Goal: Task Accomplishment & Management: Use online tool/utility

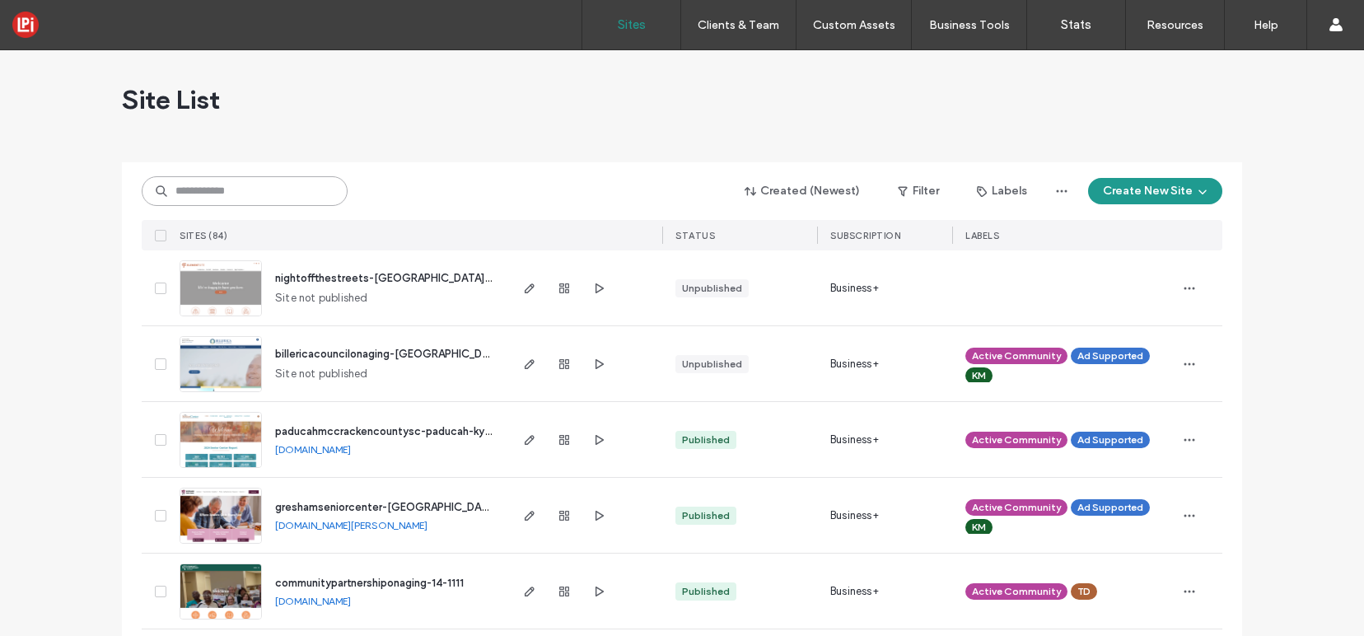
click at [277, 194] on input at bounding box center [245, 191] width 206 height 30
paste input "*******"
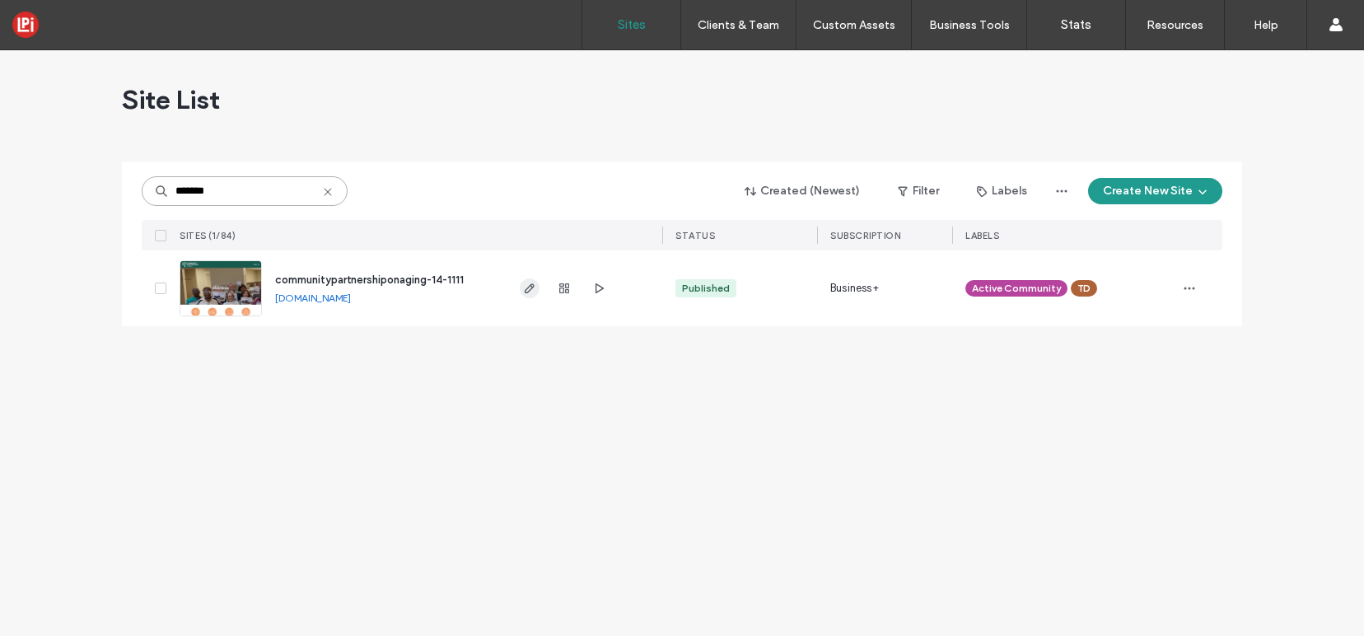
type input "*******"
click at [527, 282] on icon "button" at bounding box center [529, 288] width 13 height 13
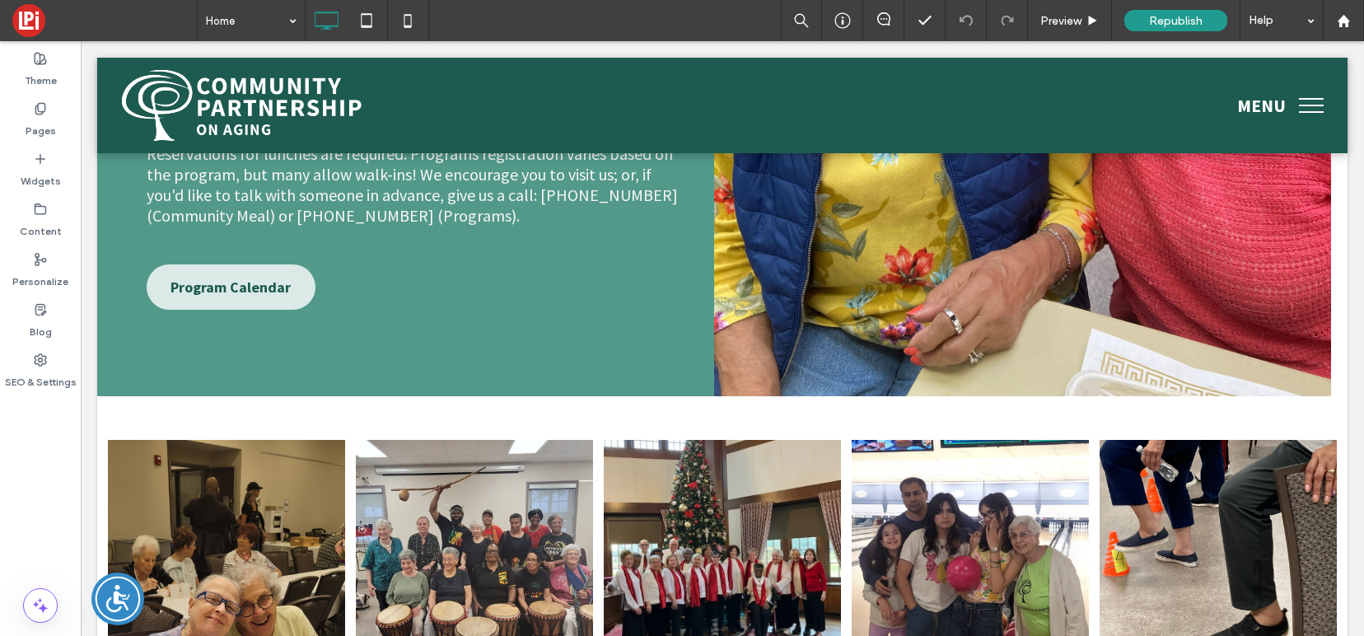
scroll to position [3493, 0]
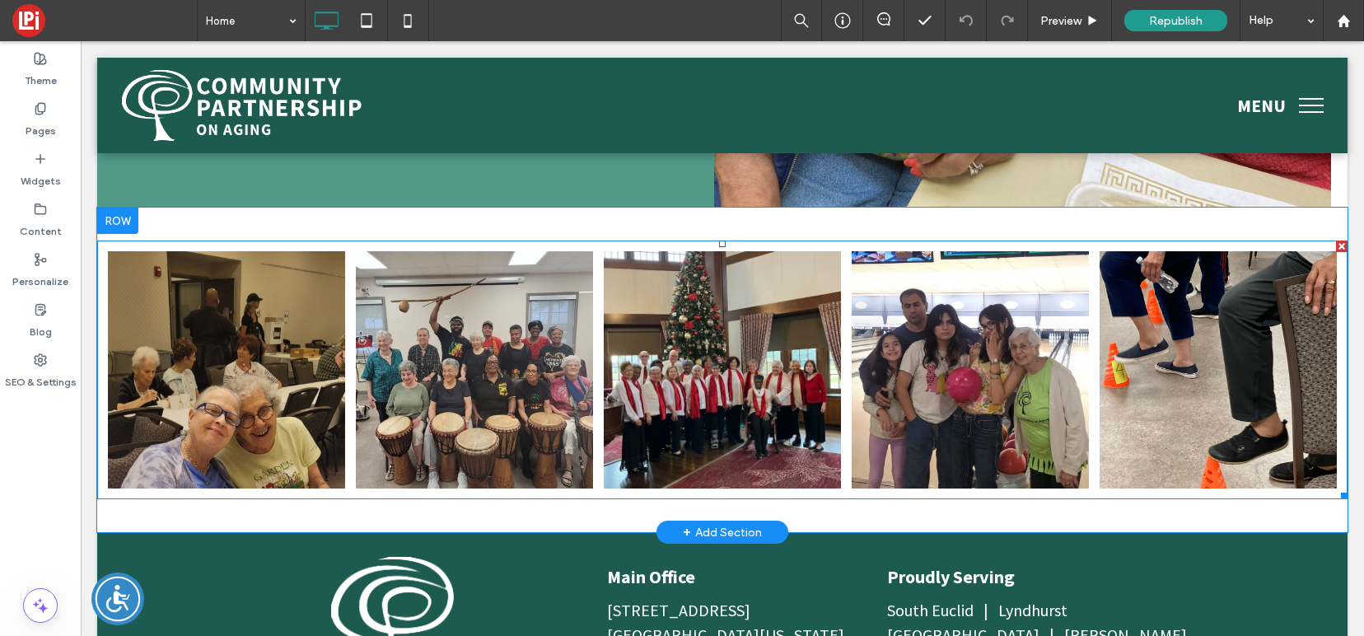
click at [732, 282] on link at bounding box center [722, 369] width 237 height 237
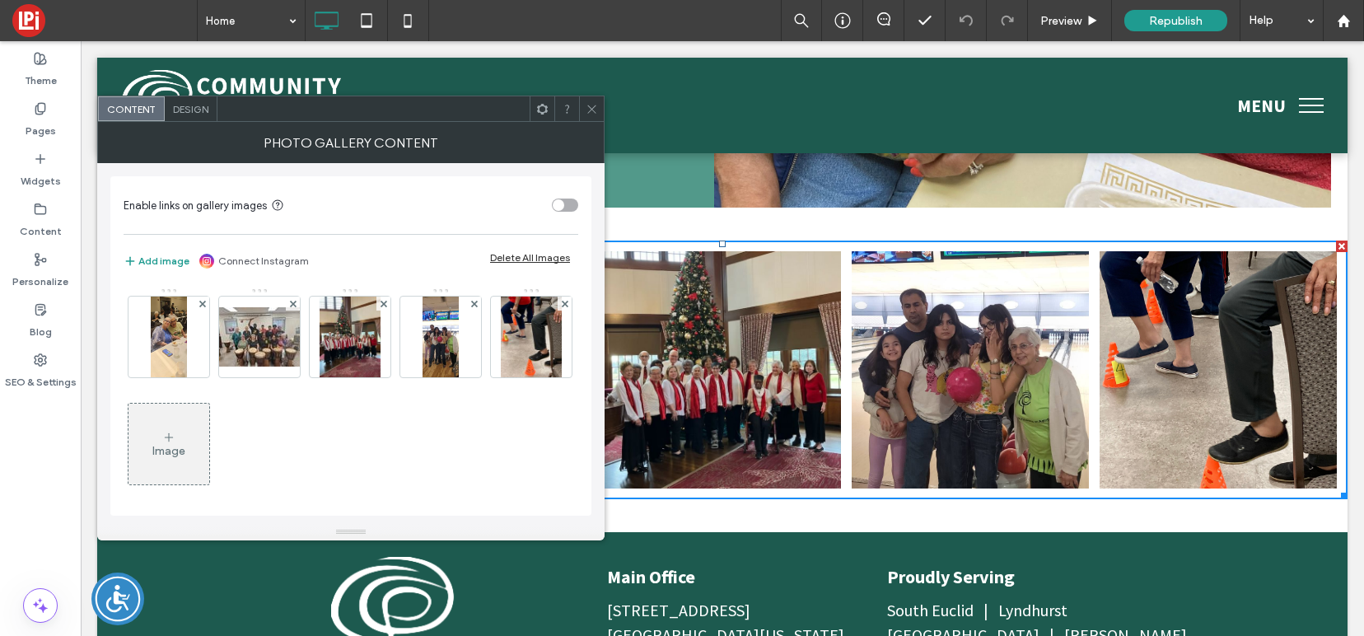
click at [189, 111] on span "Design" at bounding box center [190, 109] width 35 height 12
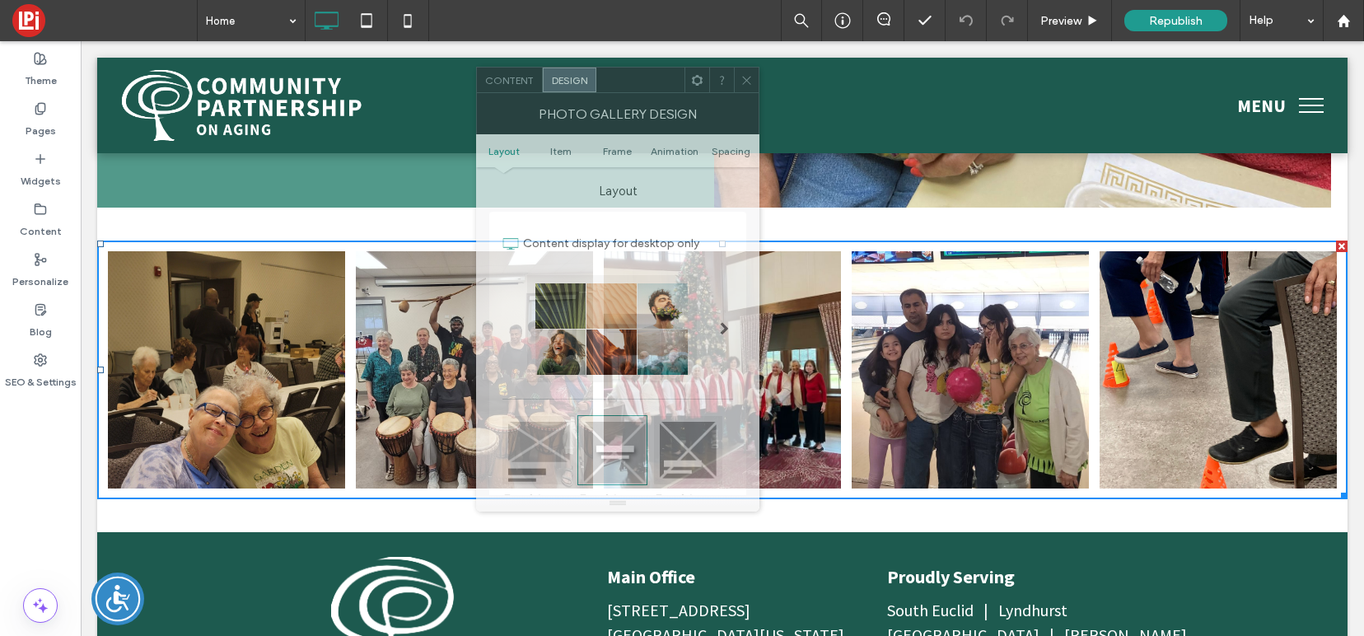
drag, startPoint x: 274, startPoint y: 119, endPoint x: 659, endPoint y: 70, distance: 387.7
click at [659, 70] on div at bounding box center [640, 80] width 88 height 25
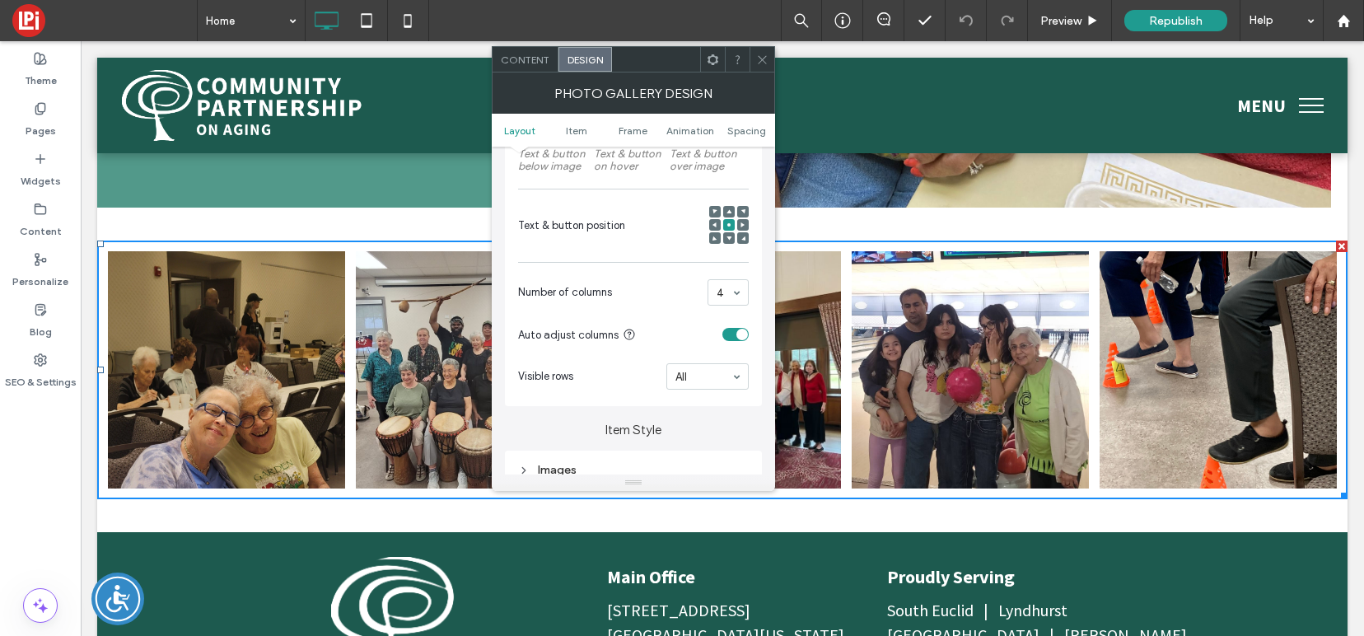
scroll to position [324, 0]
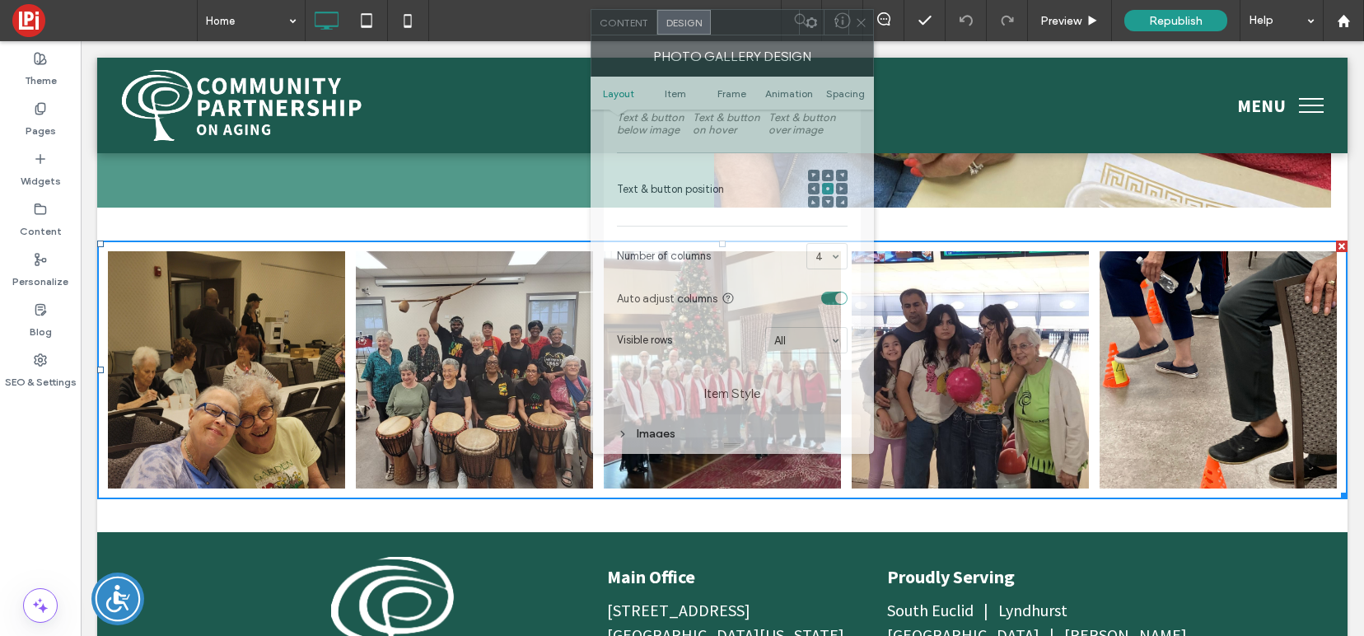
drag, startPoint x: 710, startPoint y: 58, endPoint x: 756, endPoint y: 16, distance: 62.4
click at [756, 16] on div at bounding box center [755, 22] width 88 height 25
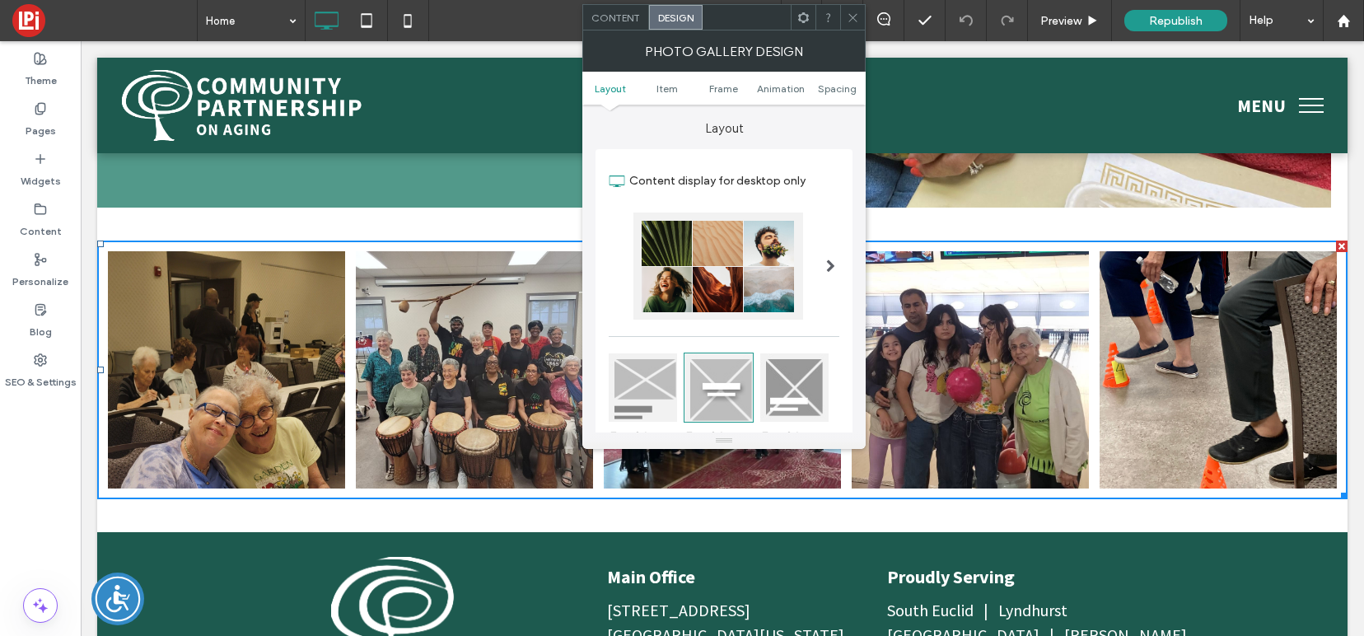
scroll to position [165, 0]
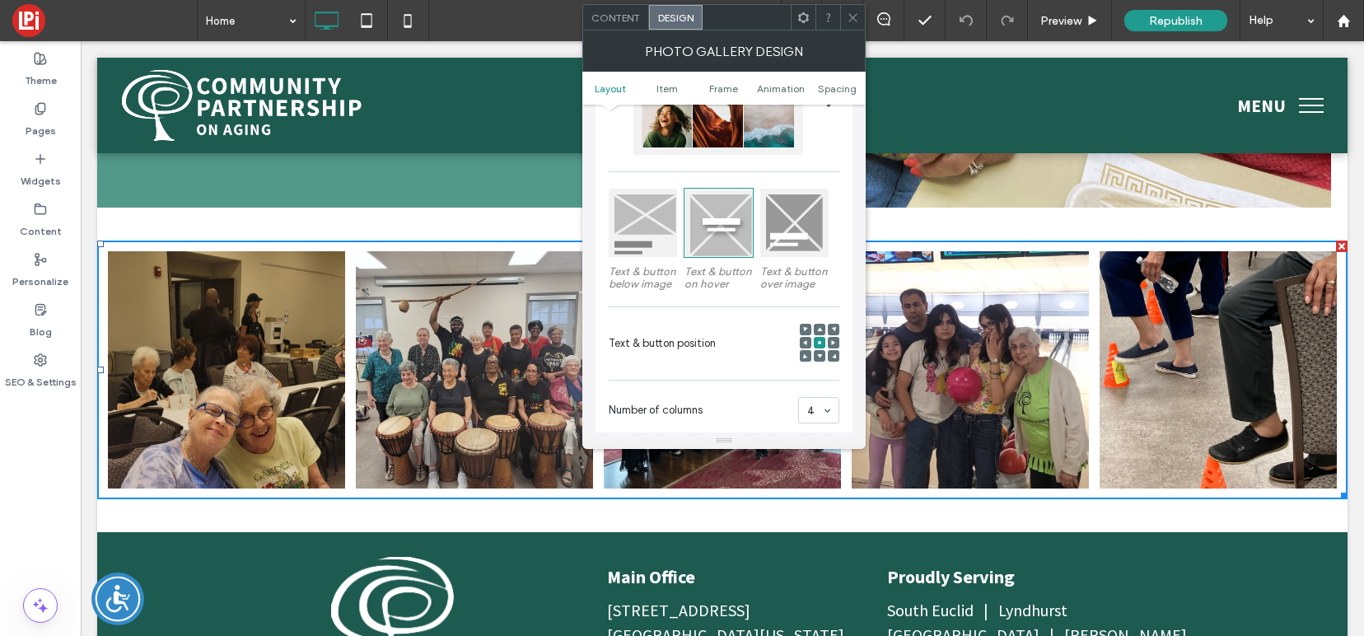
click at [847, 21] on icon at bounding box center [853, 18] width 12 height 12
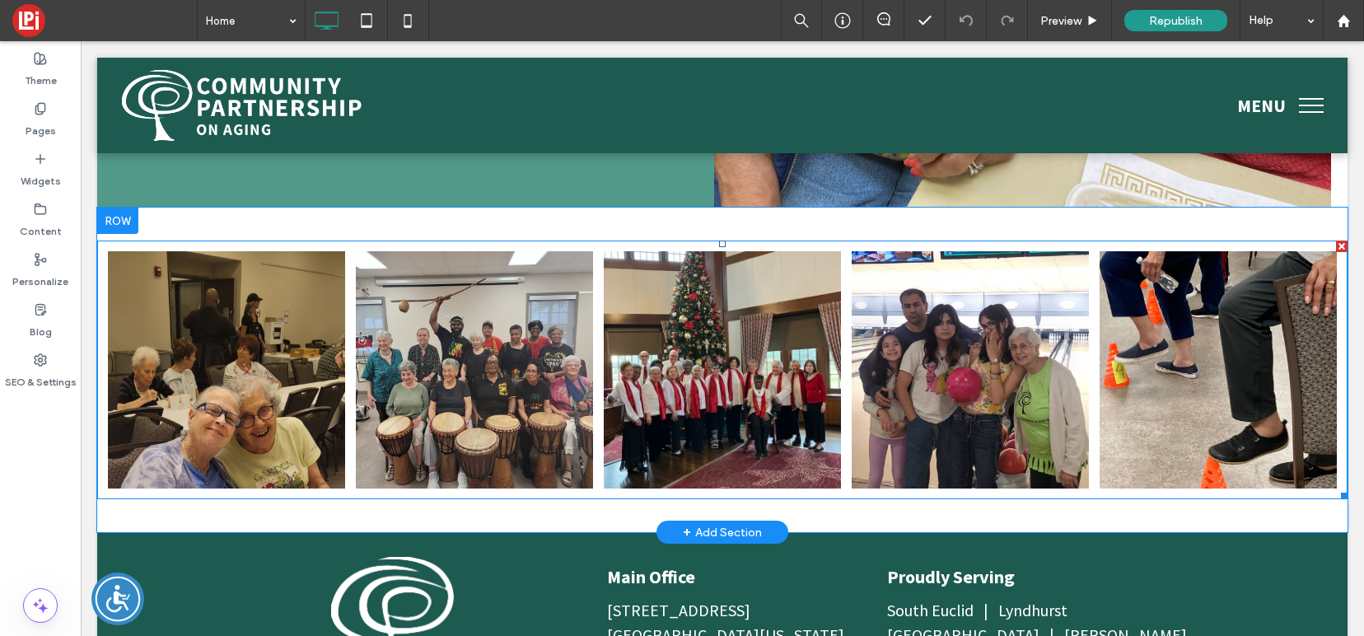
click at [691, 331] on link at bounding box center [722, 369] width 237 height 237
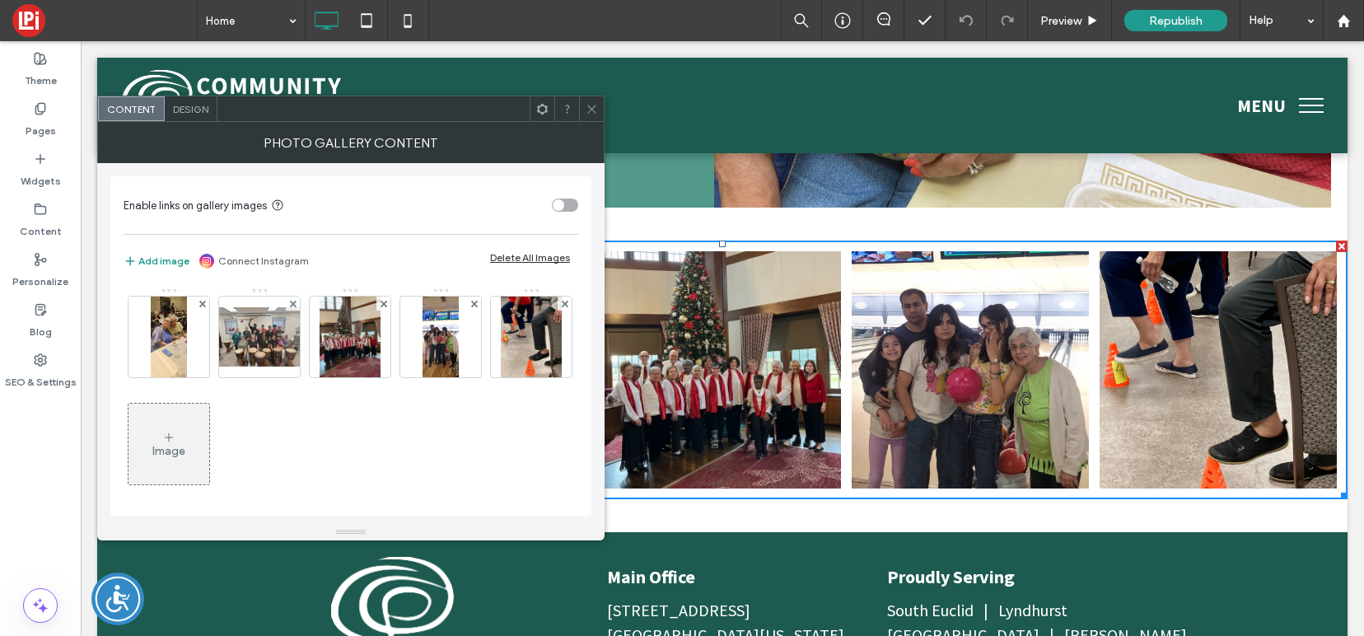
click at [189, 113] on span "Design" at bounding box center [190, 109] width 35 height 12
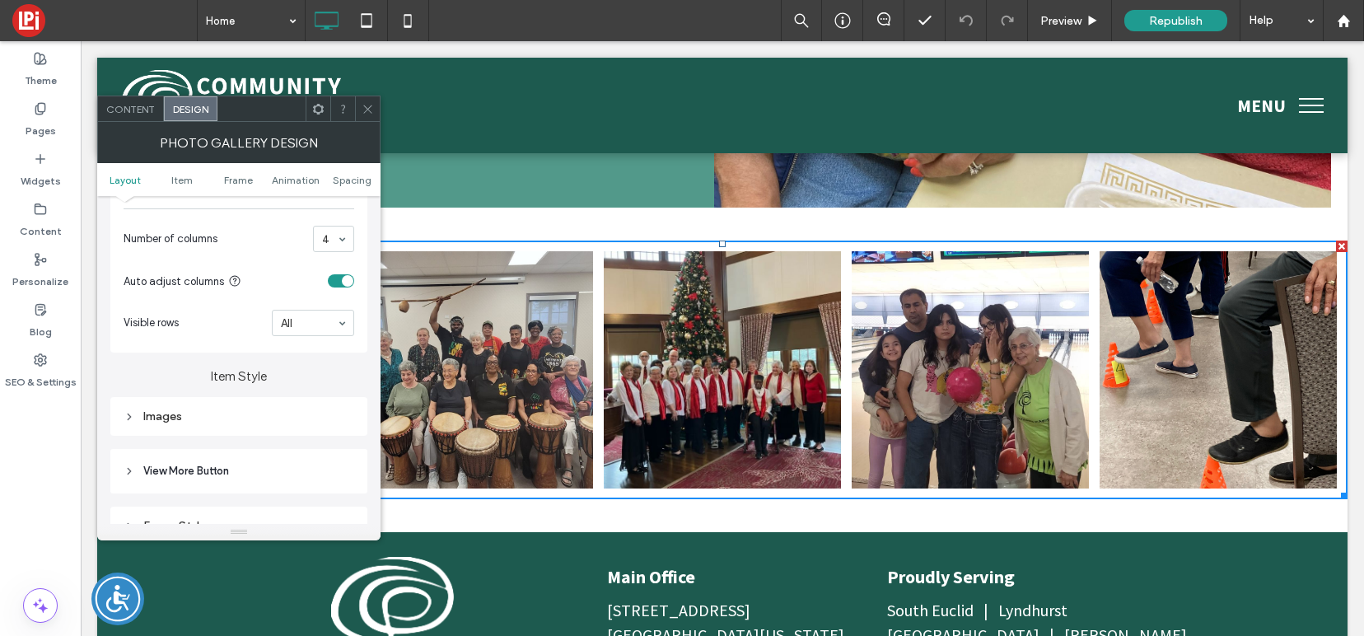
scroll to position [423, 0]
click at [367, 104] on icon at bounding box center [368, 109] width 12 height 12
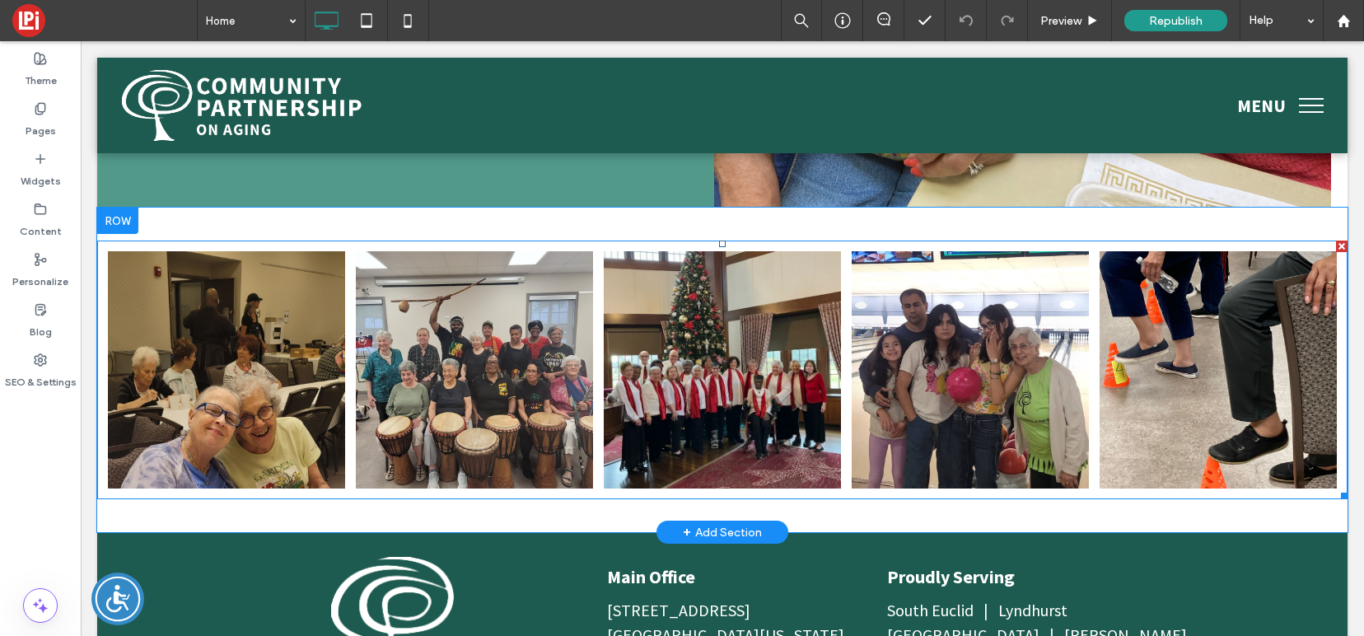
click at [441, 348] on link at bounding box center [474, 369] width 237 height 237
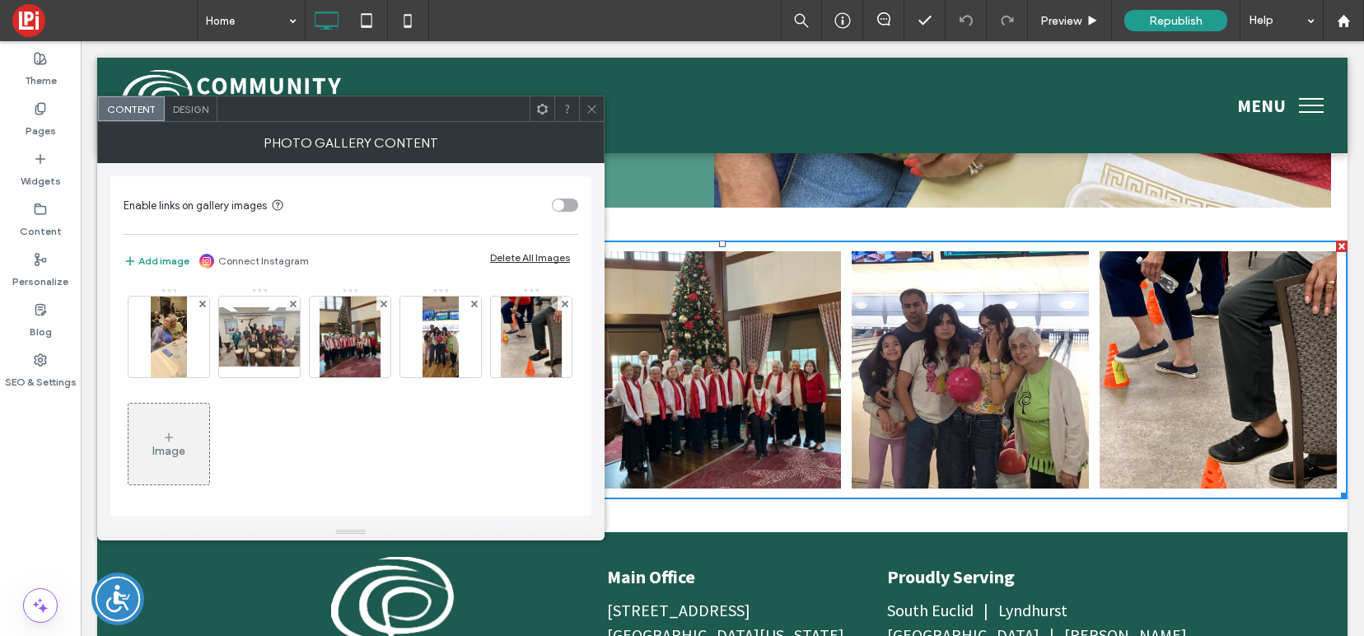
click at [192, 109] on span "Design" at bounding box center [190, 109] width 35 height 12
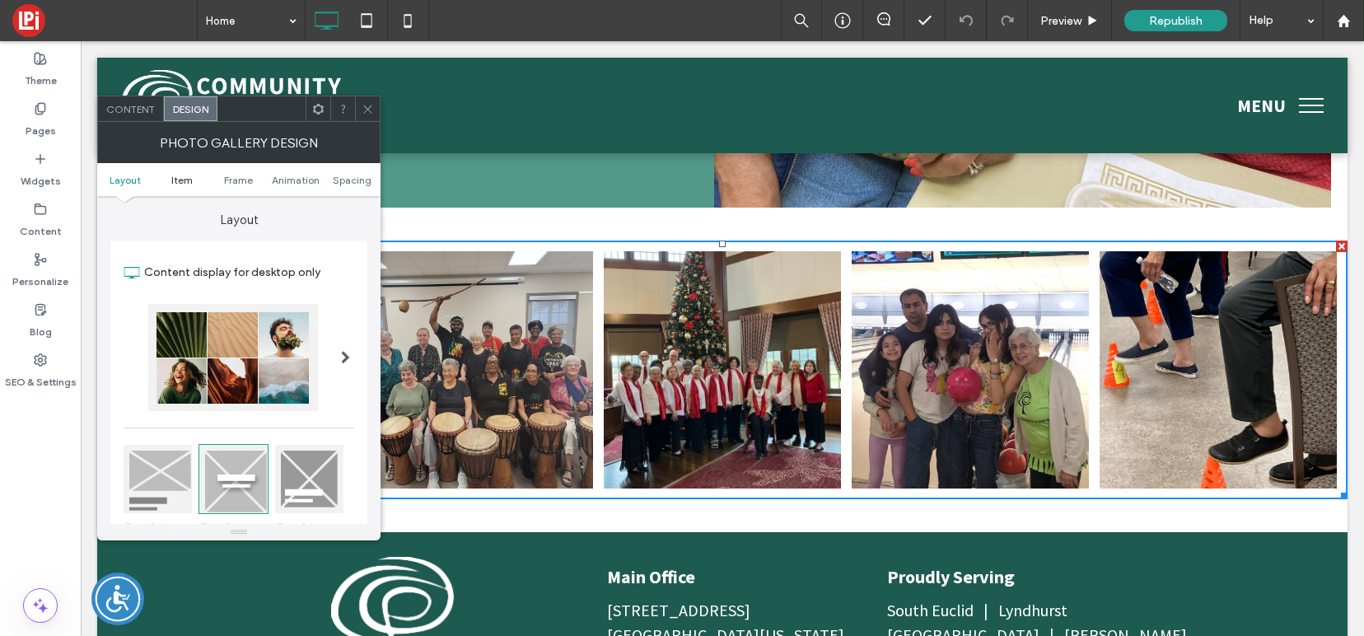
click at [178, 175] on span "Item" at bounding box center [181, 180] width 21 height 12
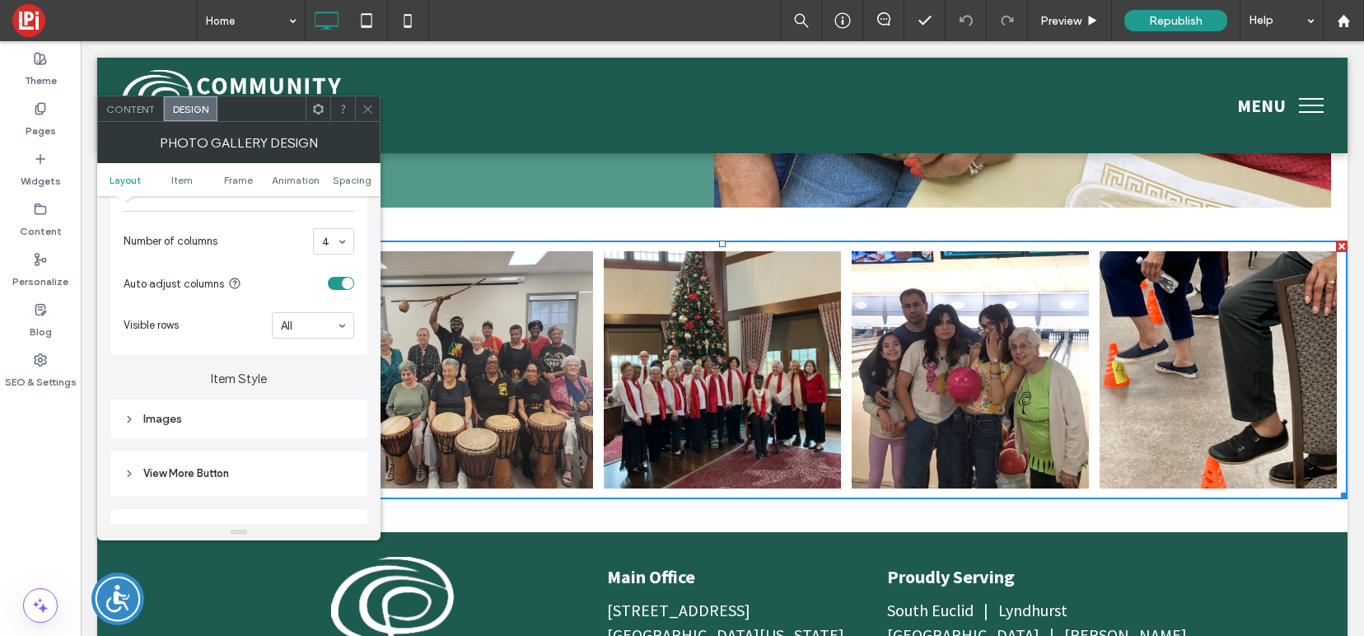
scroll to position [397, 0]
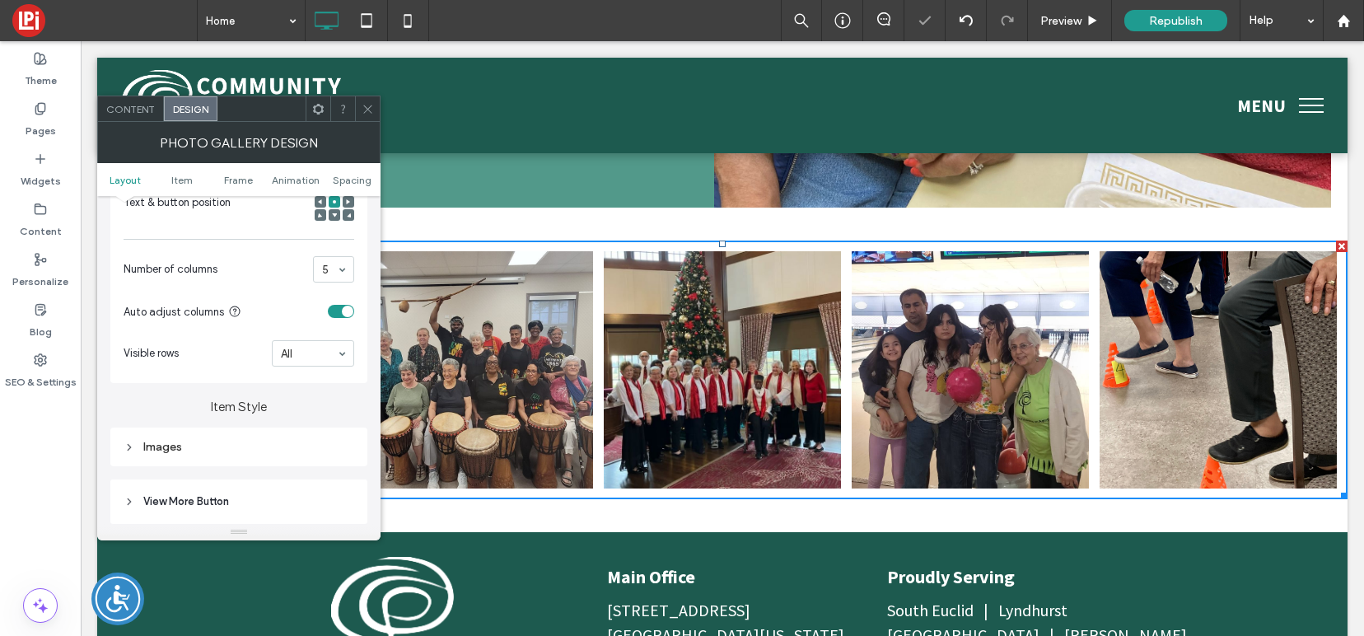
click at [335, 274] on div "5" at bounding box center [333, 269] width 41 height 26
click at [336, 267] on div "1 2 3 4 5 6" at bounding box center [333, 269] width 41 height 26
click at [520, 251] on link at bounding box center [474, 369] width 237 height 237
click at [376, 108] on div at bounding box center [367, 108] width 25 height 25
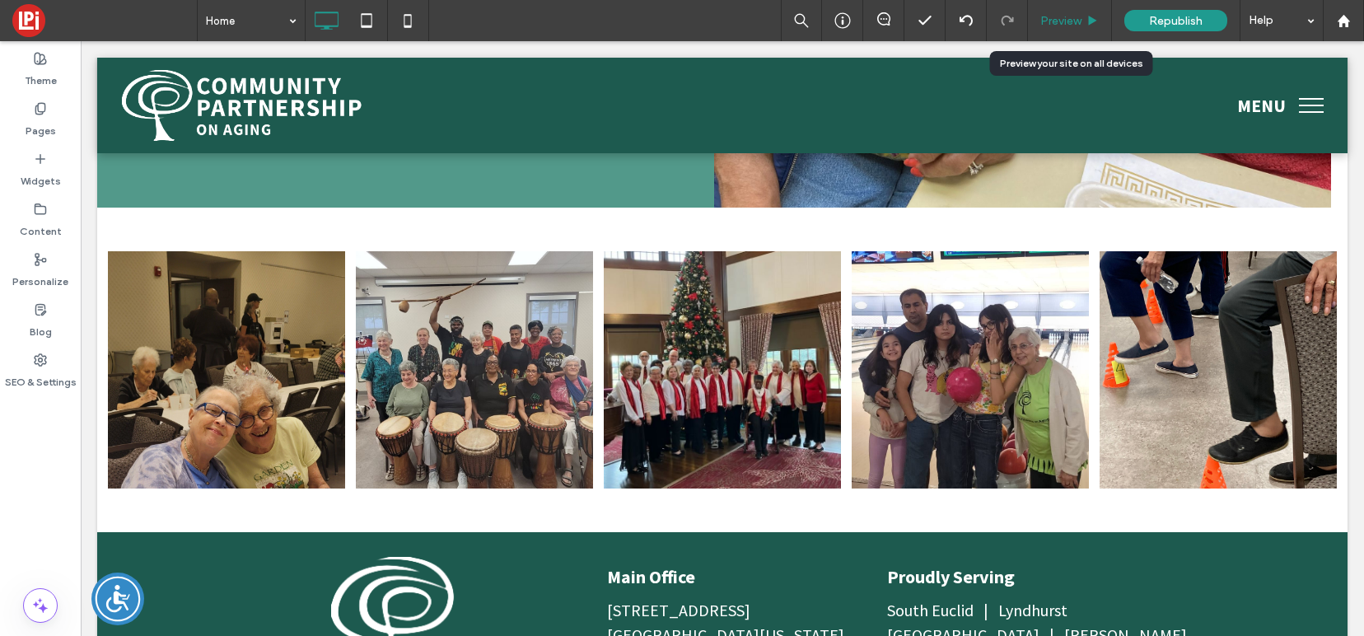
click at [1072, 23] on span "Preview" at bounding box center [1060, 21] width 41 height 14
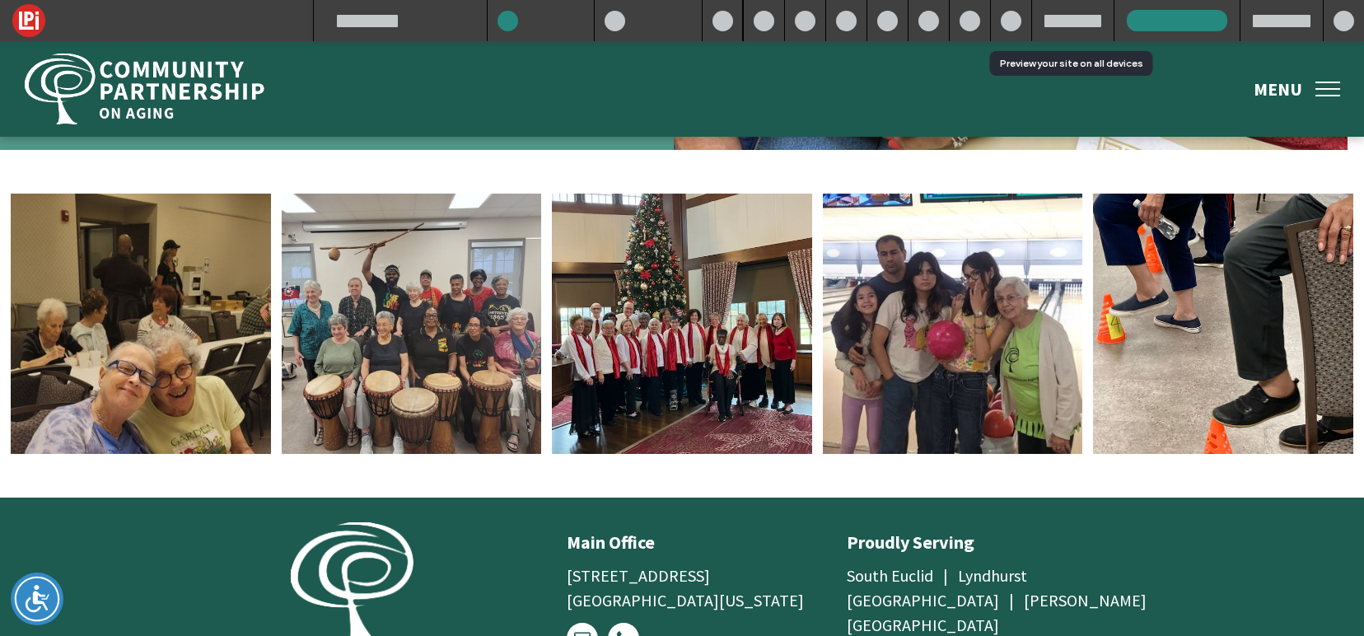
scroll to position [3472, 0]
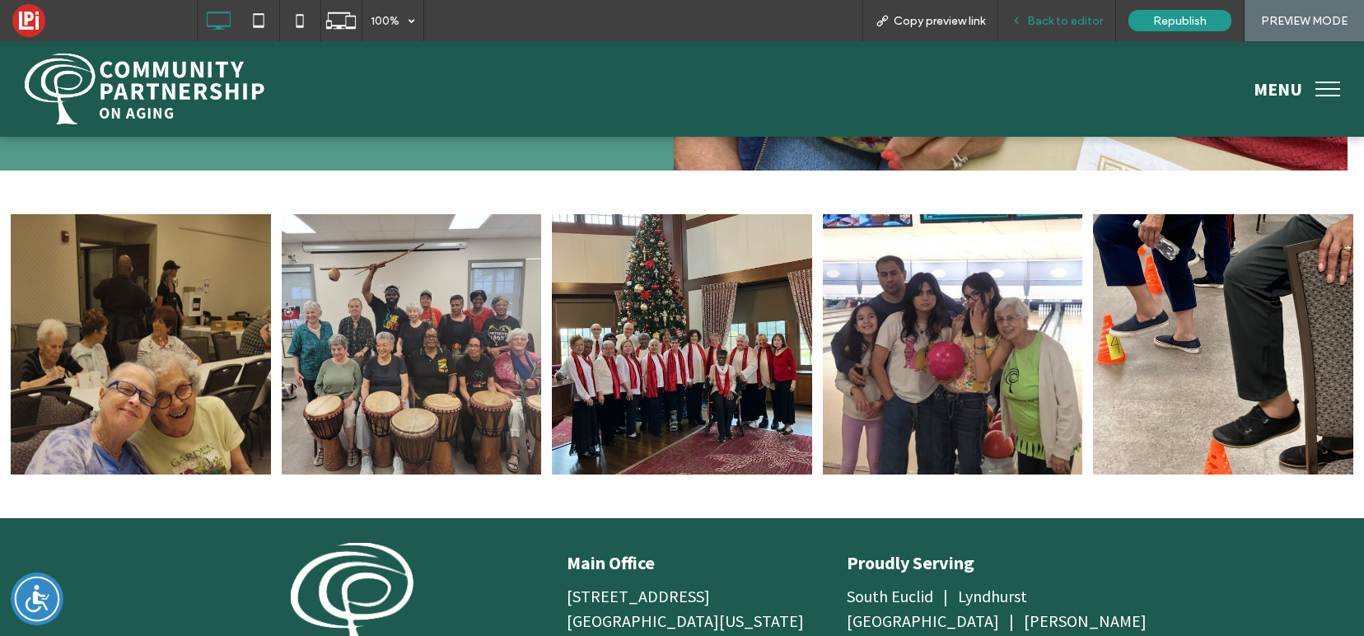
click at [1072, 23] on span "Back to editor" at bounding box center [1065, 21] width 76 height 14
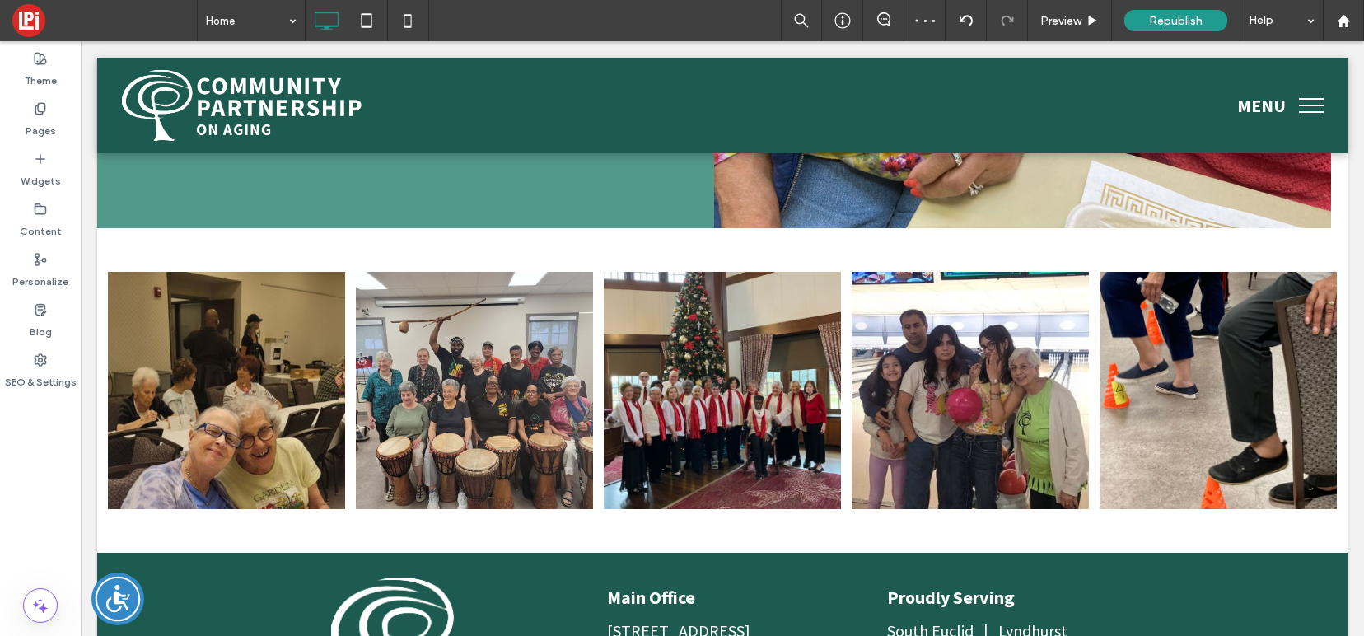
scroll to position [3493, 0]
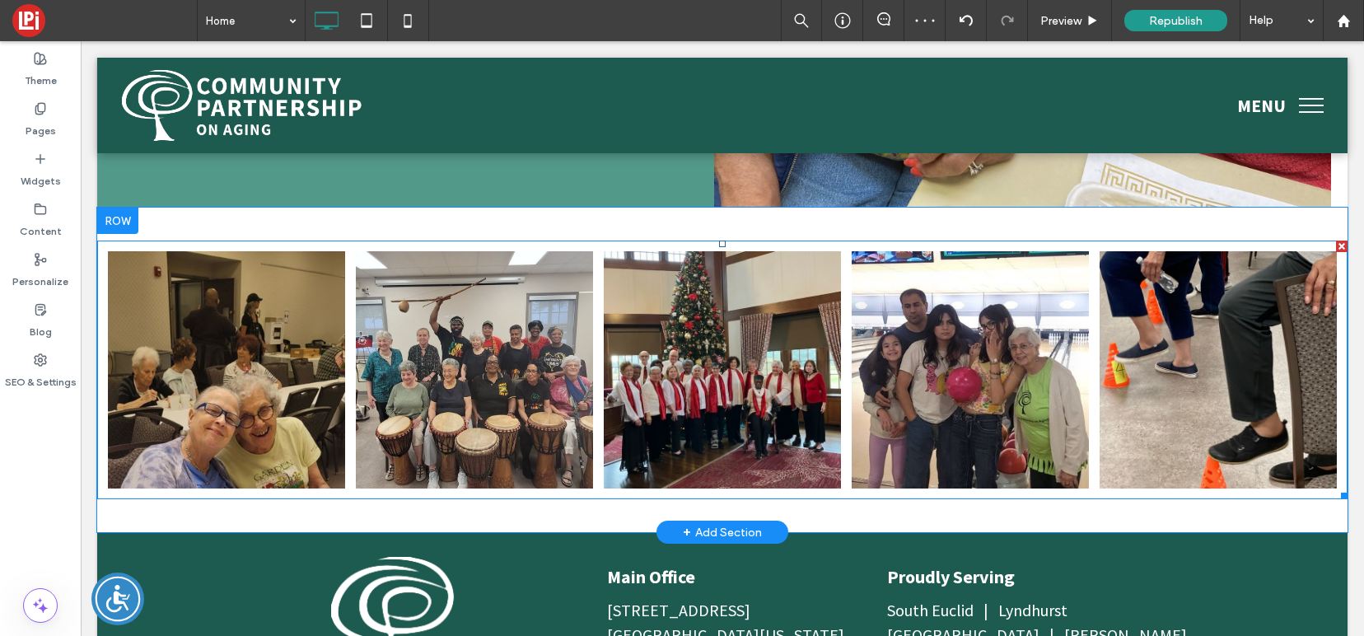
click at [843, 259] on li "Button" at bounding box center [723, 370] width 248 height 248
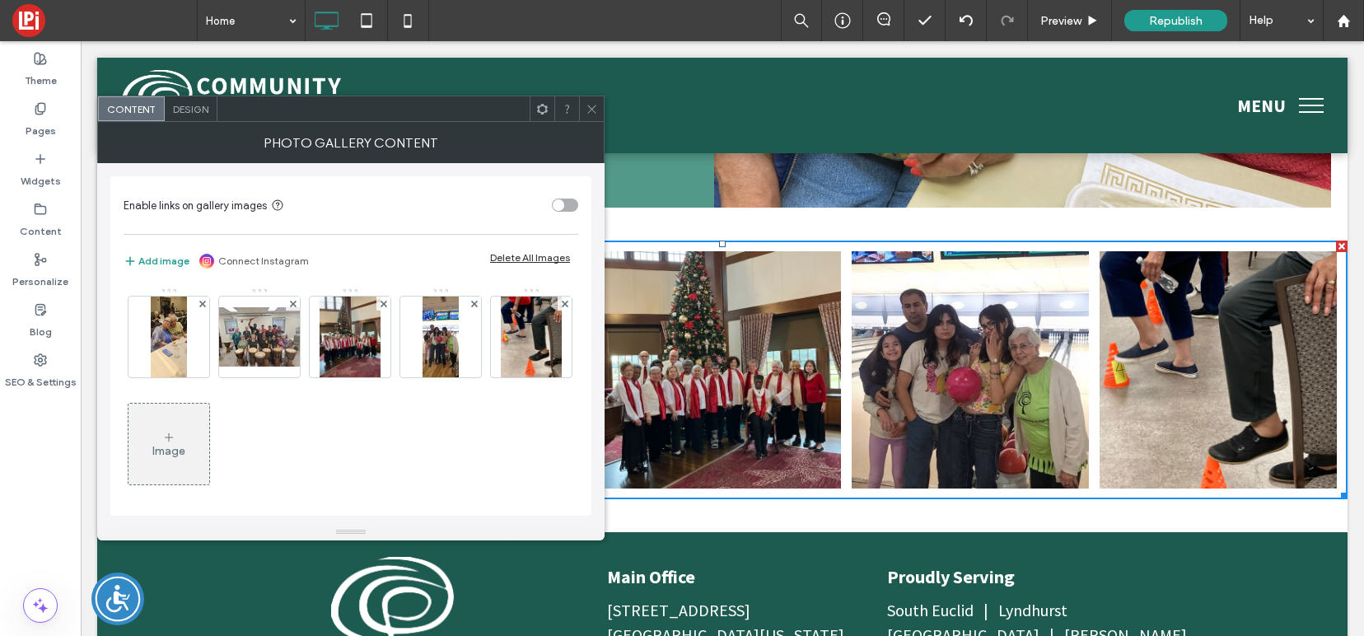
click at [199, 113] on span "Design" at bounding box center [190, 109] width 35 height 12
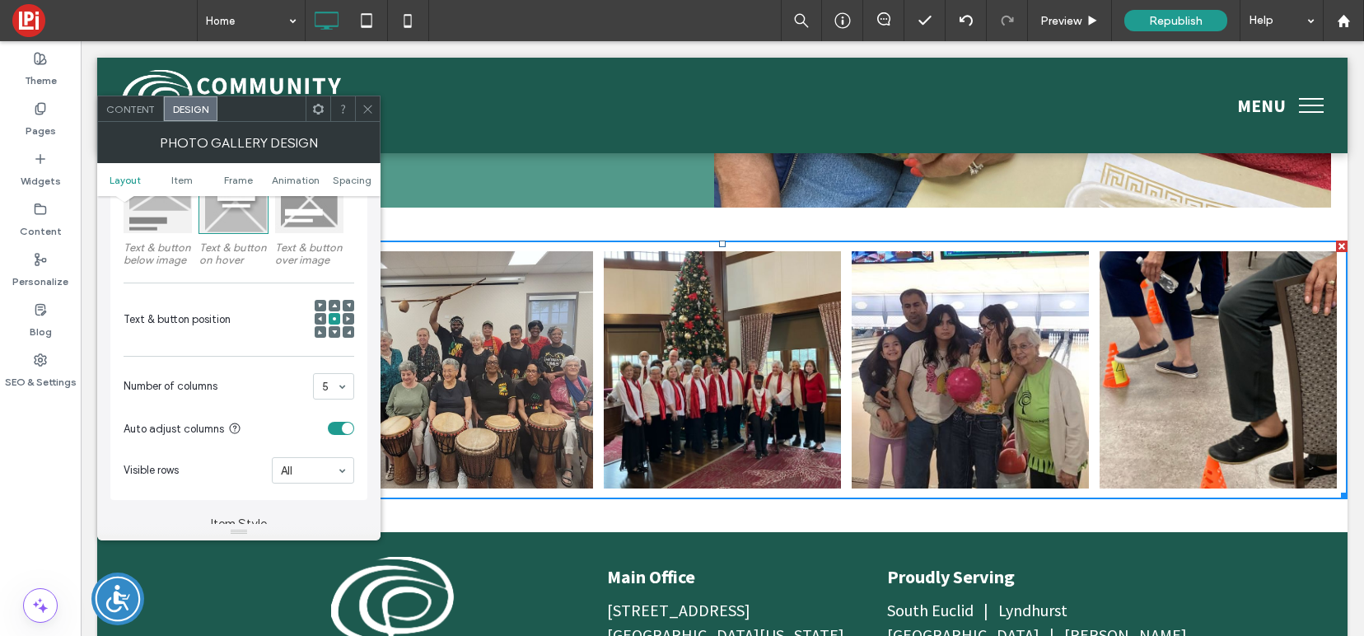
scroll to position [281, 0]
click at [360, 111] on div at bounding box center [367, 108] width 25 height 25
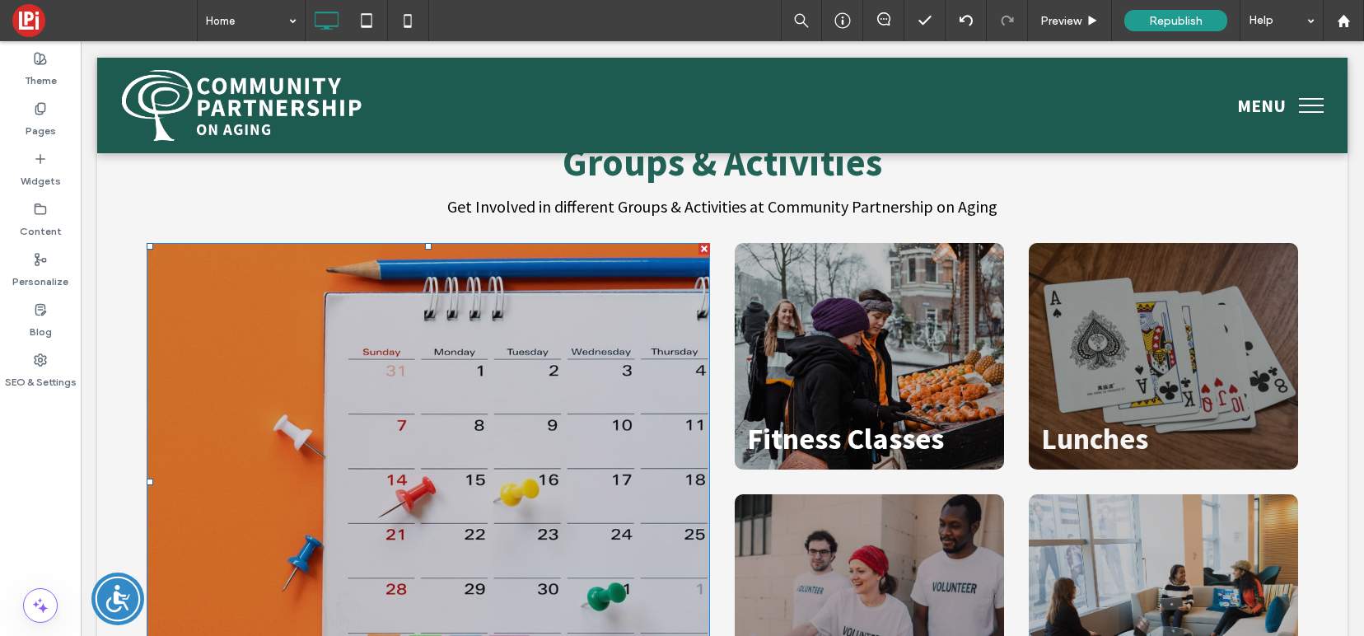
scroll to position [2128, 0]
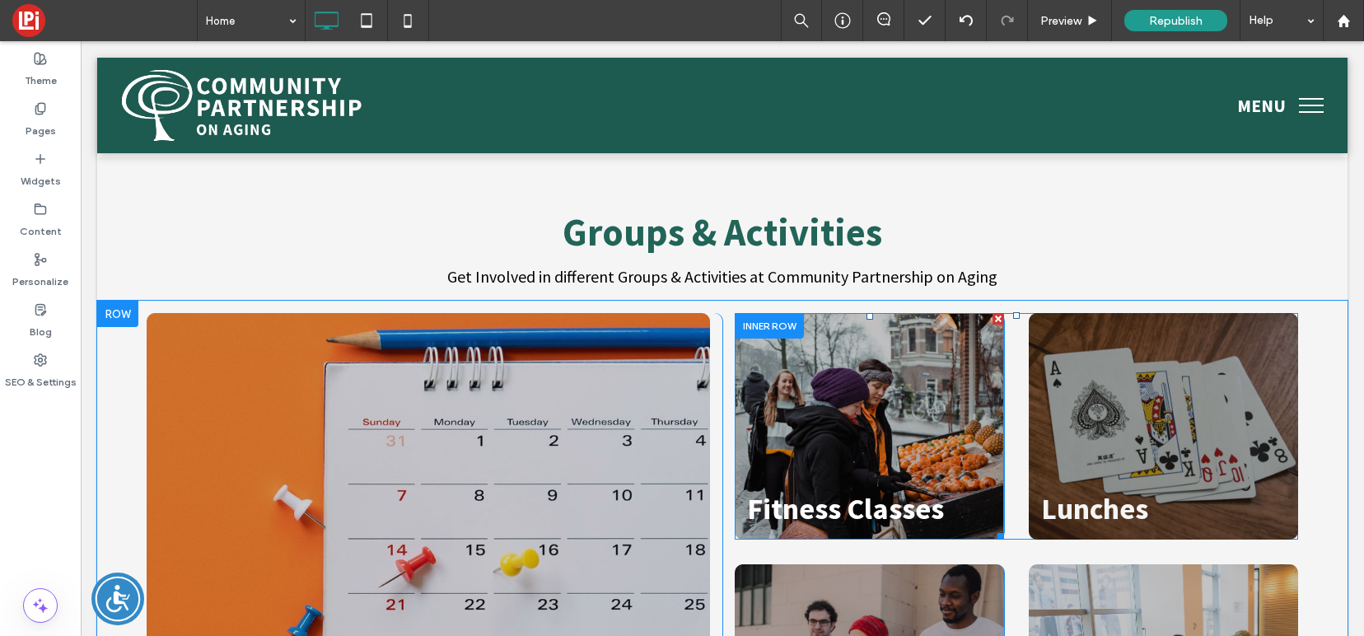
click at [885, 377] on div "Fitness Classes" at bounding box center [869, 426] width 269 height 226
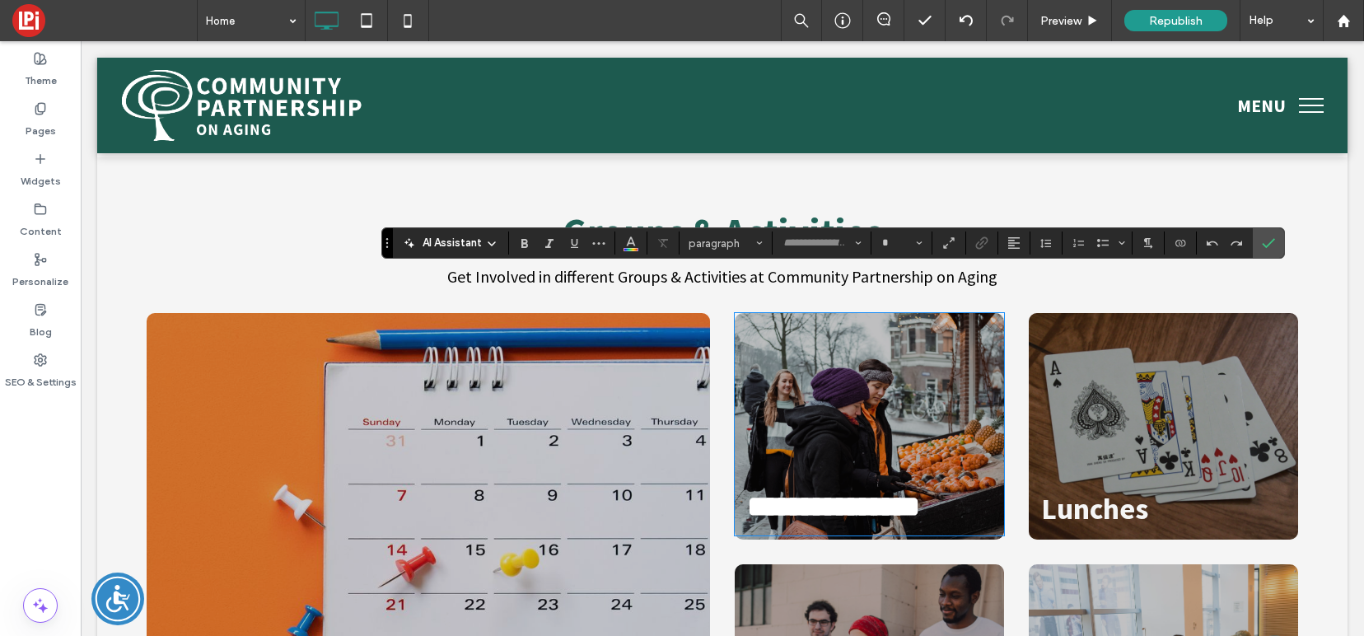
type input "**********"
type input "**"
click at [874, 369] on div "**********" at bounding box center [869, 424] width 269 height 222
click at [246, 313] on div "Program Calendar" at bounding box center [428, 552] width 563 height 478
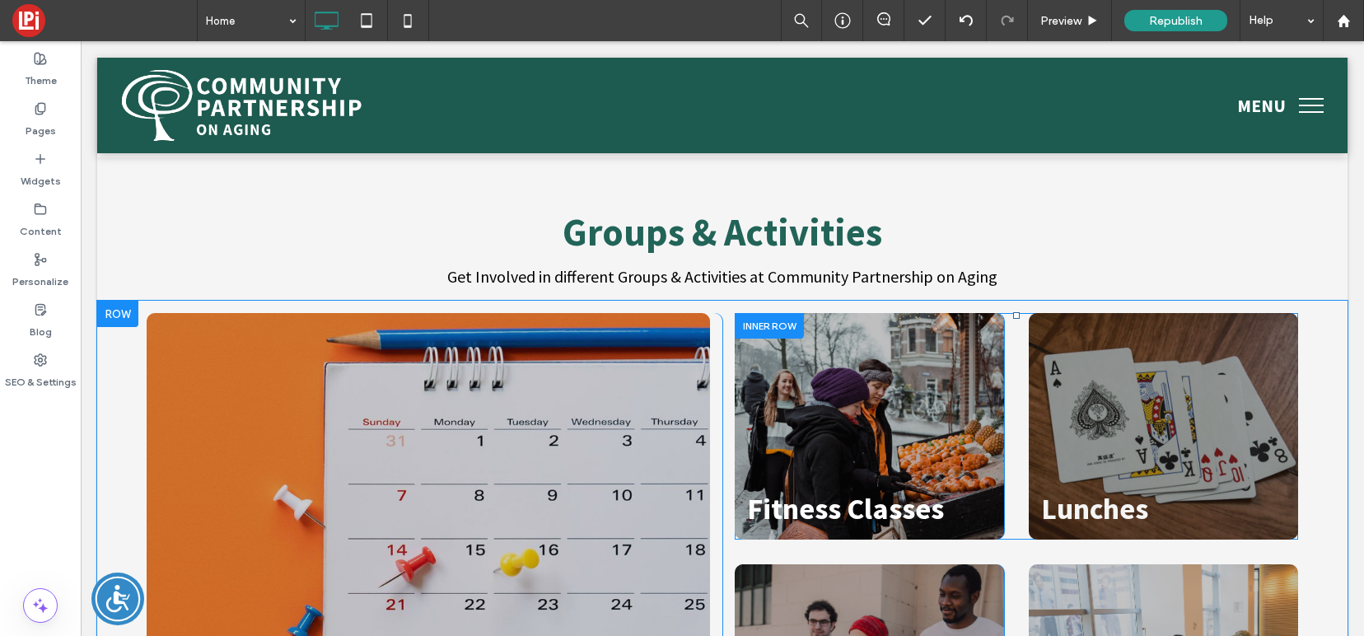
click at [767, 313] on div at bounding box center [769, 326] width 69 height 26
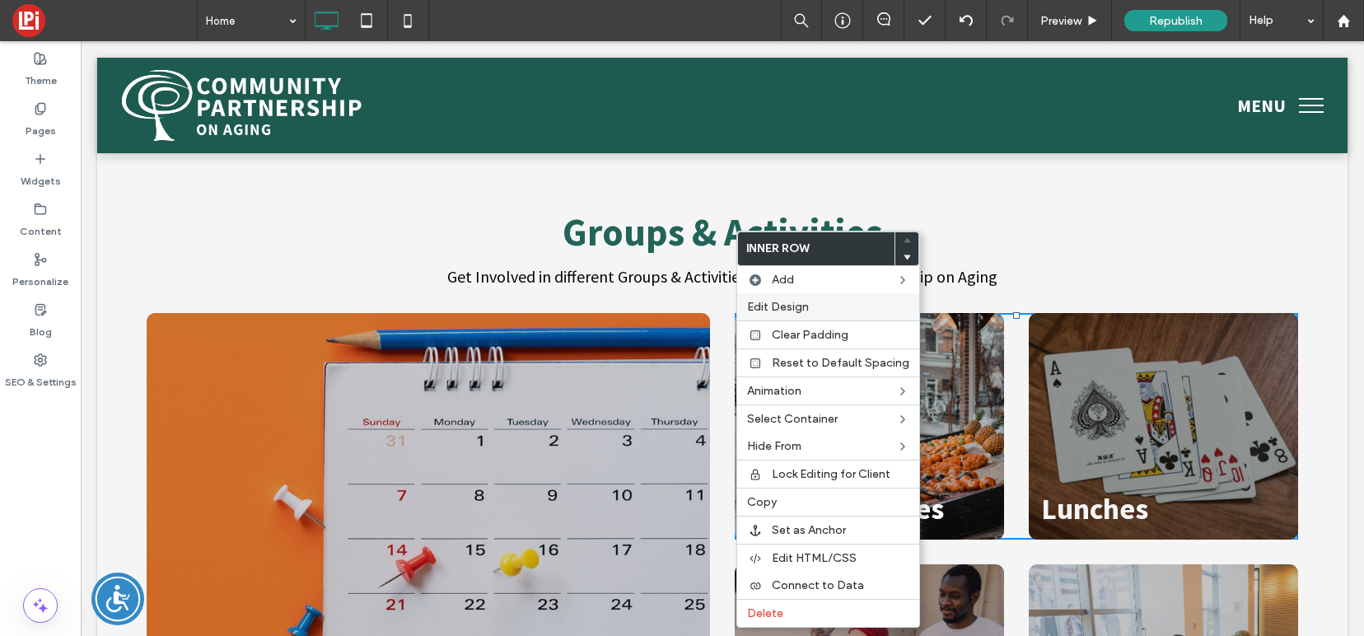
click at [784, 303] on span "Edit Design" at bounding box center [778, 307] width 62 height 14
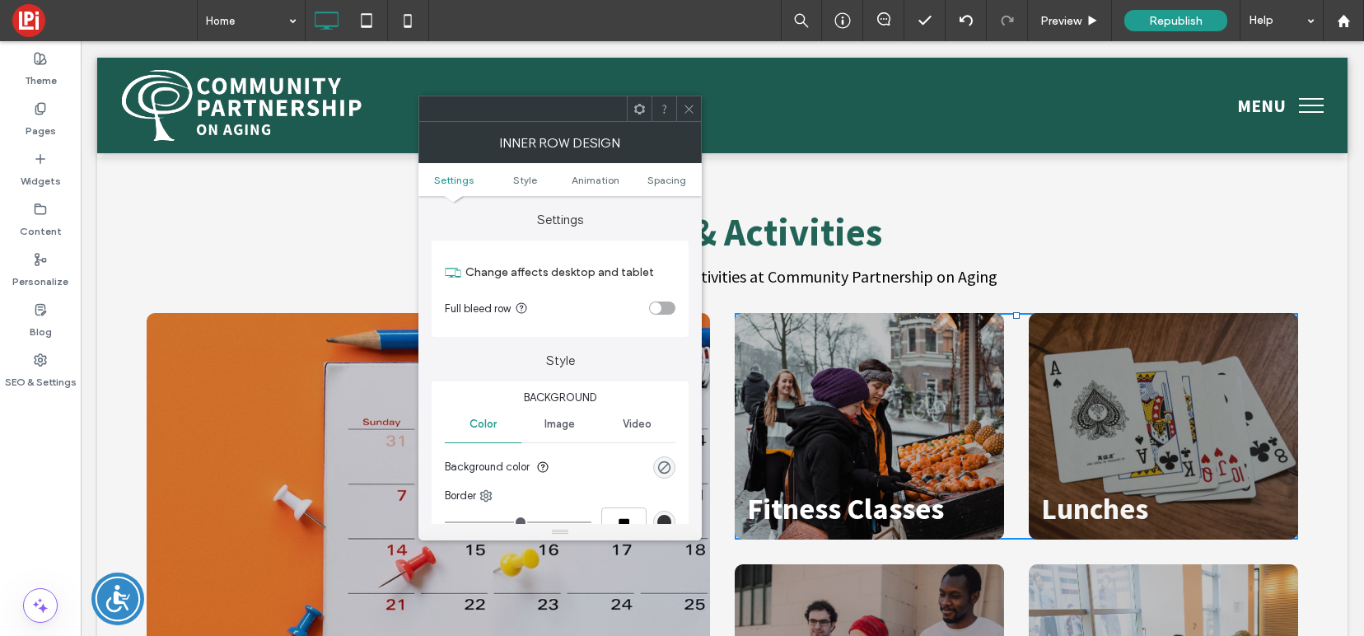
click at [561, 417] on div "Image" at bounding box center [559, 424] width 77 height 36
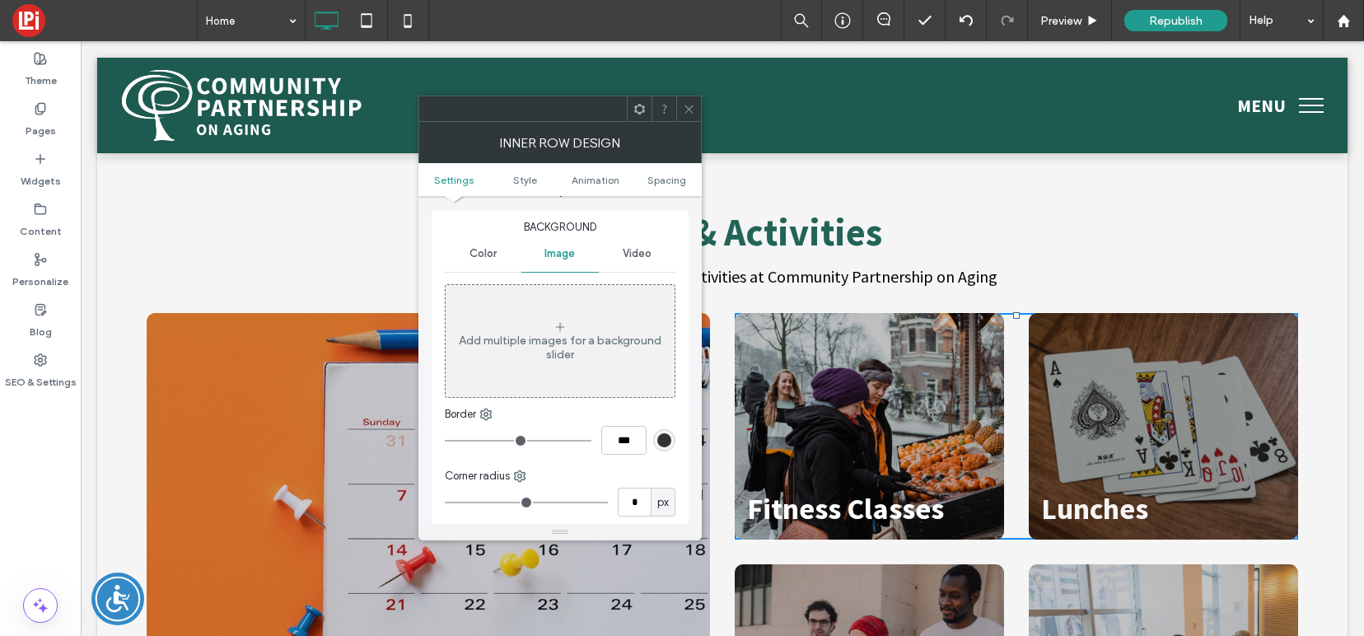
scroll to position [263, 0]
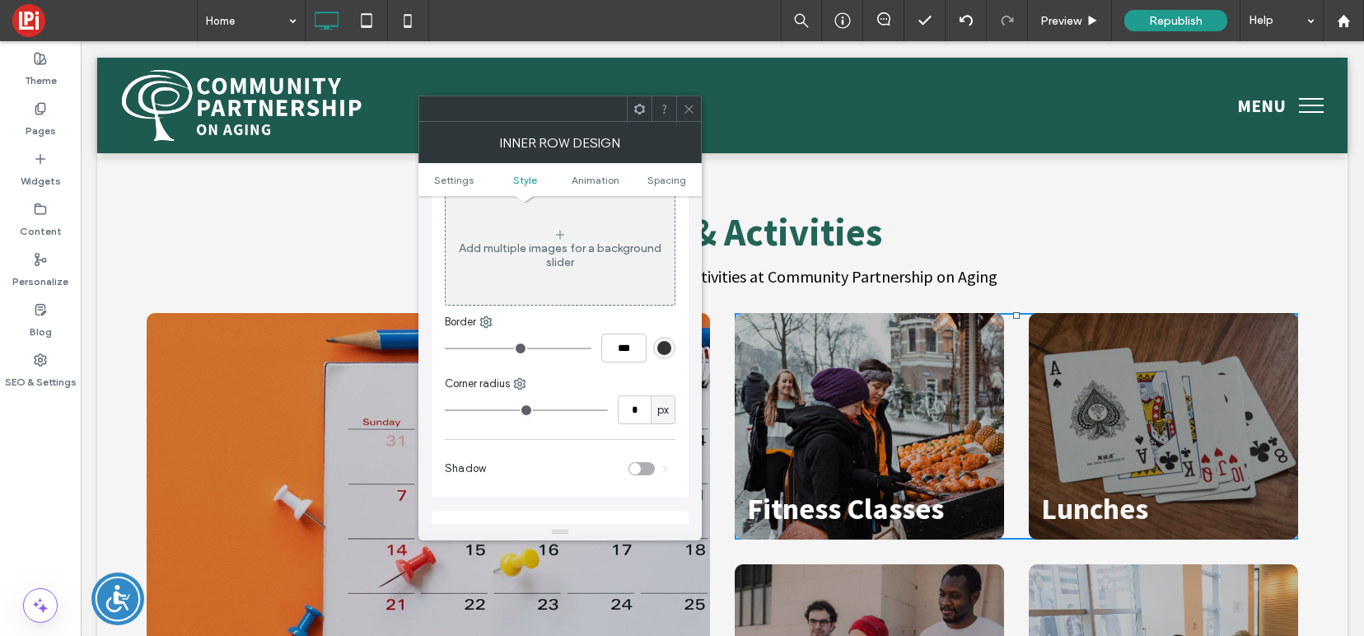
click at [691, 101] on span at bounding box center [689, 108] width 12 height 25
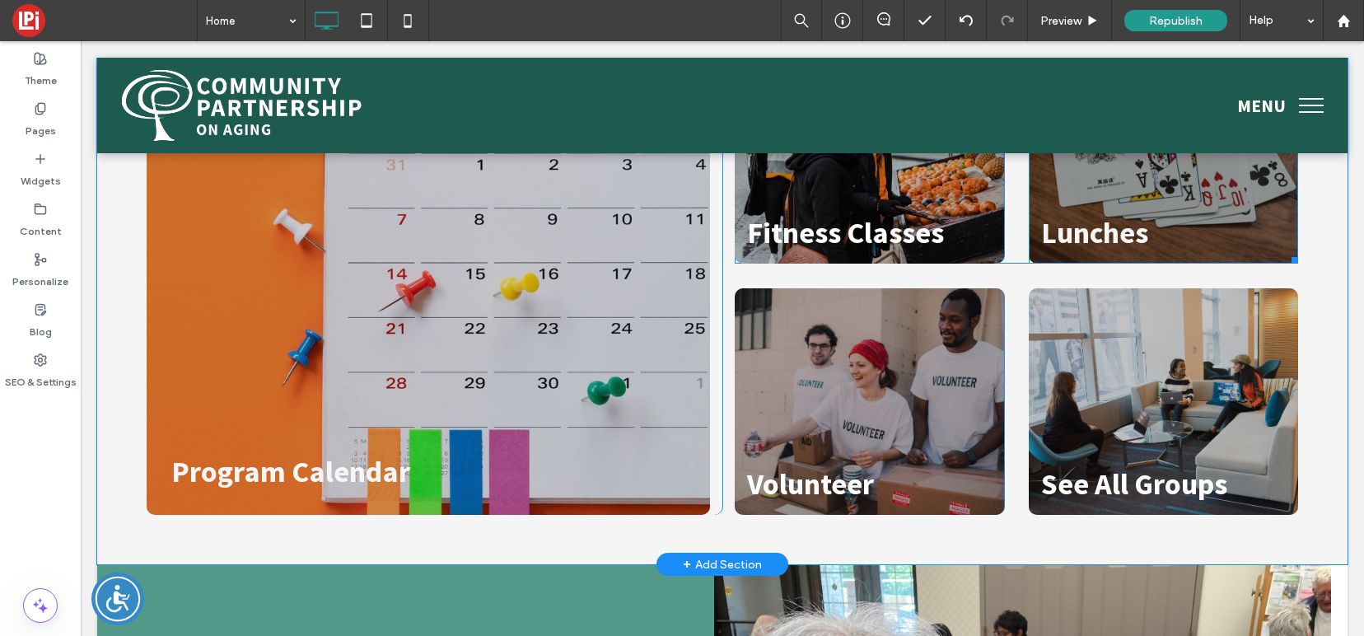
scroll to position [2406, 0]
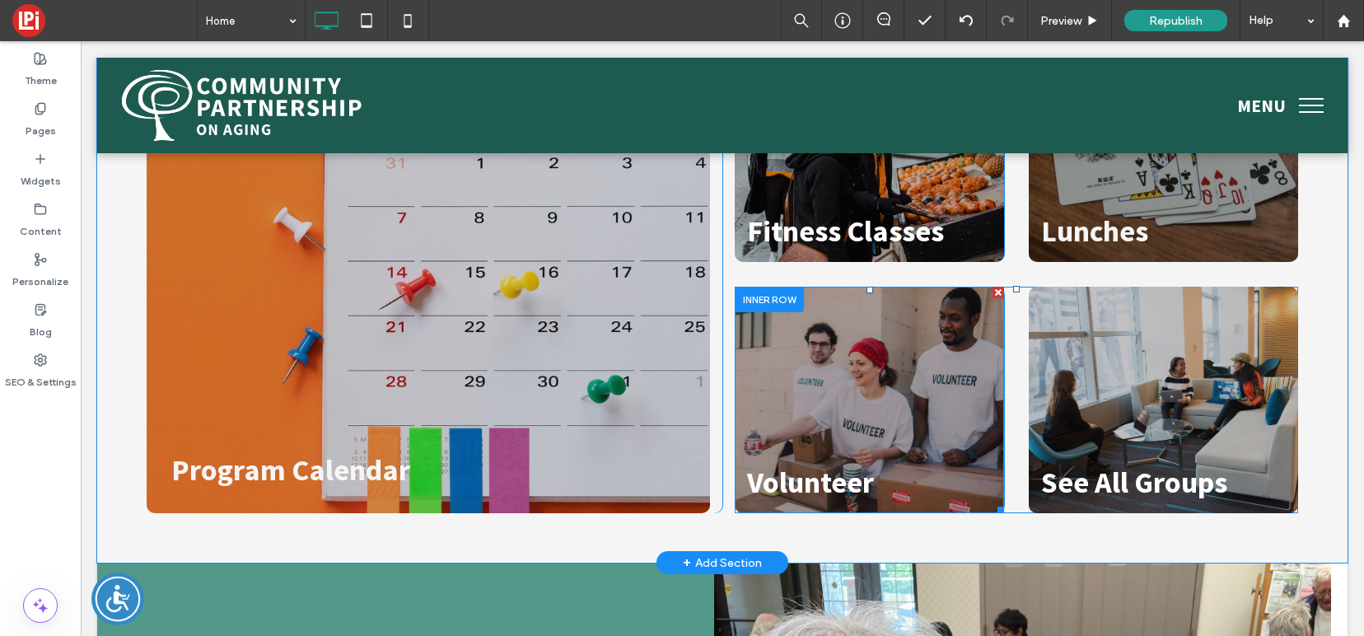
click at [952, 371] on div "Volunteer" at bounding box center [869, 400] width 269 height 226
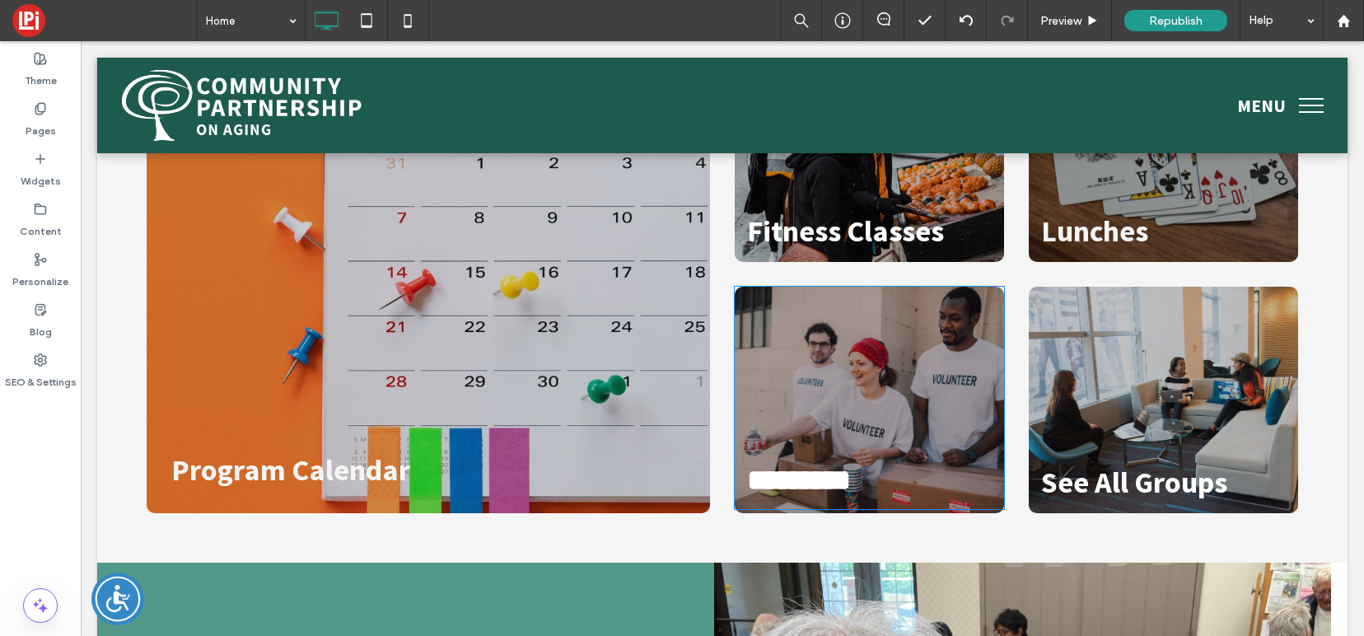
type input "**********"
type input "**"
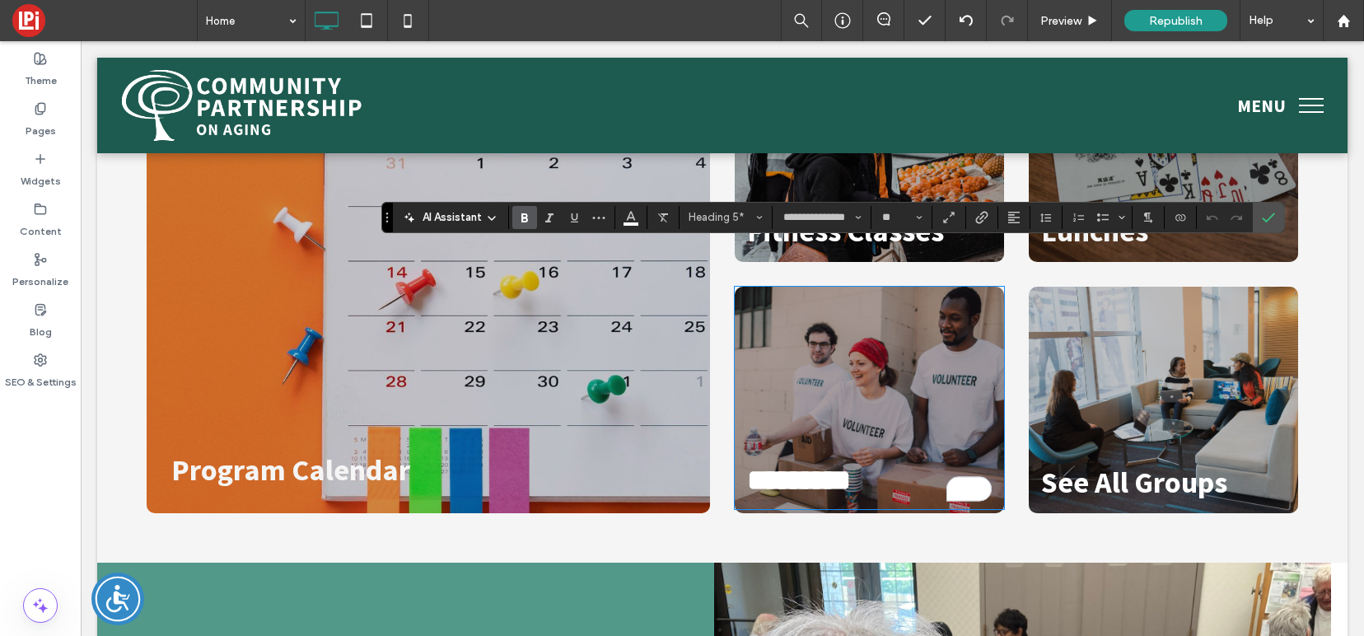
click at [925, 311] on div "*********" at bounding box center [869, 398] width 269 height 222
click at [866, 290] on div "*********" at bounding box center [869, 398] width 269 height 222
click at [804, 465] on span "*********" at bounding box center [799, 480] width 104 height 30
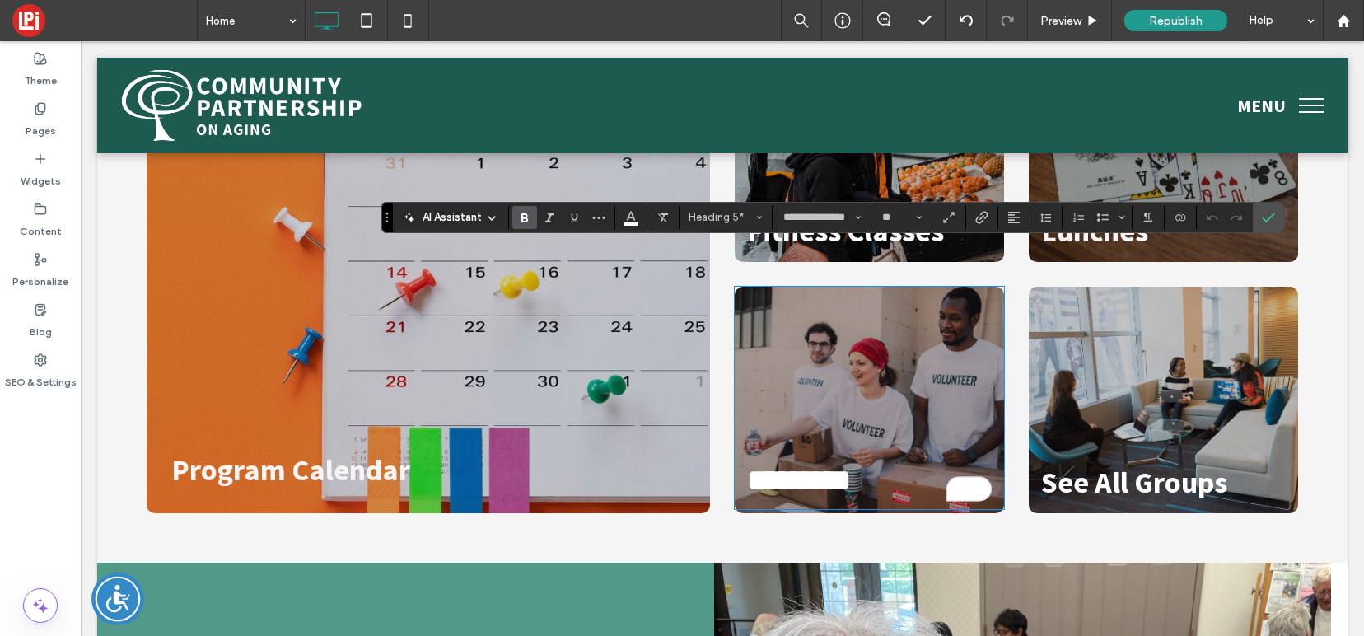
click at [842, 310] on div "*********" at bounding box center [869, 398] width 269 height 222
click at [1263, 211] on icon "Confirm" at bounding box center [1268, 217] width 13 height 13
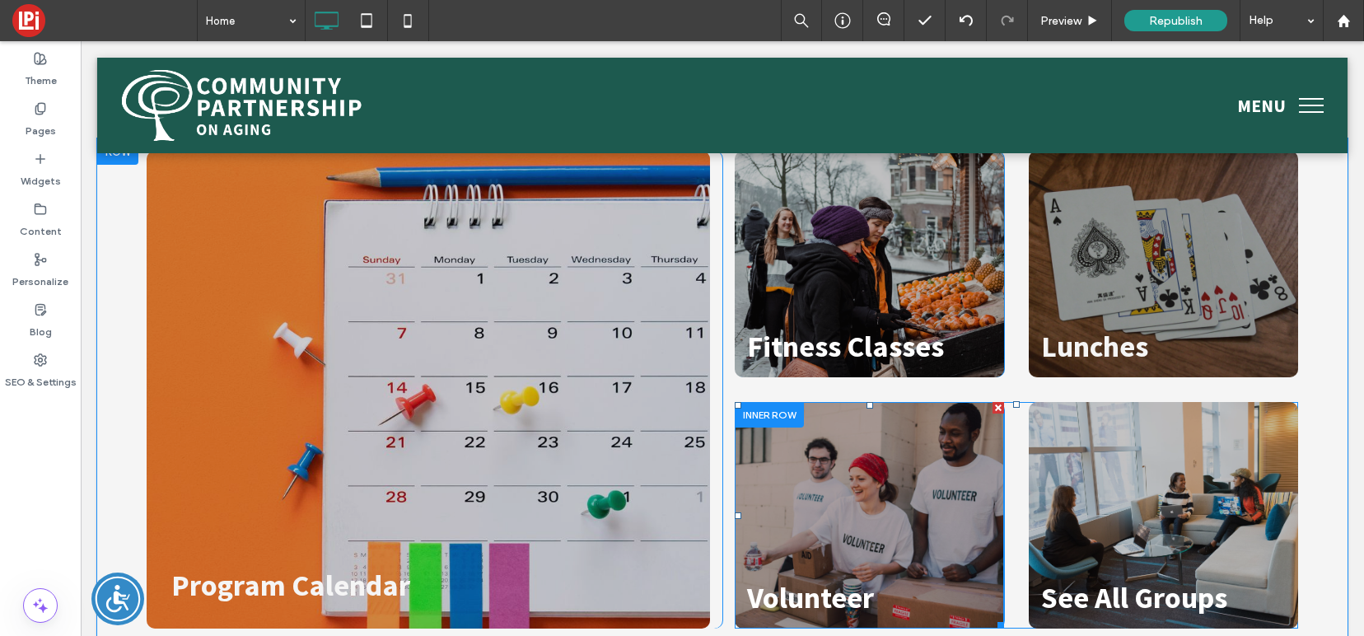
scroll to position [2293, 0]
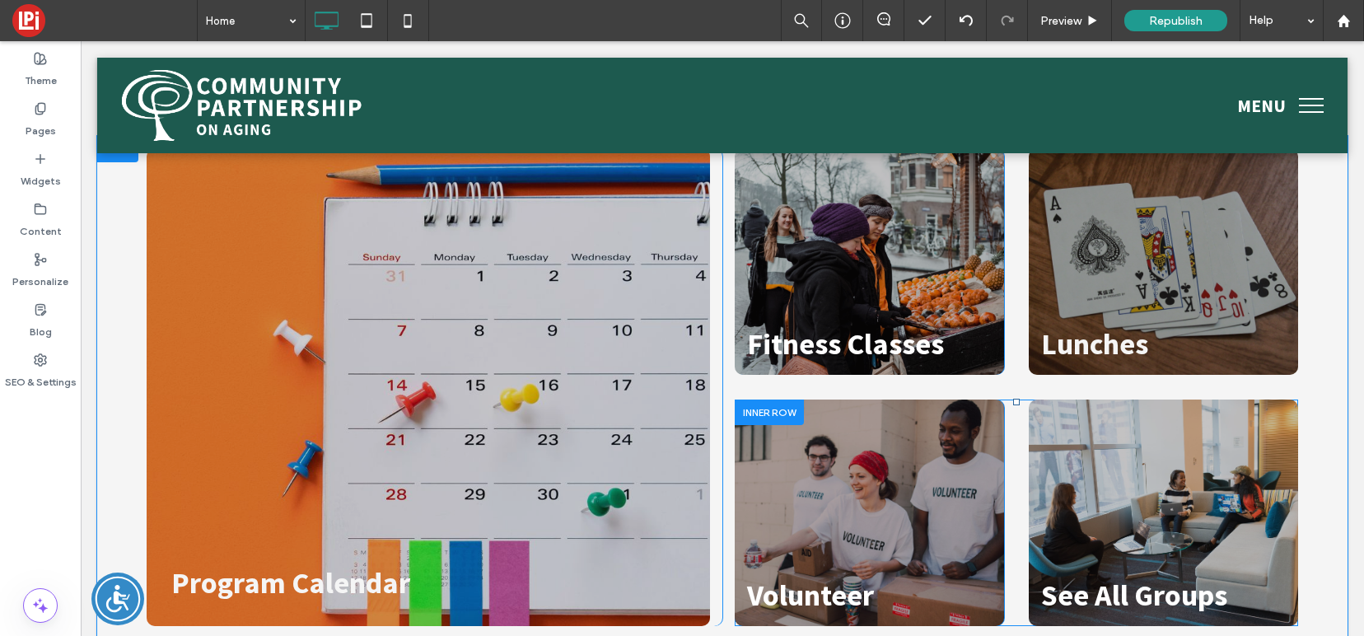
click at [774, 399] on div at bounding box center [769, 412] width 69 height 26
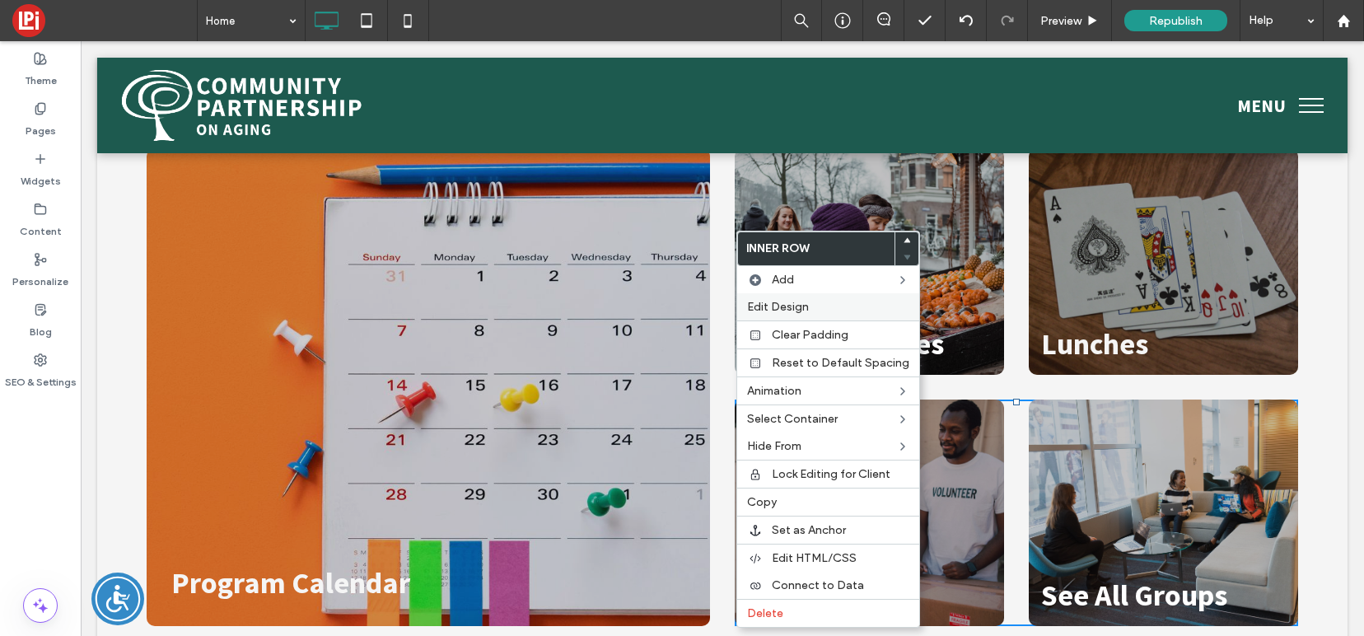
click at [785, 303] on span "Edit Design" at bounding box center [778, 307] width 62 height 14
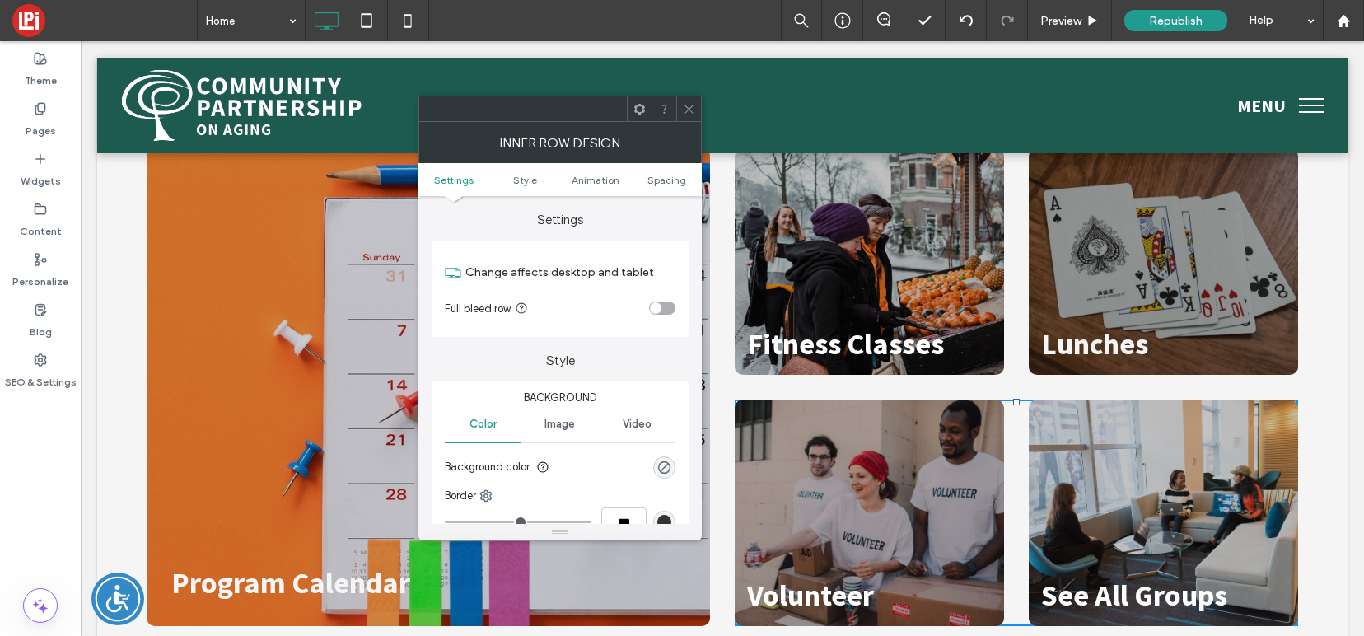
click at [550, 426] on span "Image" at bounding box center [559, 424] width 30 height 13
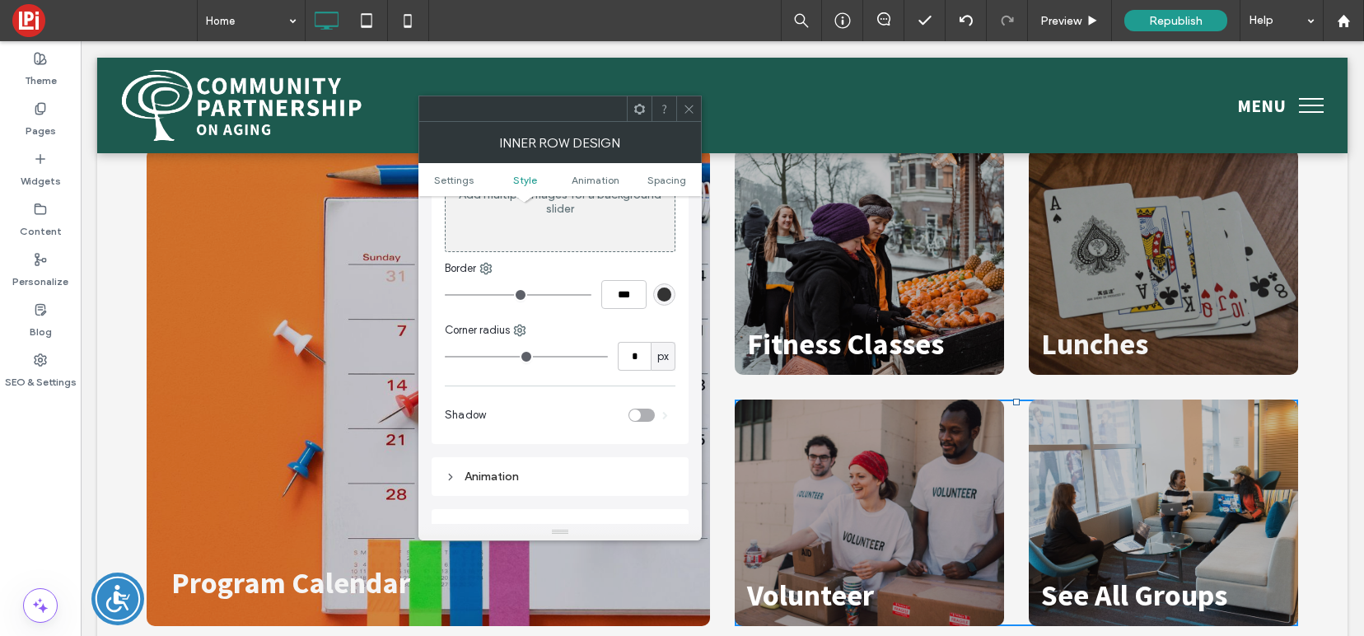
scroll to position [316, 0]
click at [693, 107] on icon at bounding box center [689, 109] width 12 height 12
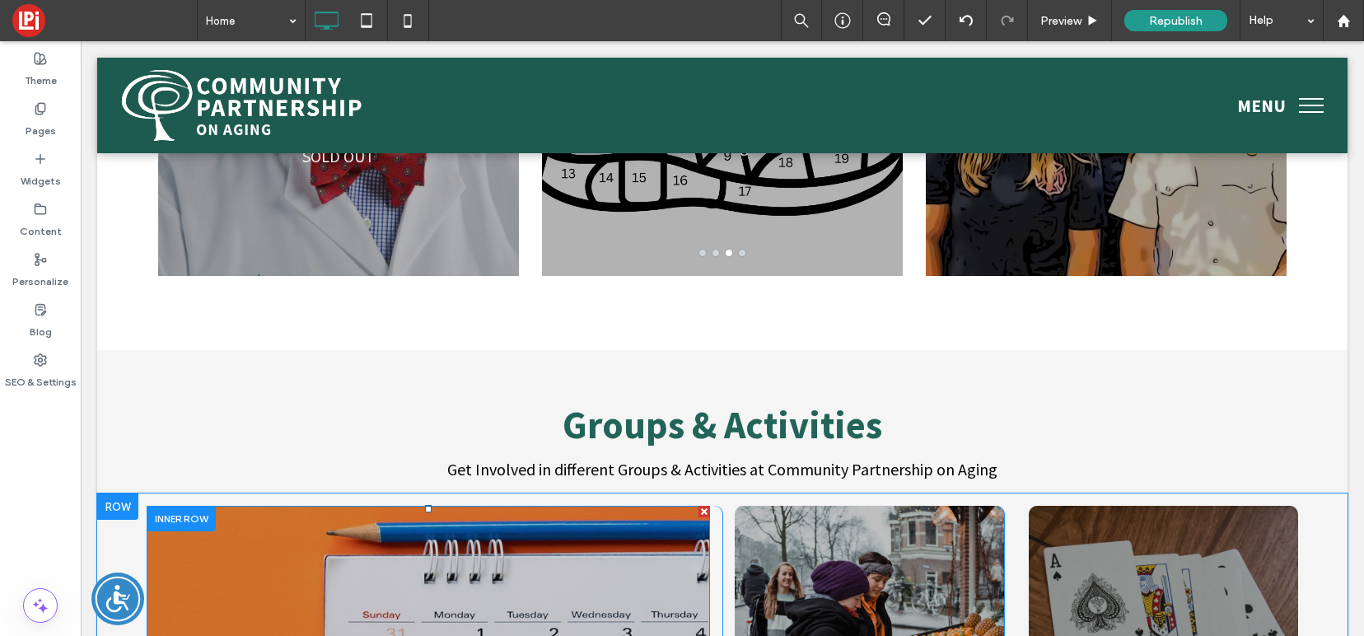
scroll to position [1932, 0]
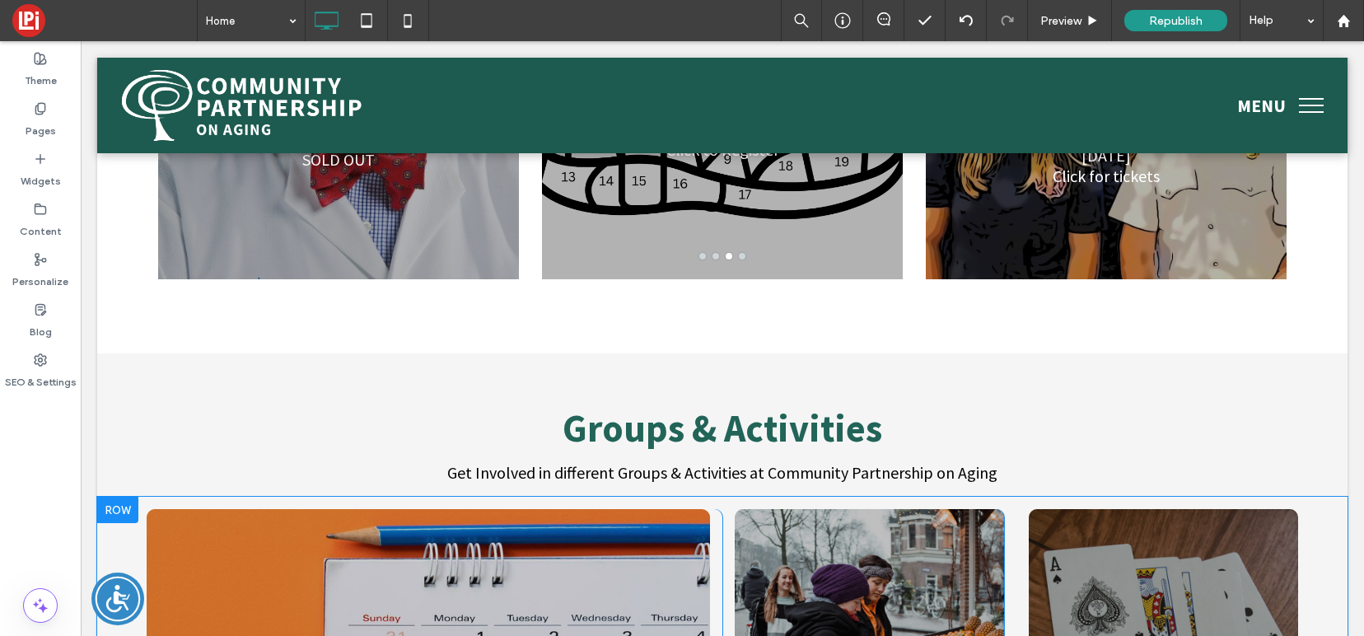
click at [118, 497] on div at bounding box center [117, 510] width 41 height 26
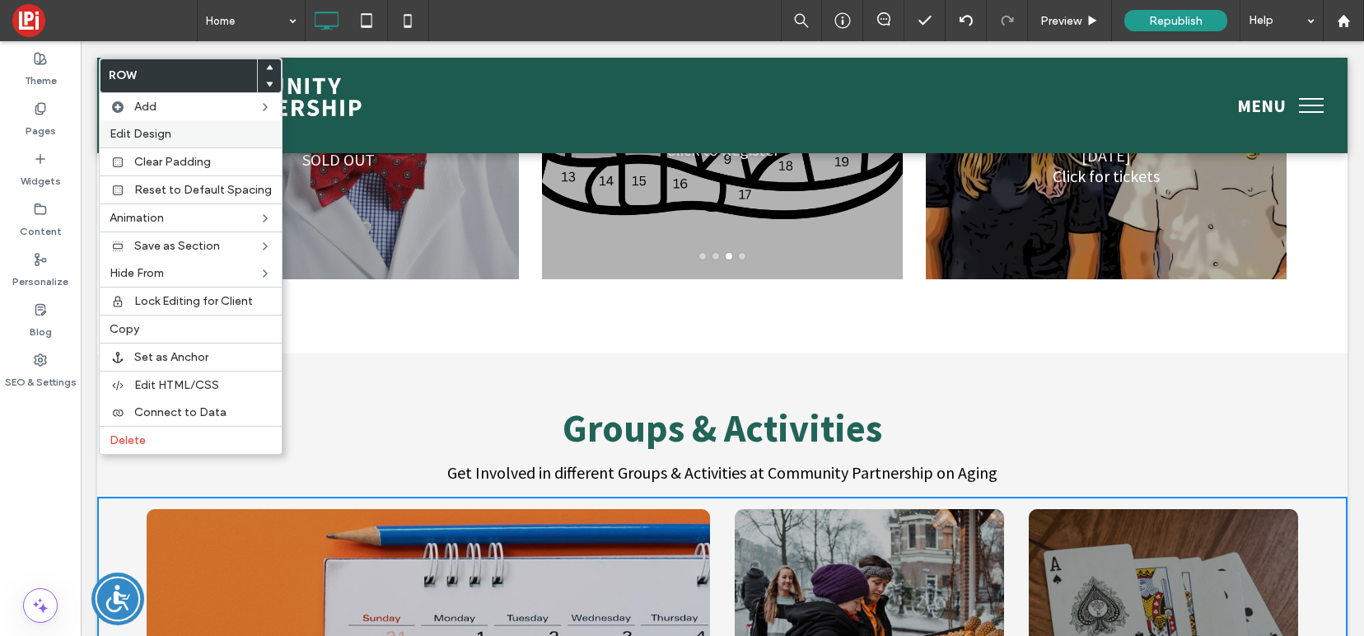
click at [161, 137] on span "Edit Design" at bounding box center [141, 134] width 62 height 14
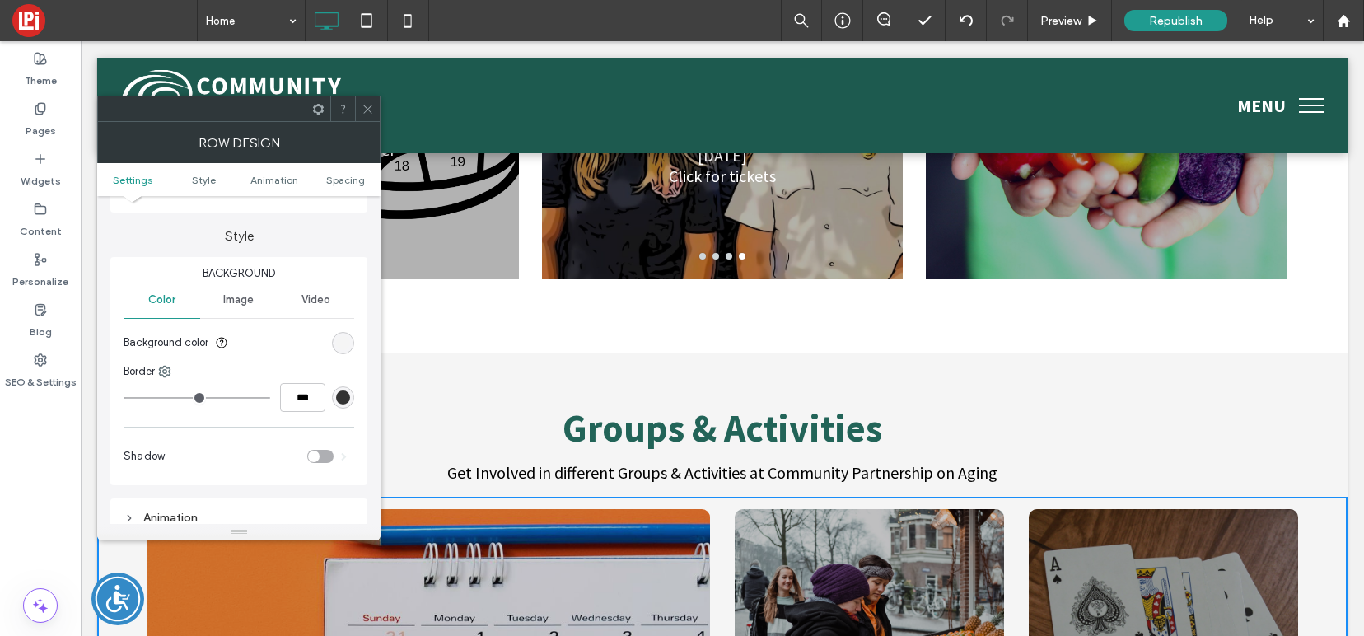
scroll to position [135, 0]
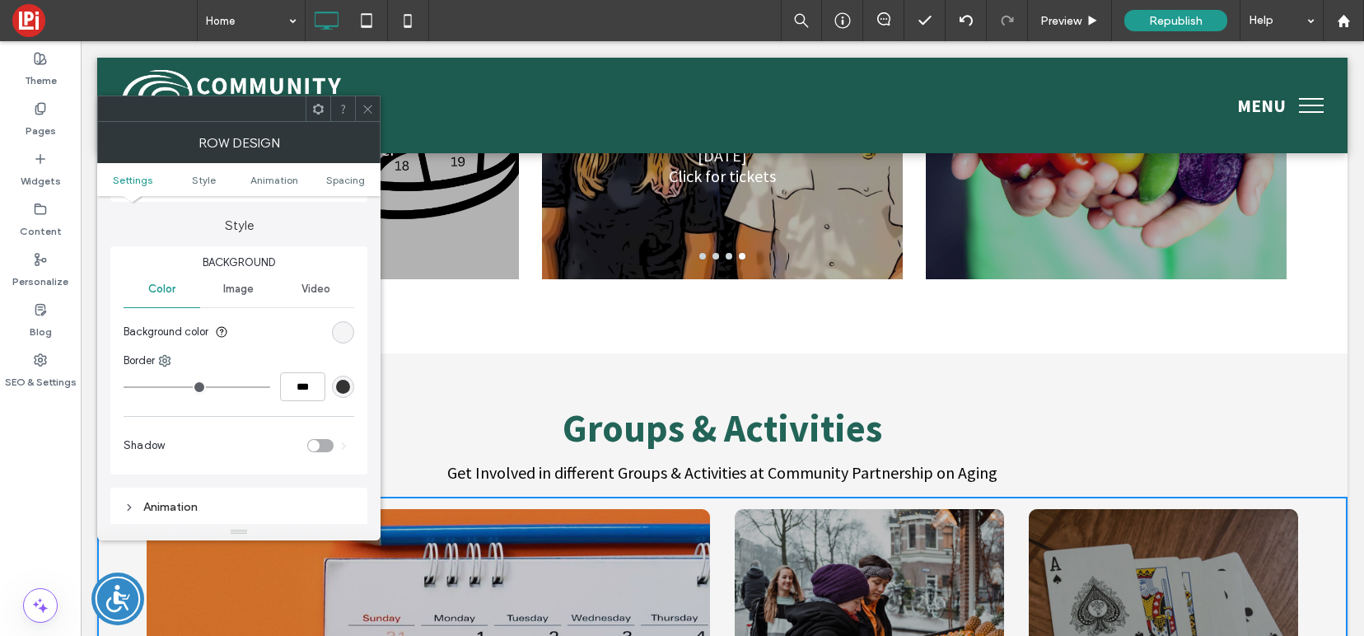
click at [235, 290] on span "Image" at bounding box center [238, 289] width 30 height 13
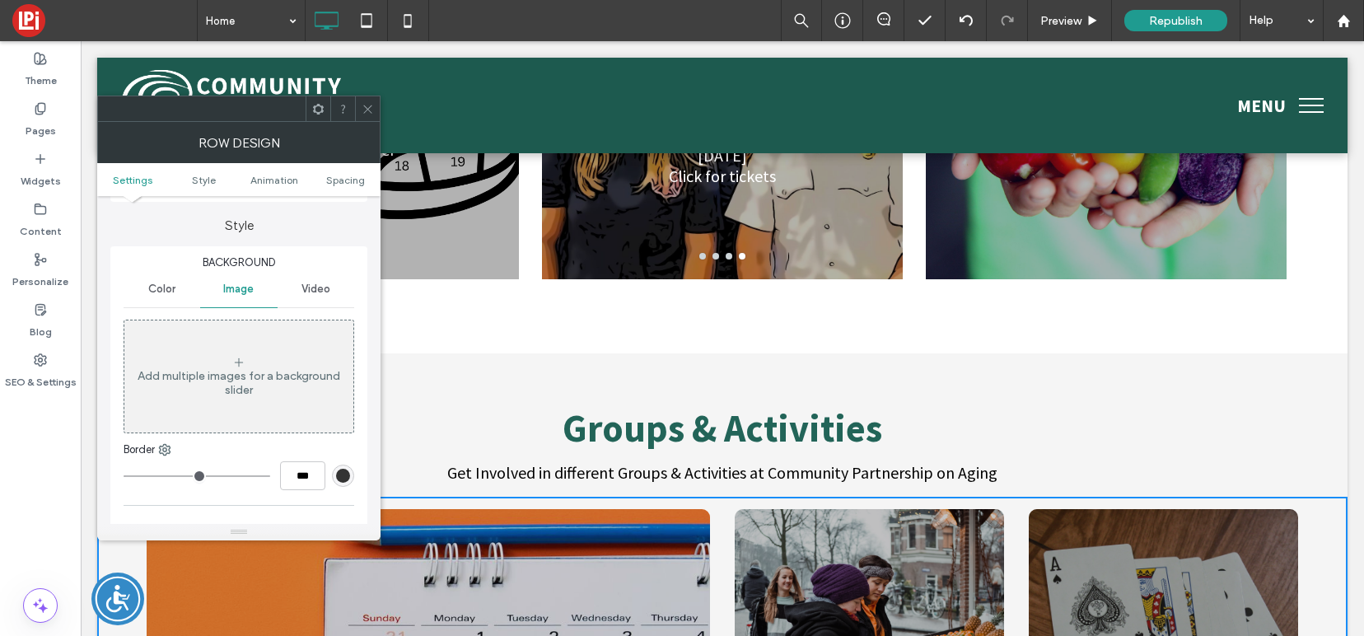
click at [368, 100] on span at bounding box center [368, 108] width 12 height 25
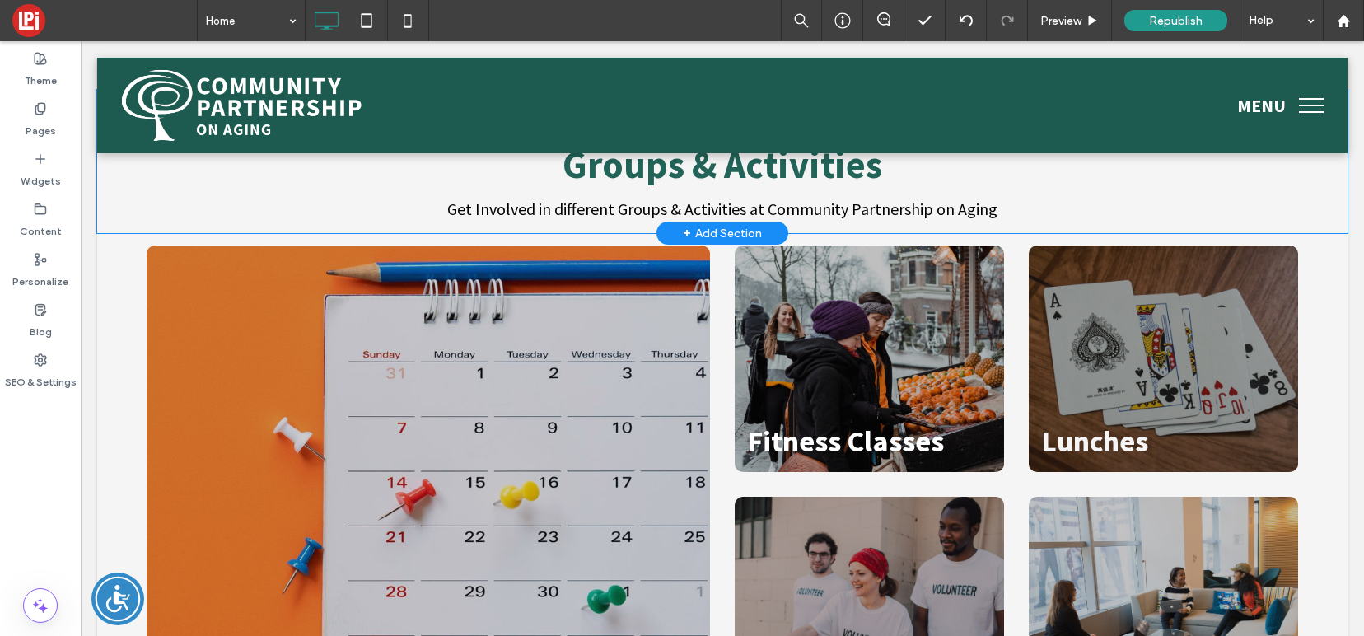
scroll to position [2203, 0]
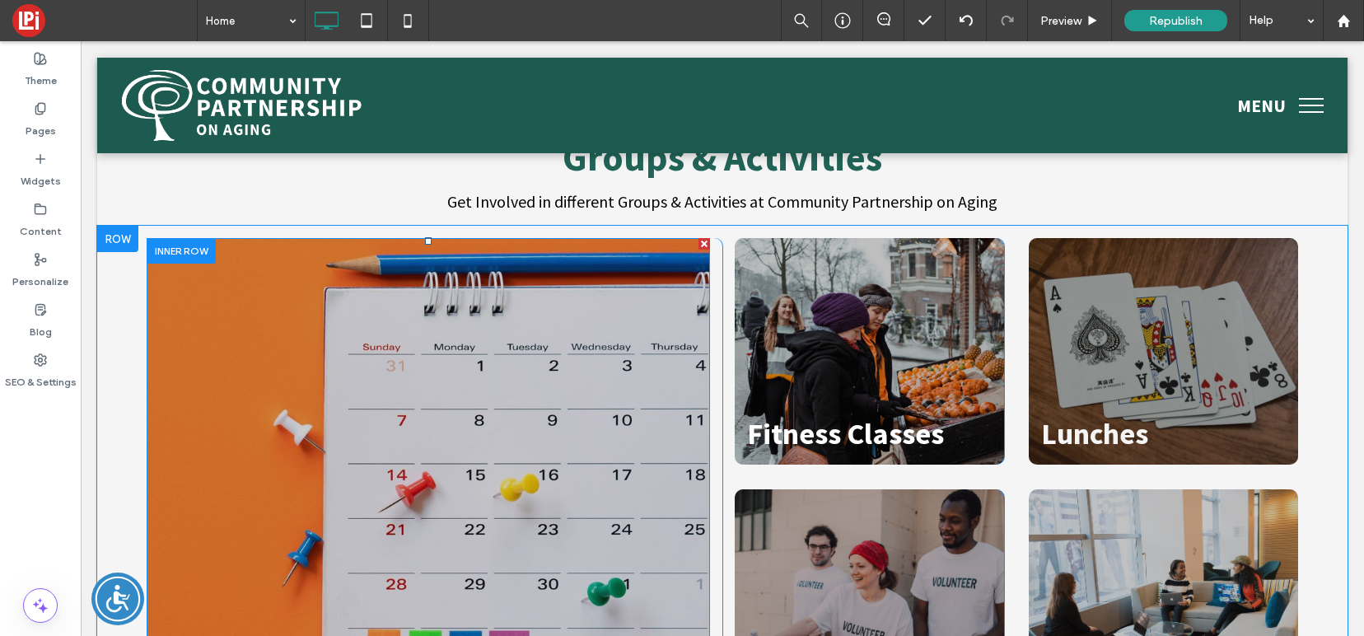
click at [235, 331] on div "Program Calendar" at bounding box center [428, 477] width 563 height 478
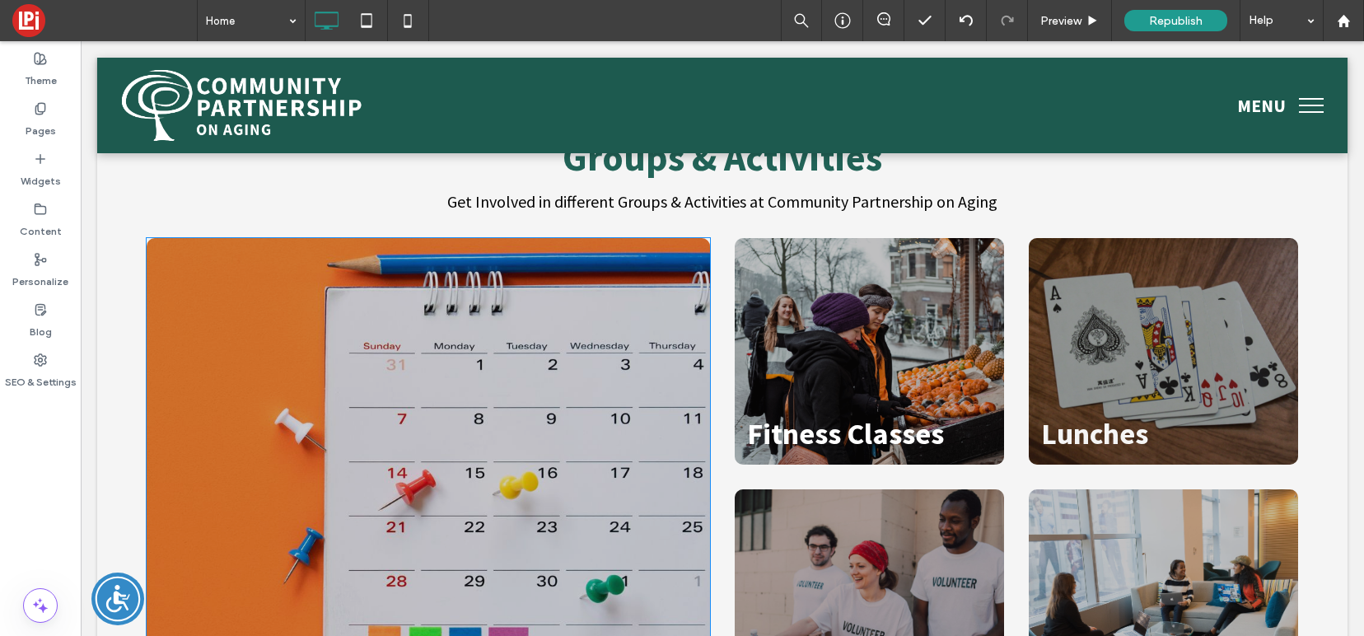
type input "**********"
type input "**"
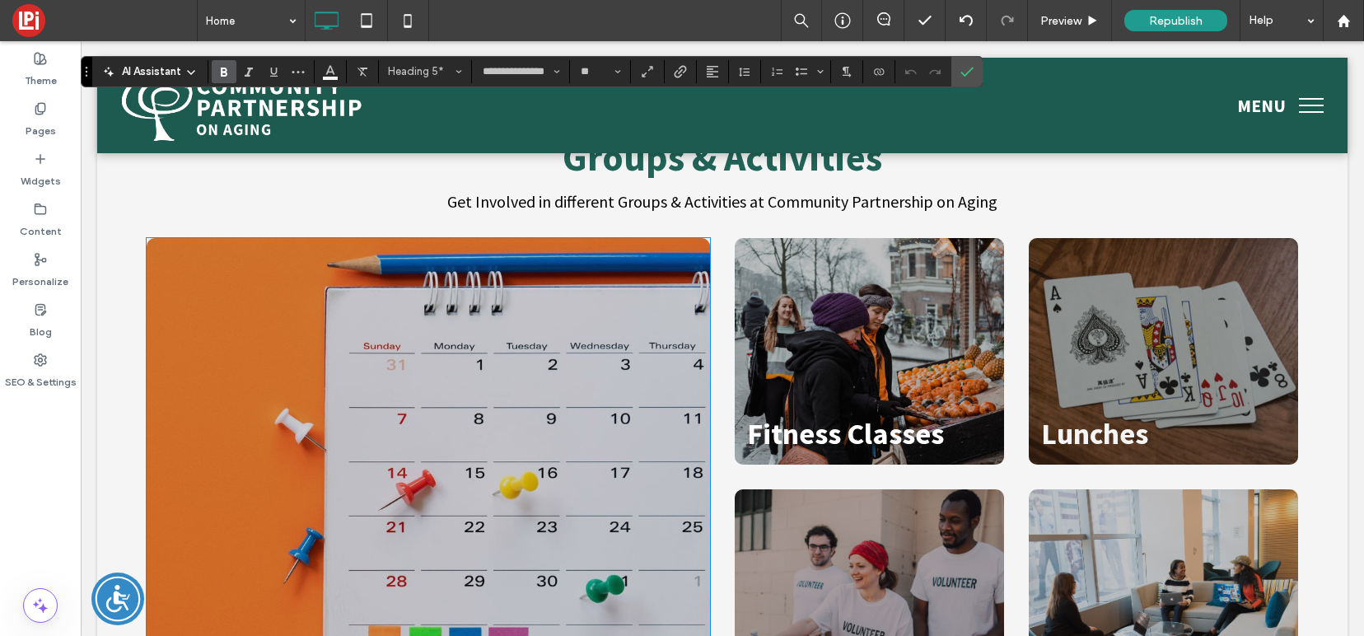
scroll to position [2300, 0]
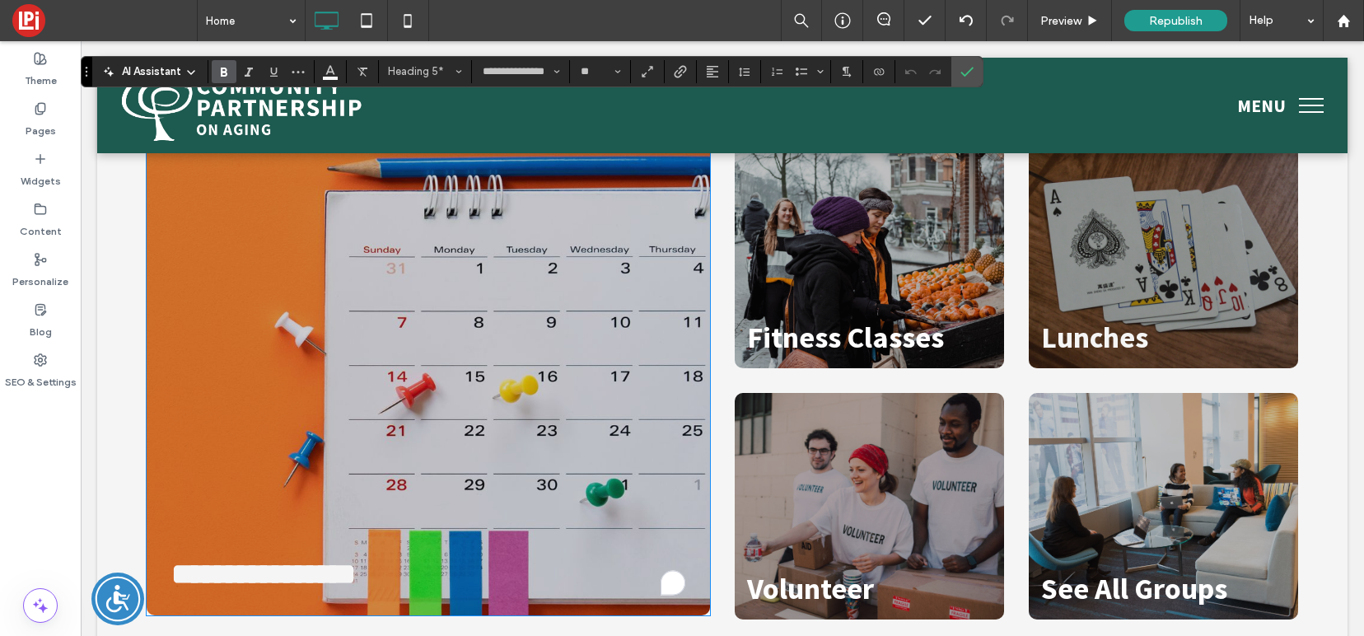
click at [235, 329] on div "**********" at bounding box center [428, 379] width 563 height 474
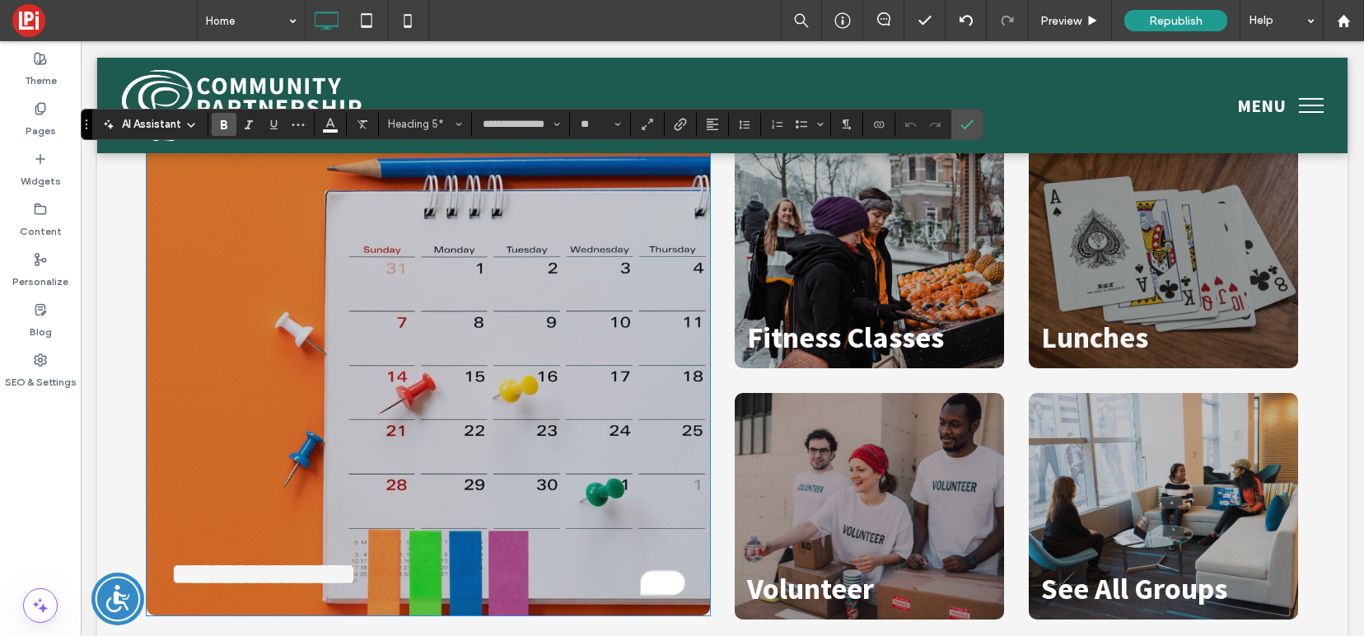
scroll to position [2149, 0]
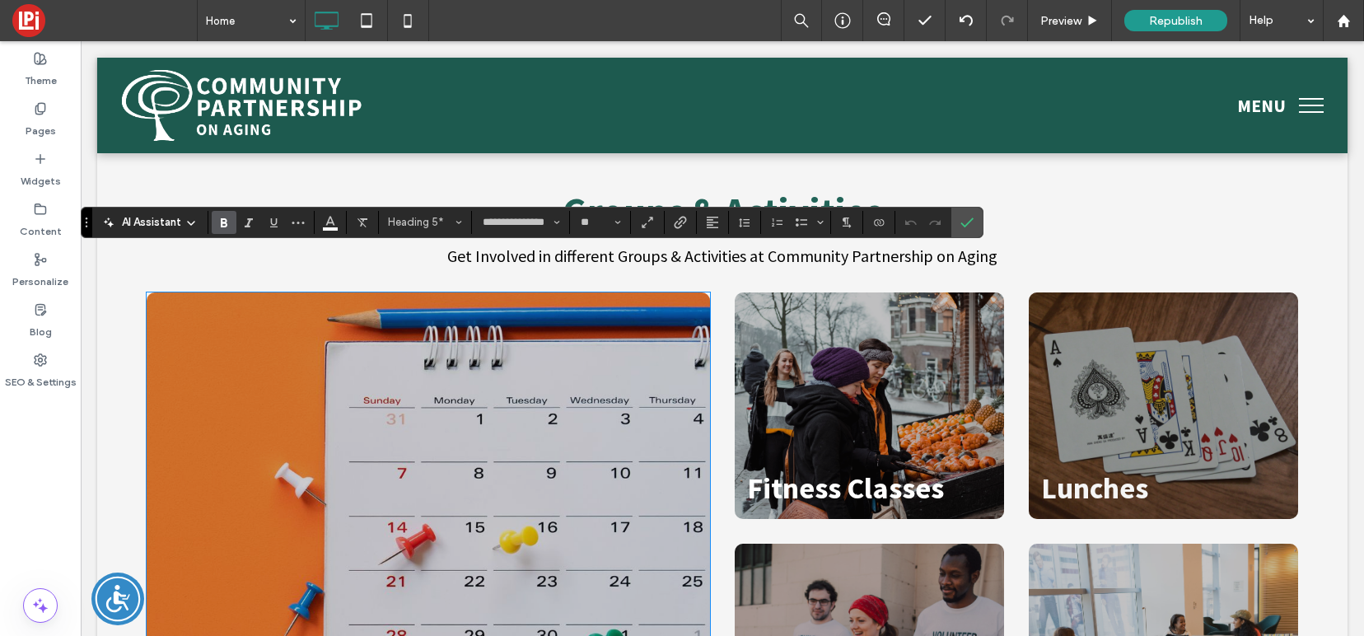
click at [590, 397] on div "**********" at bounding box center [428, 529] width 563 height 474
drag, startPoint x: 974, startPoint y: 226, endPoint x: 880, endPoint y: 186, distance: 102.2
click at [974, 226] on label "Confirm" at bounding box center [967, 223] width 25 height 30
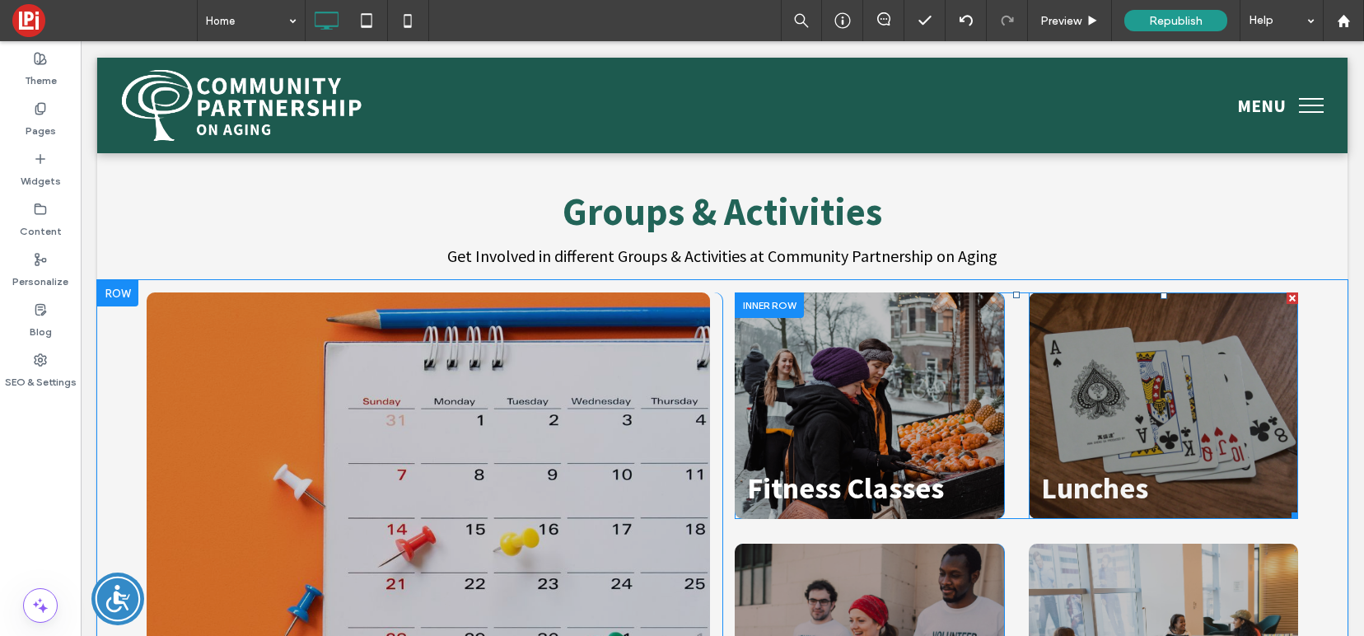
click at [1155, 299] on div "Lunches" at bounding box center [1163, 405] width 269 height 226
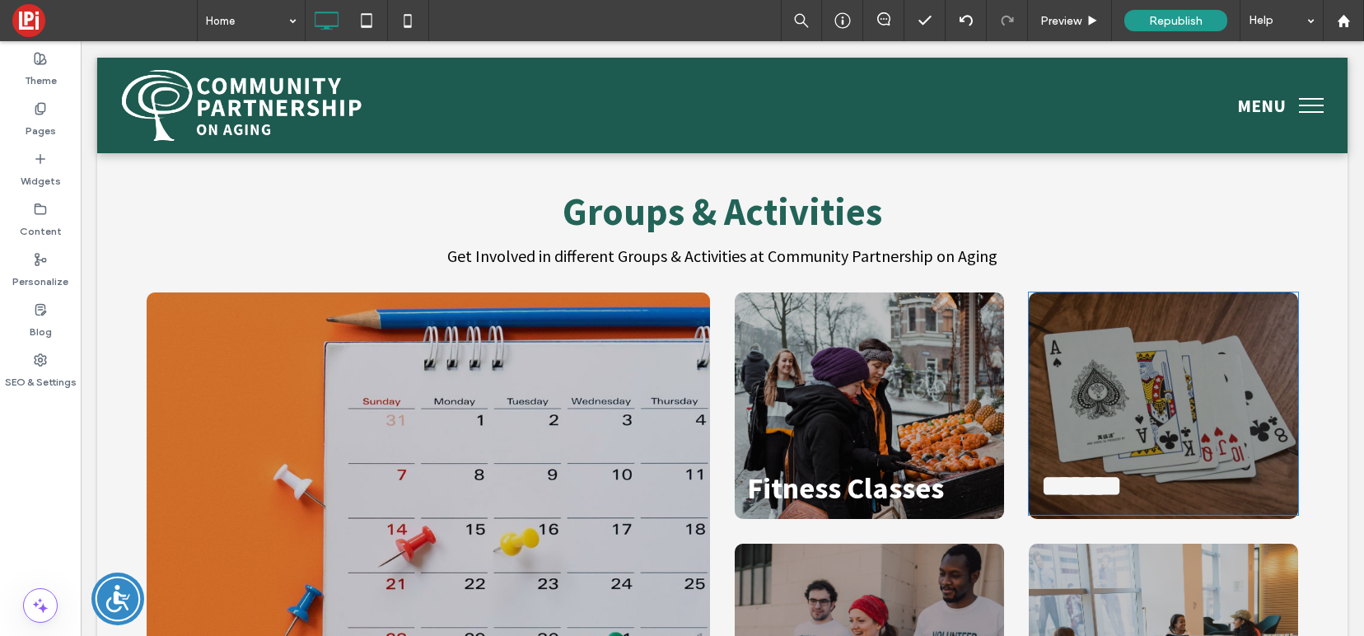
type input "**********"
type input "**"
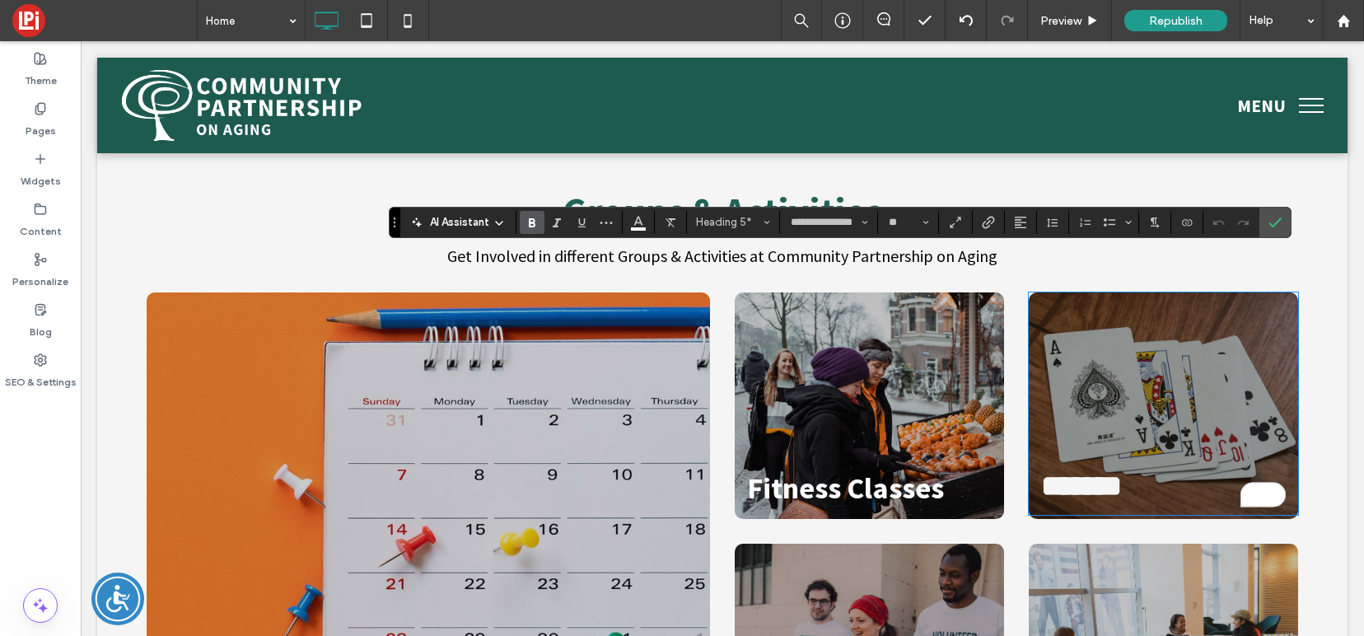
click at [1124, 334] on div "*******" at bounding box center [1163, 403] width 269 height 222
click at [1268, 229] on span "Confirm" at bounding box center [1271, 223] width 7 height 30
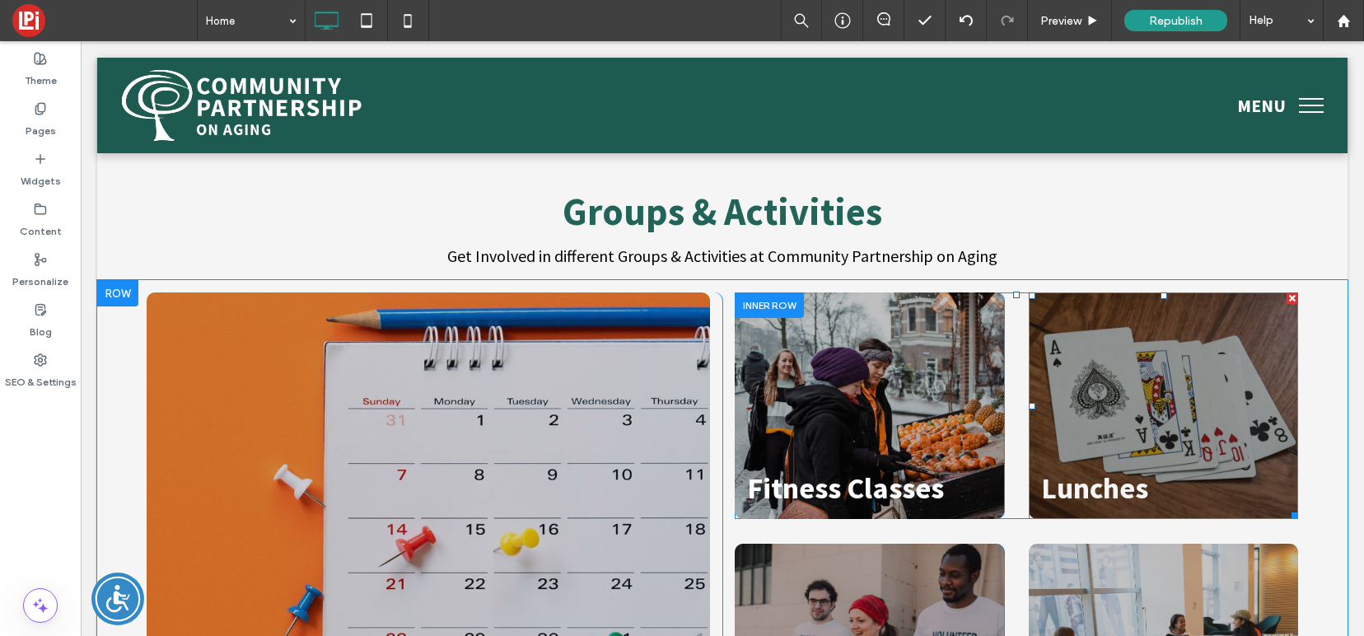
click at [1173, 334] on div "Lunches" at bounding box center [1163, 405] width 269 height 226
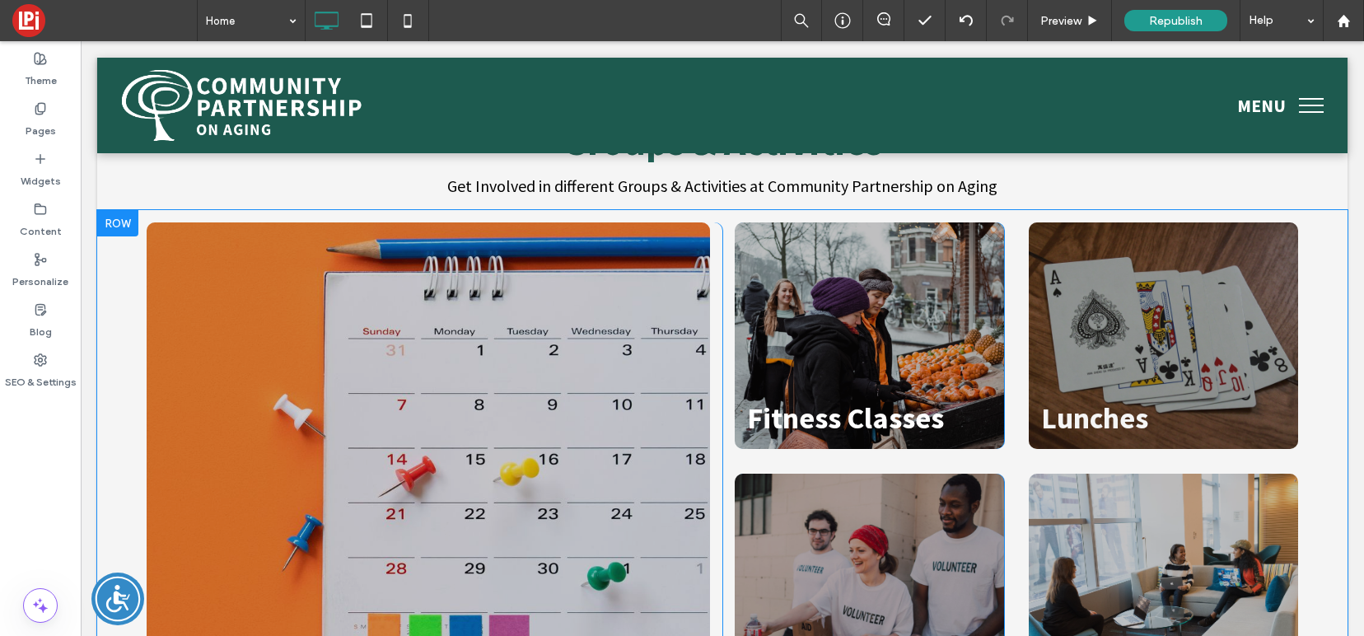
click at [117, 210] on div at bounding box center [117, 223] width 41 height 26
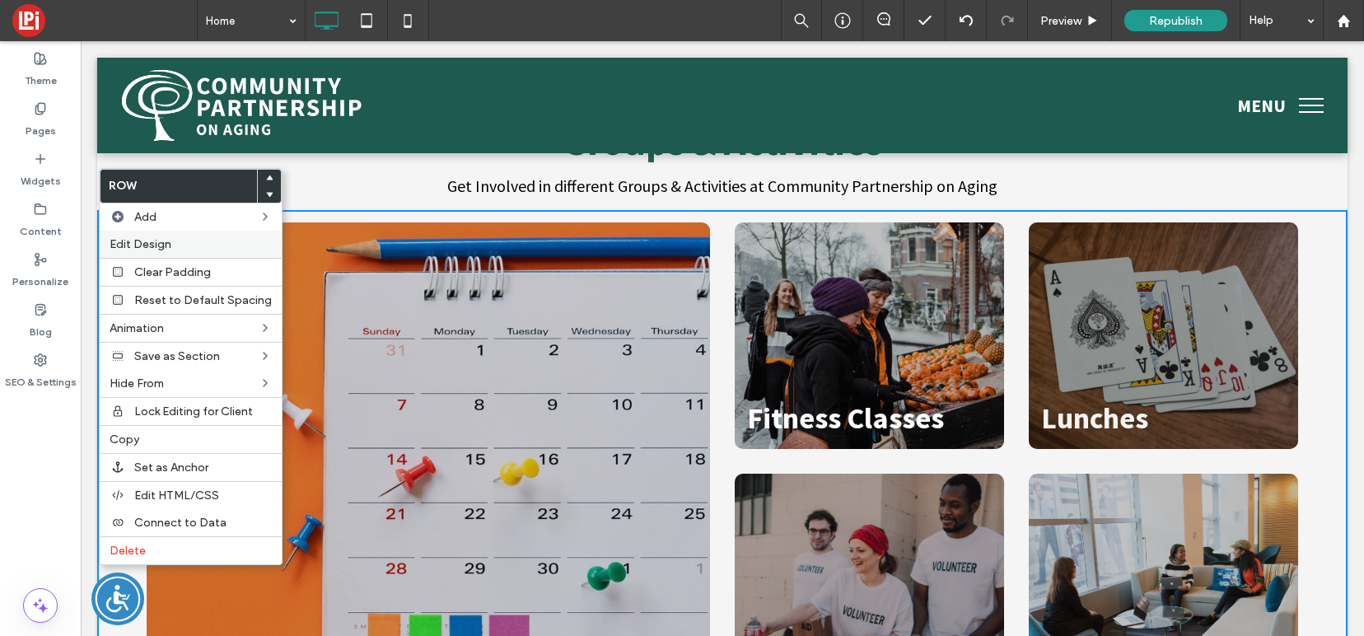
click at [153, 245] on span "Edit Design" at bounding box center [141, 244] width 62 height 14
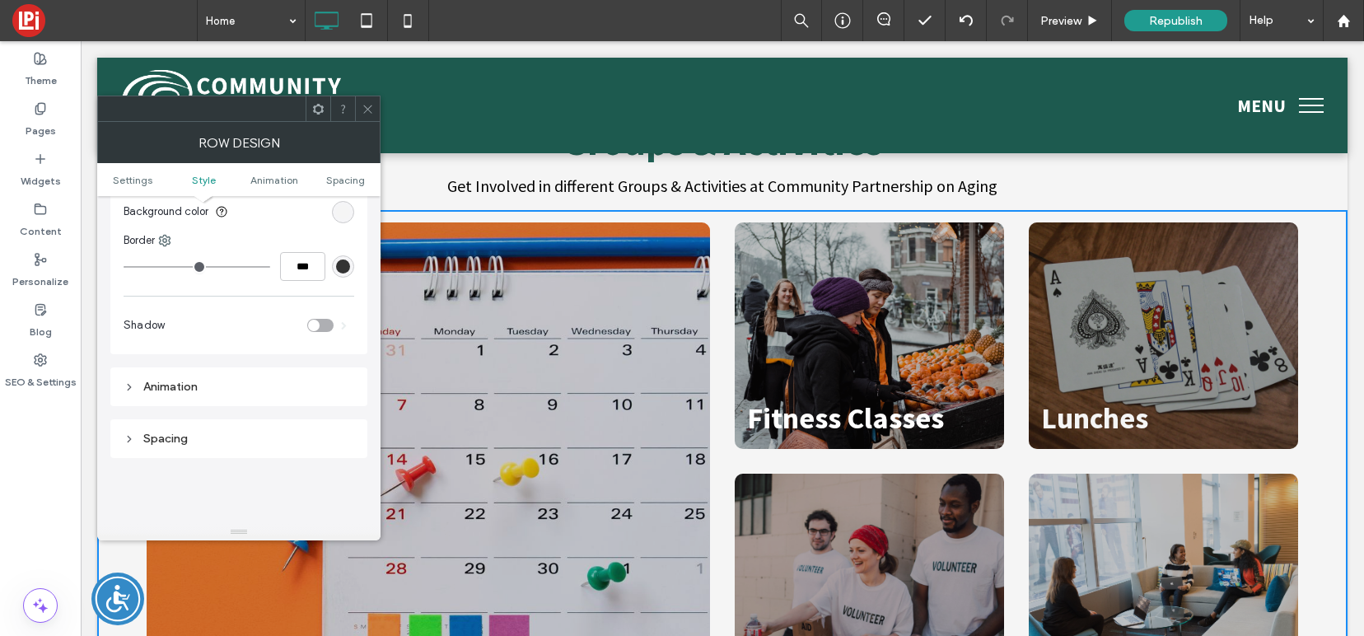
scroll to position [146, 0]
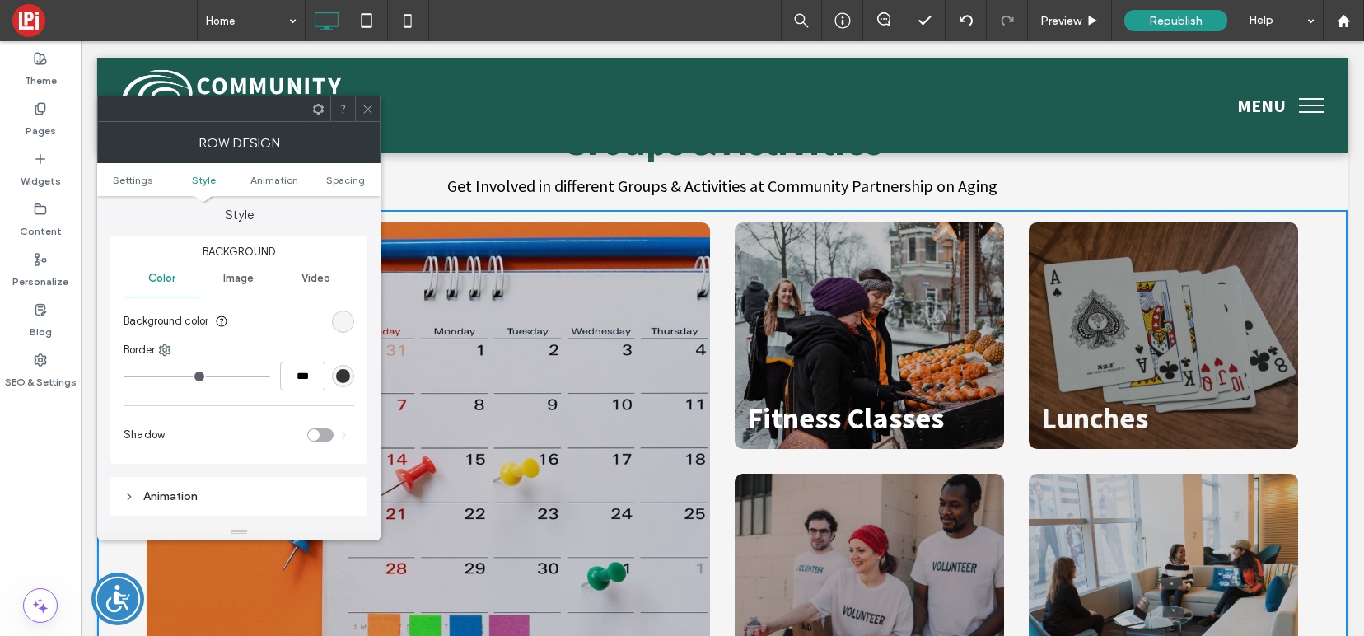
click at [225, 285] on span "Image" at bounding box center [238, 278] width 30 height 13
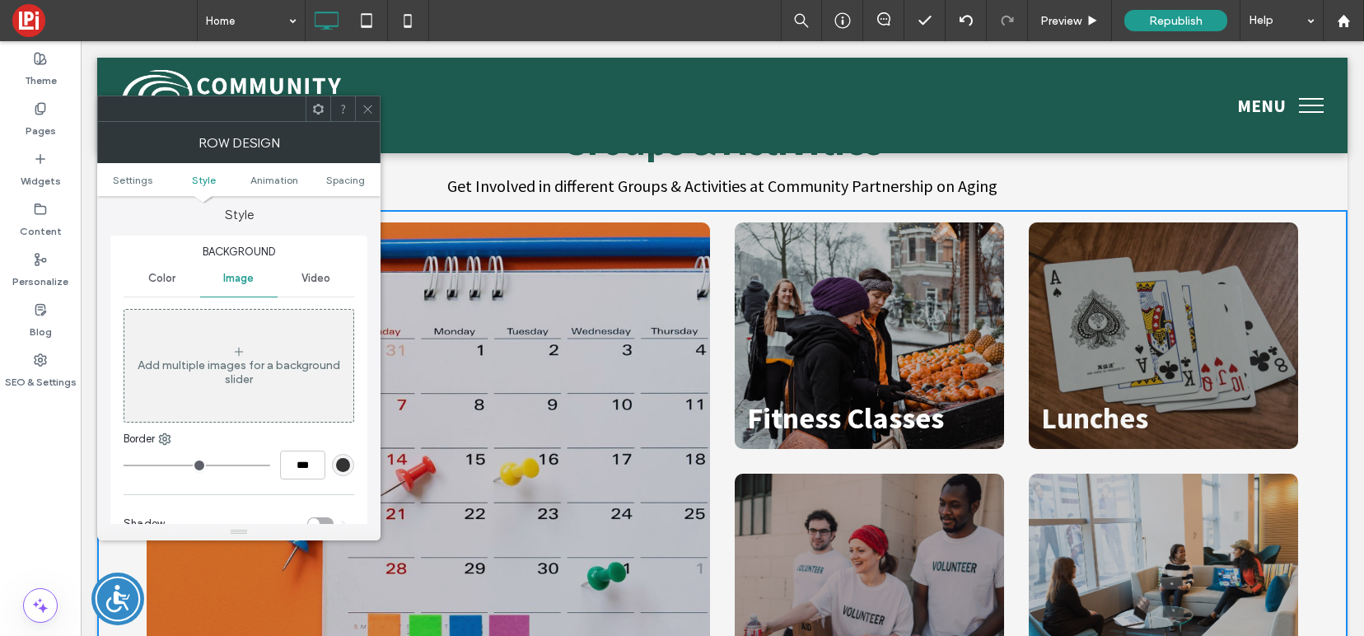
click at [362, 105] on icon at bounding box center [368, 109] width 12 height 12
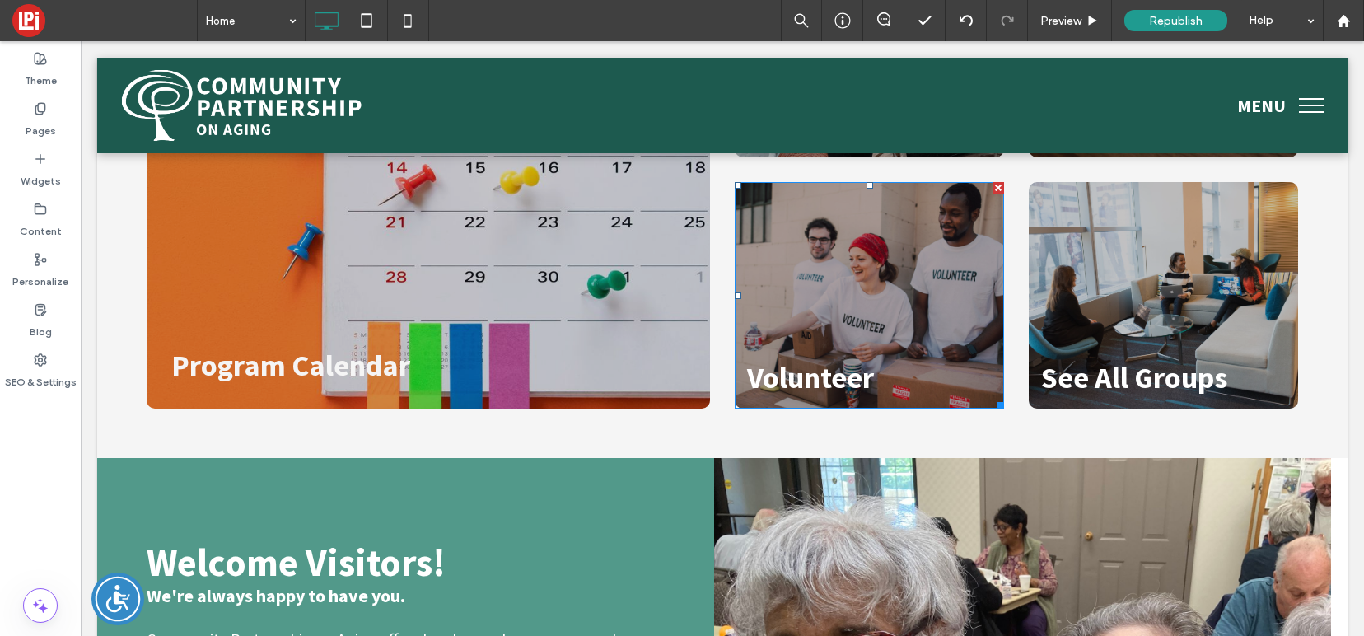
scroll to position [2508, 0]
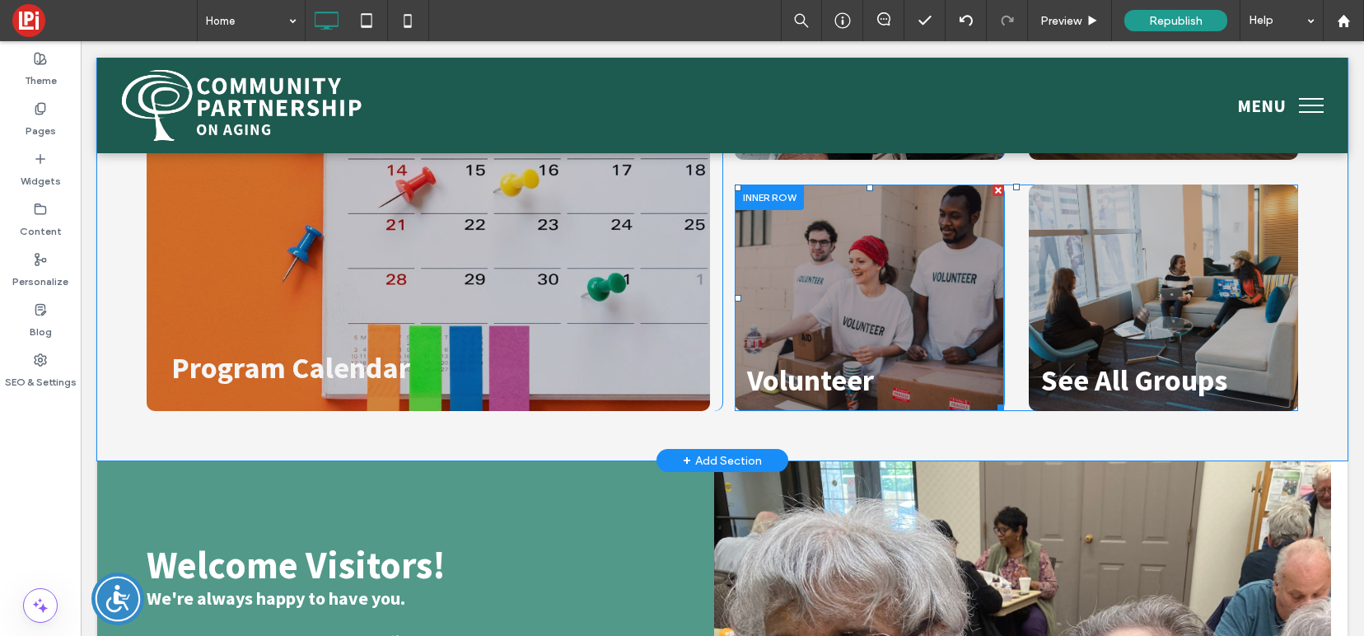
click at [889, 250] on div "Volunteer" at bounding box center [869, 297] width 269 height 226
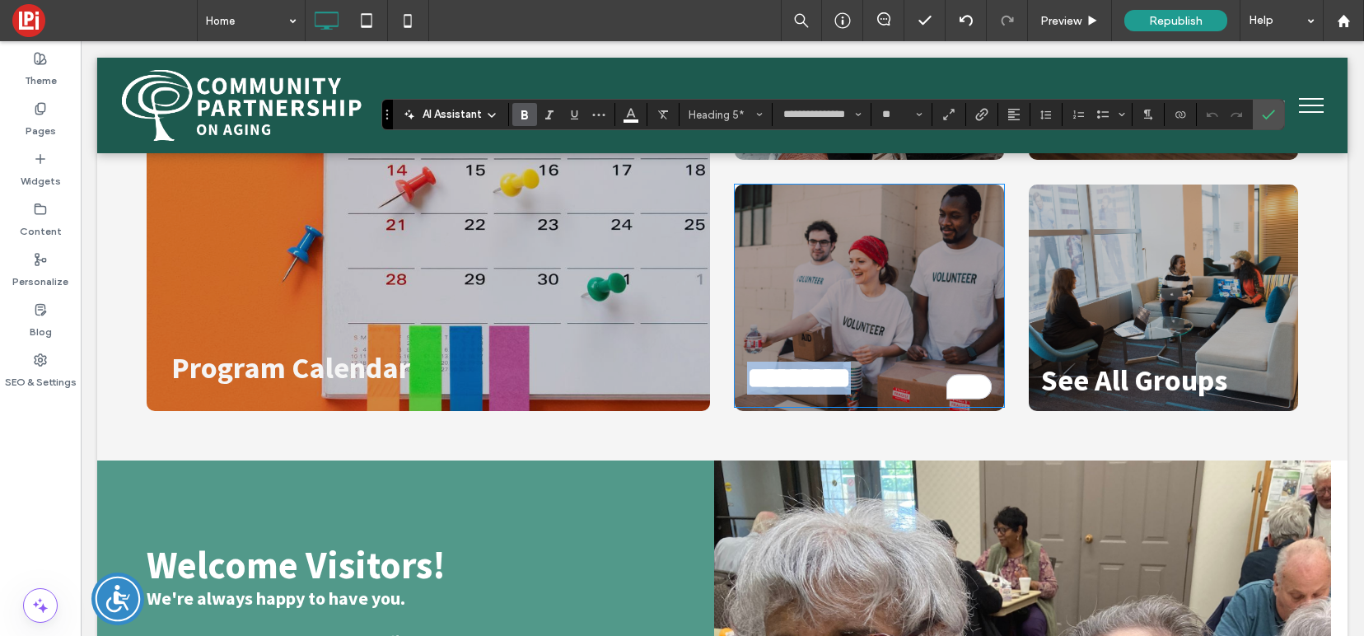
scroll to position [2436, 0]
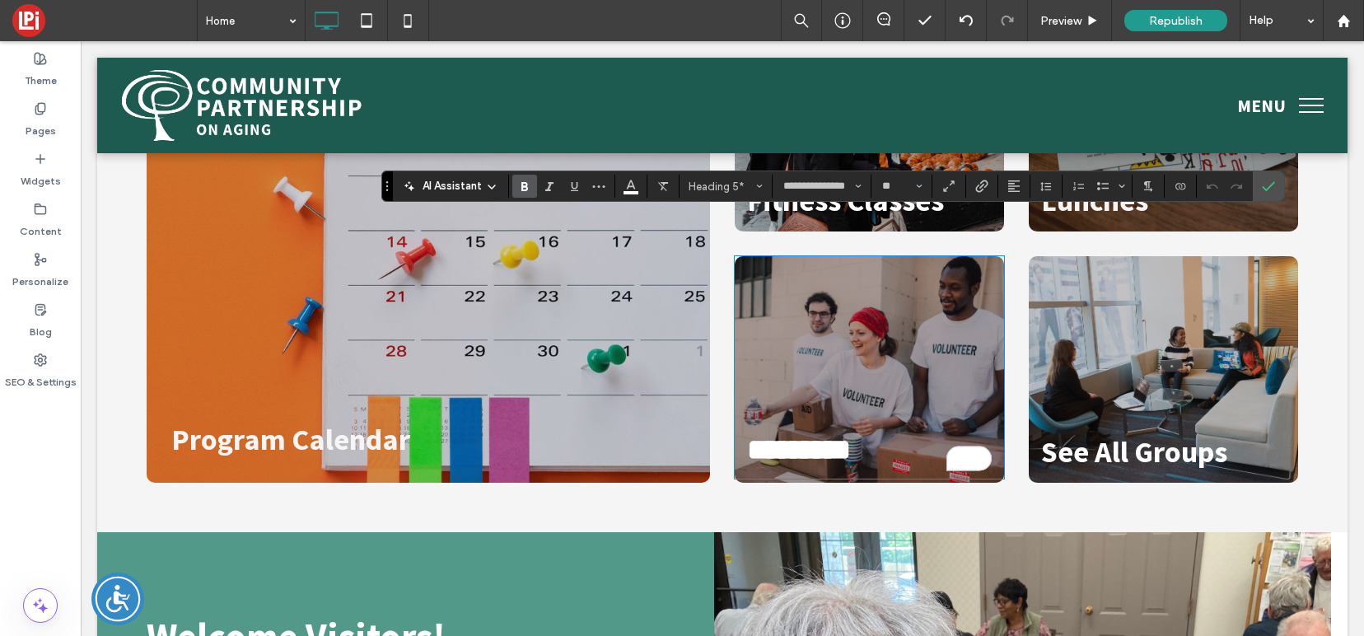
click at [834, 308] on div "*********" at bounding box center [869, 367] width 269 height 222
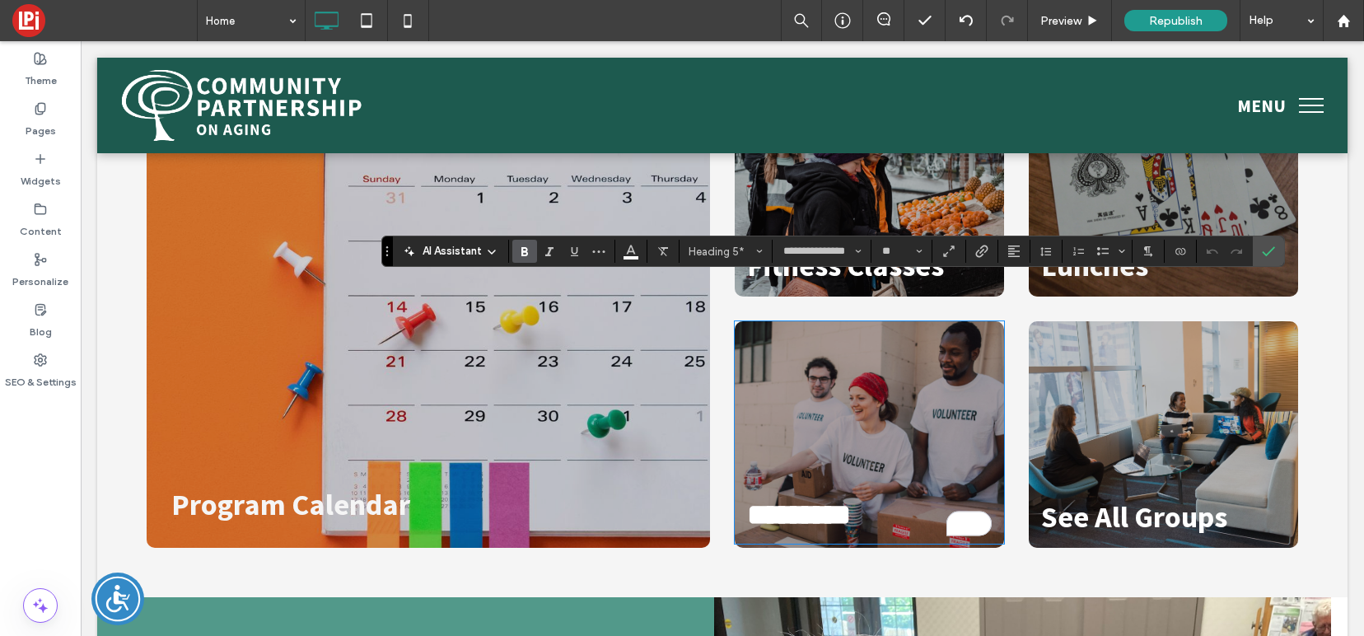
click at [825, 333] on div "*********" at bounding box center [869, 432] width 269 height 222
drag, startPoint x: 1268, startPoint y: 257, endPoint x: 942, endPoint y: 283, distance: 327.2
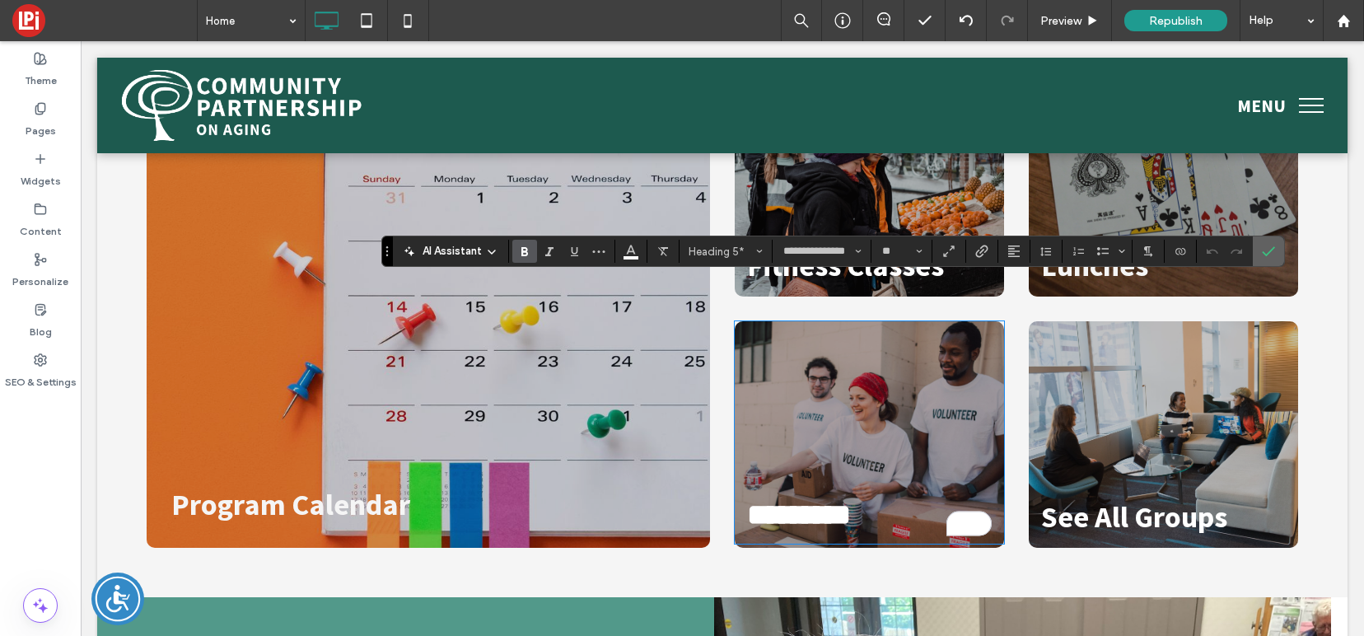
click at [1268, 257] on icon "Confirm" at bounding box center [1268, 251] width 13 height 13
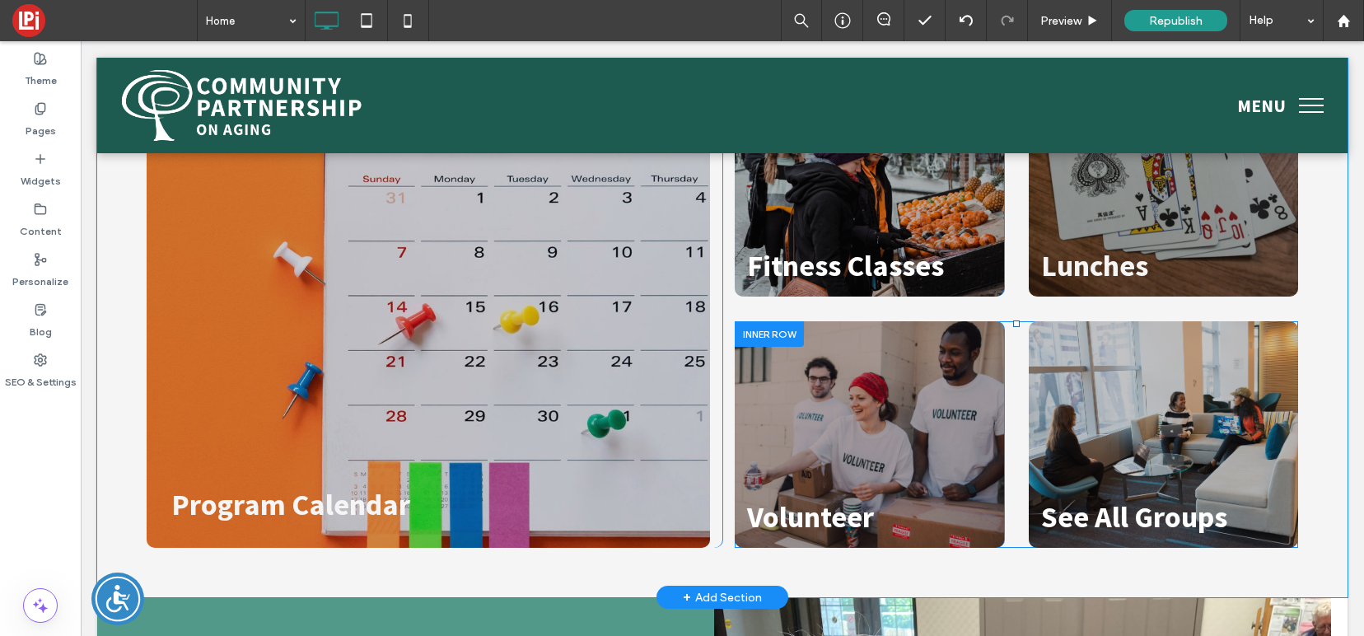
click at [773, 321] on div at bounding box center [769, 334] width 69 height 26
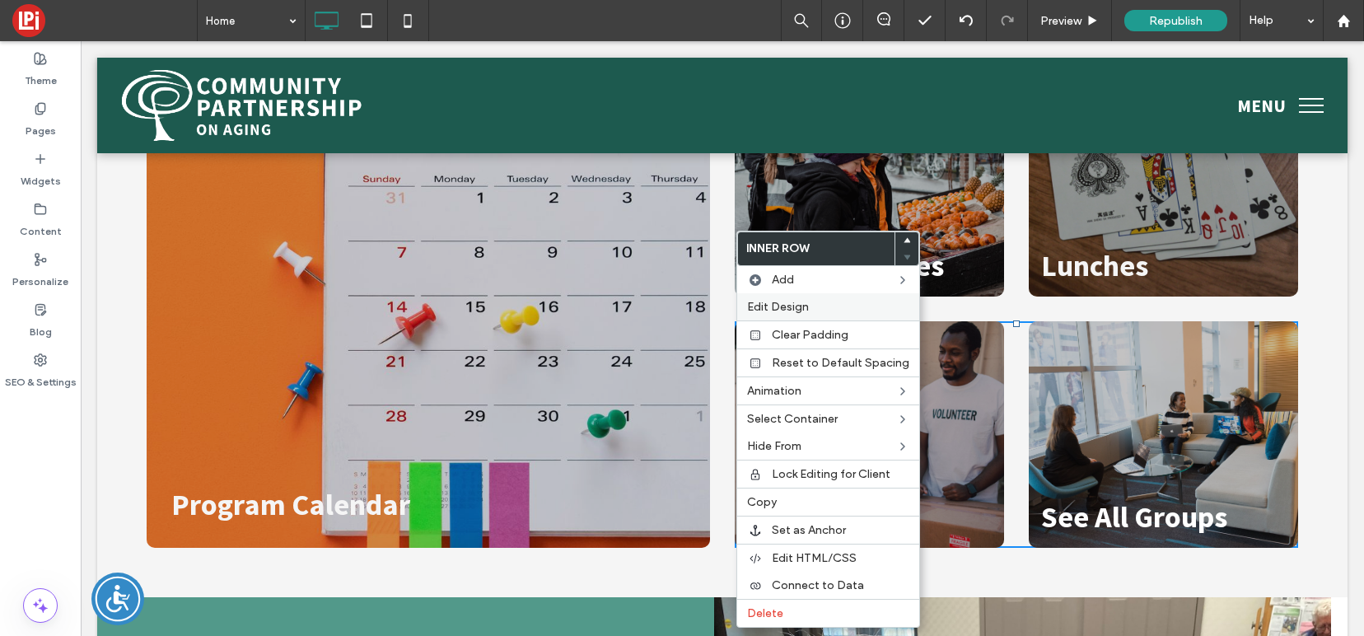
click at [781, 308] on span "Edit Design" at bounding box center [778, 307] width 62 height 14
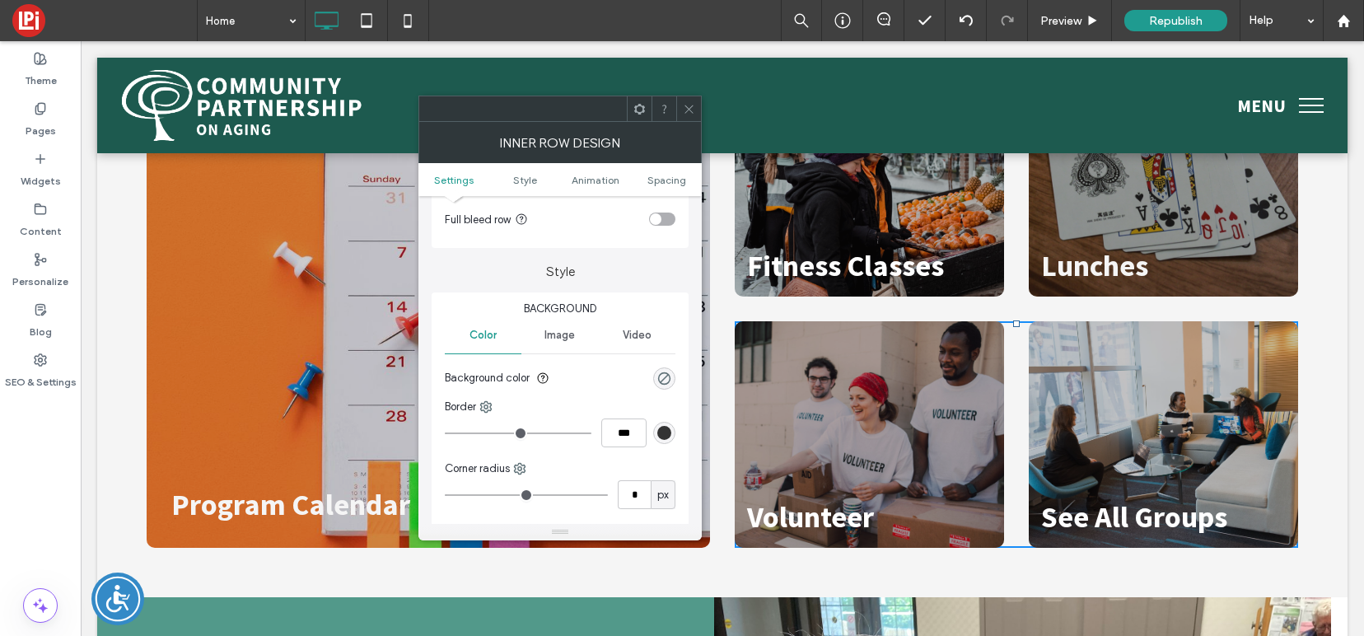
scroll to position [136, 0]
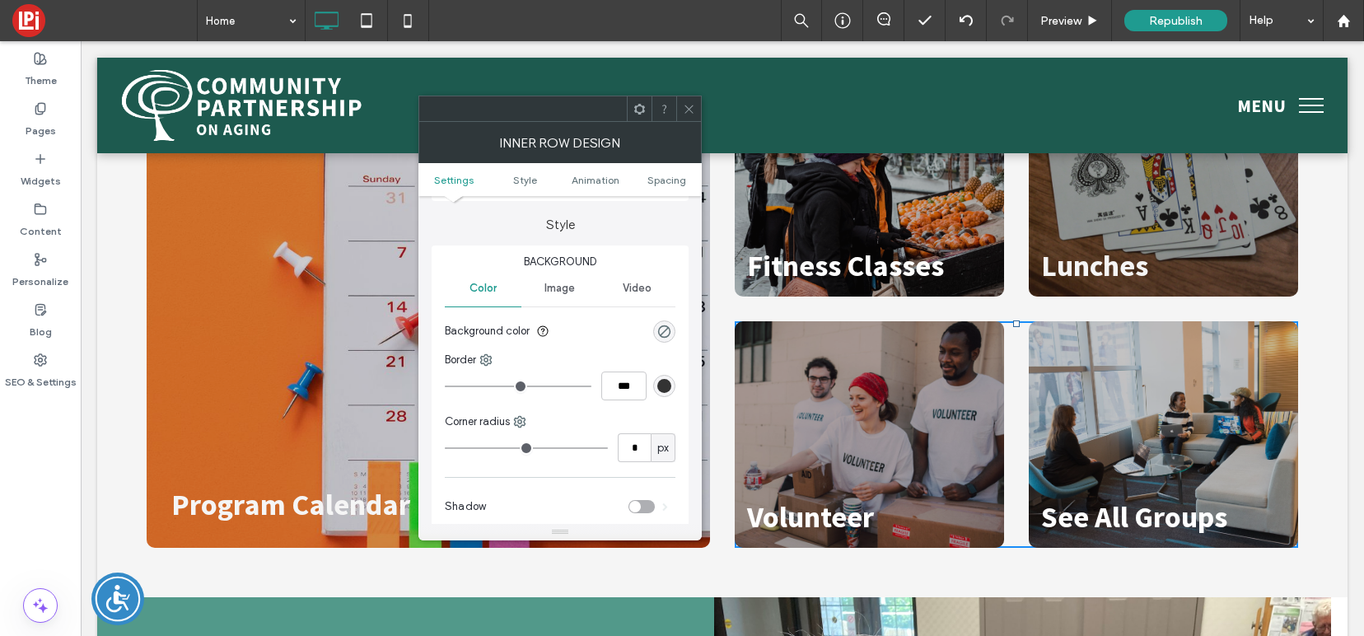
click at [551, 286] on span "Image" at bounding box center [559, 288] width 30 height 13
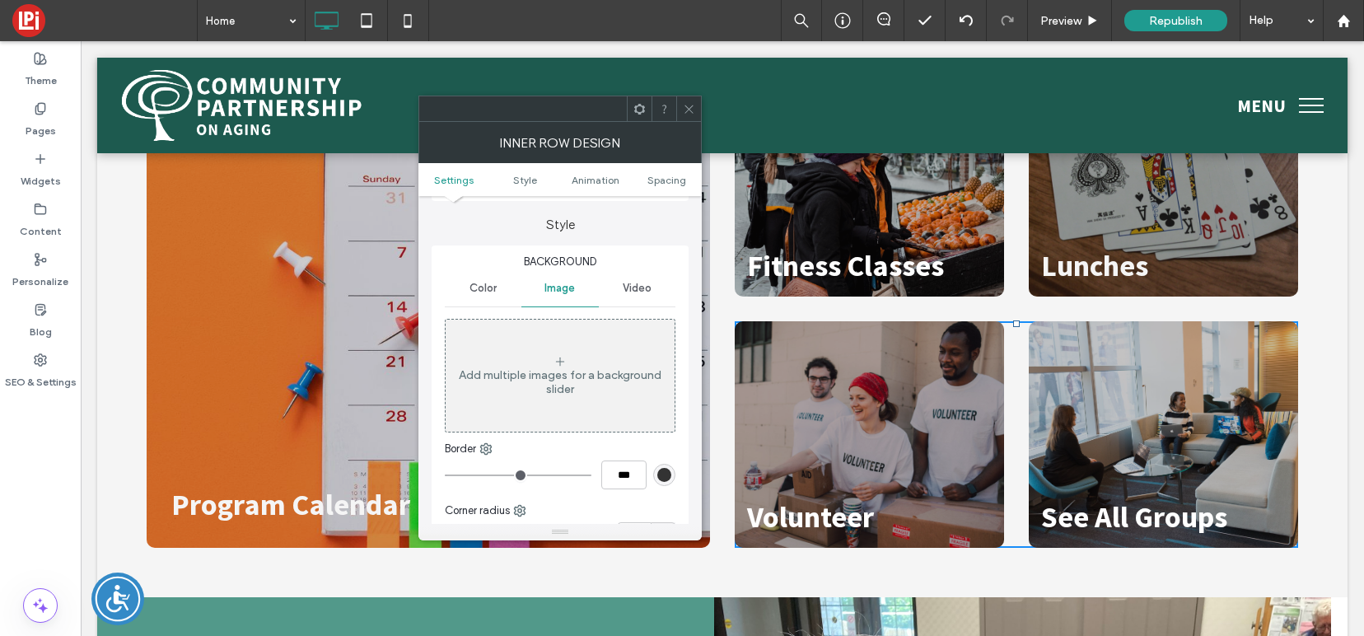
click at [573, 402] on div "Add multiple images for a background slider" at bounding box center [560, 375] width 229 height 109
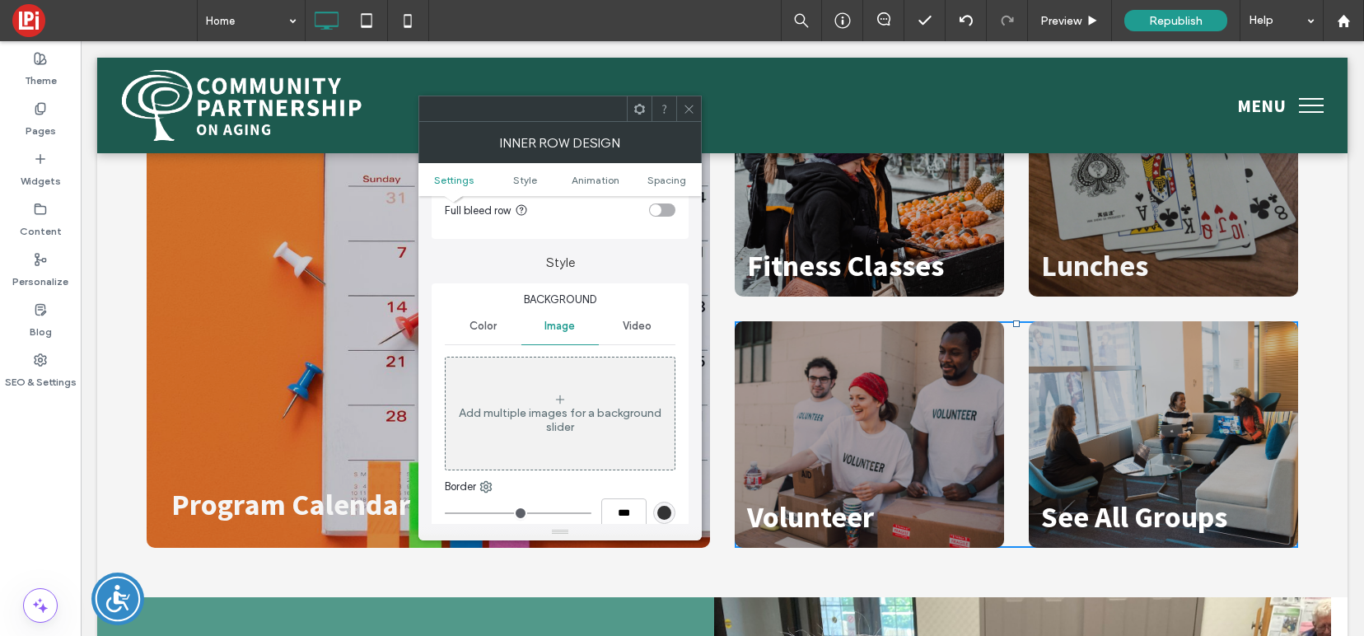
scroll to position [71, 0]
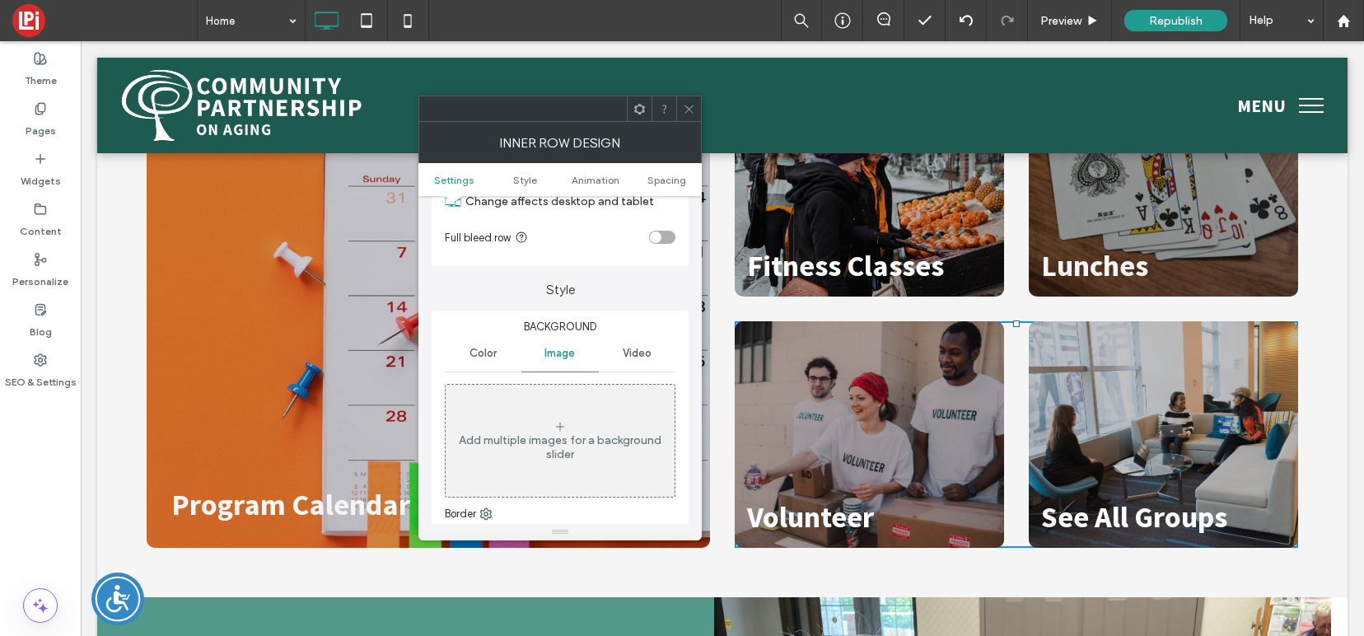
click at [566, 348] on span "Image" at bounding box center [559, 353] width 30 height 13
click at [567, 431] on div "Add multiple images for a background slider" at bounding box center [560, 440] width 229 height 109
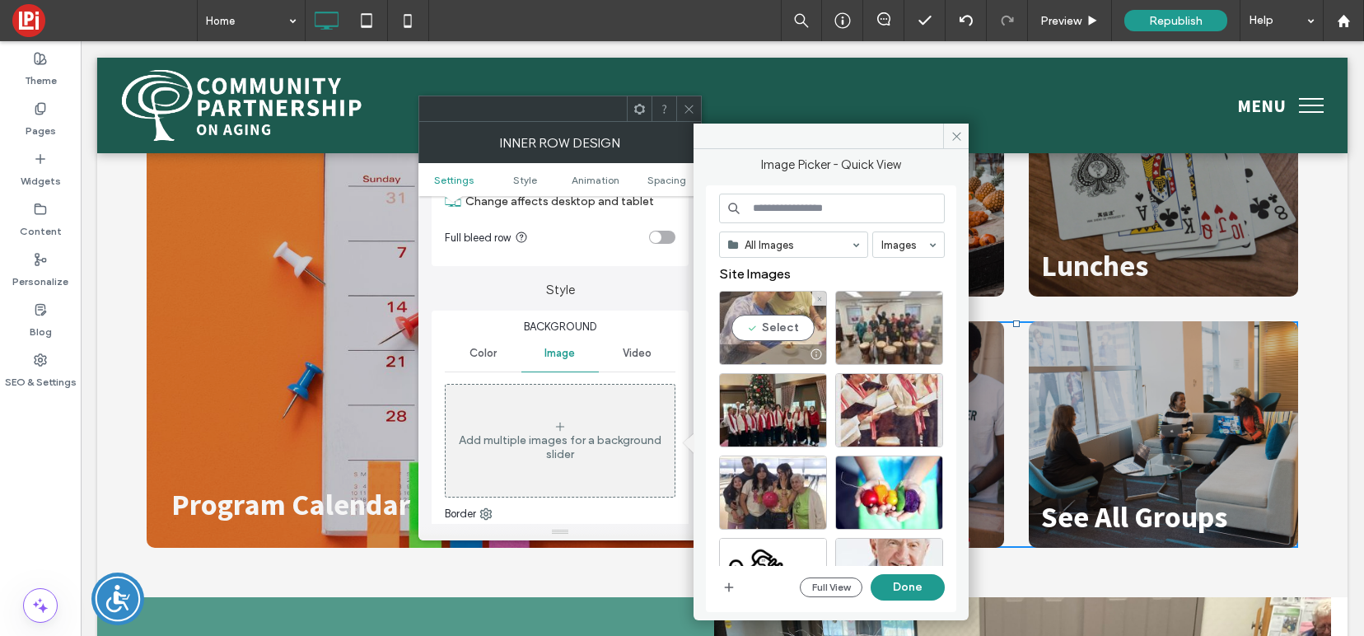
click at [759, 325] on div "Select" at bounding box center [773, 328] width 108 height 74
click at [894, 586] on button "Done" at bounding box center [908, 587] width 74 height 26
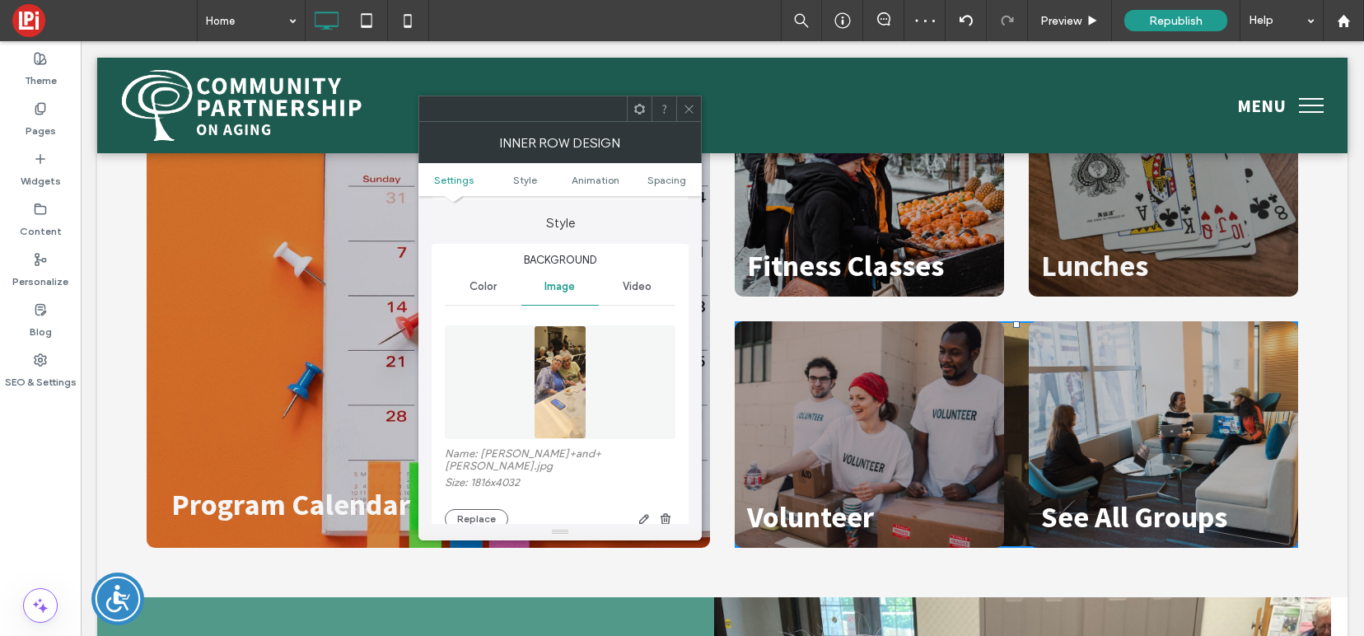
scroll to position [138, 0]
click at [968, 21] on icon at bounding box center [966, 20] width 13 height 13
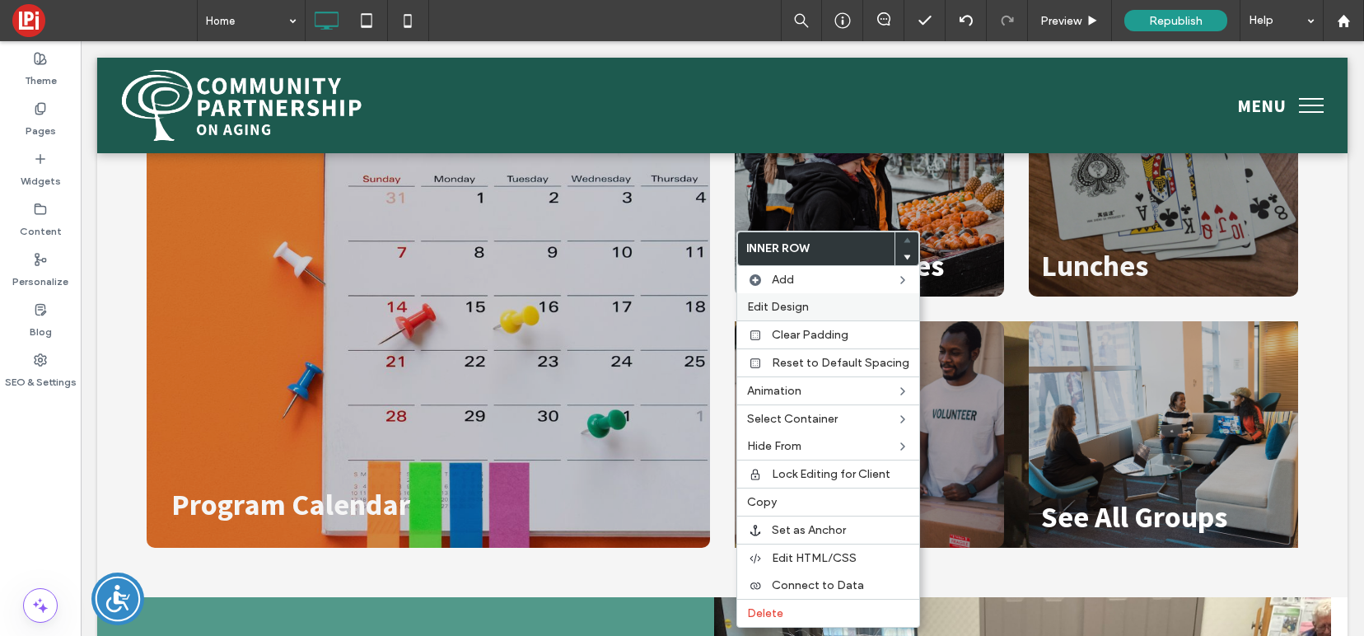
click at [789, 307] on span "Edit Design" at bounding box center [778, 307] width 62 height 14
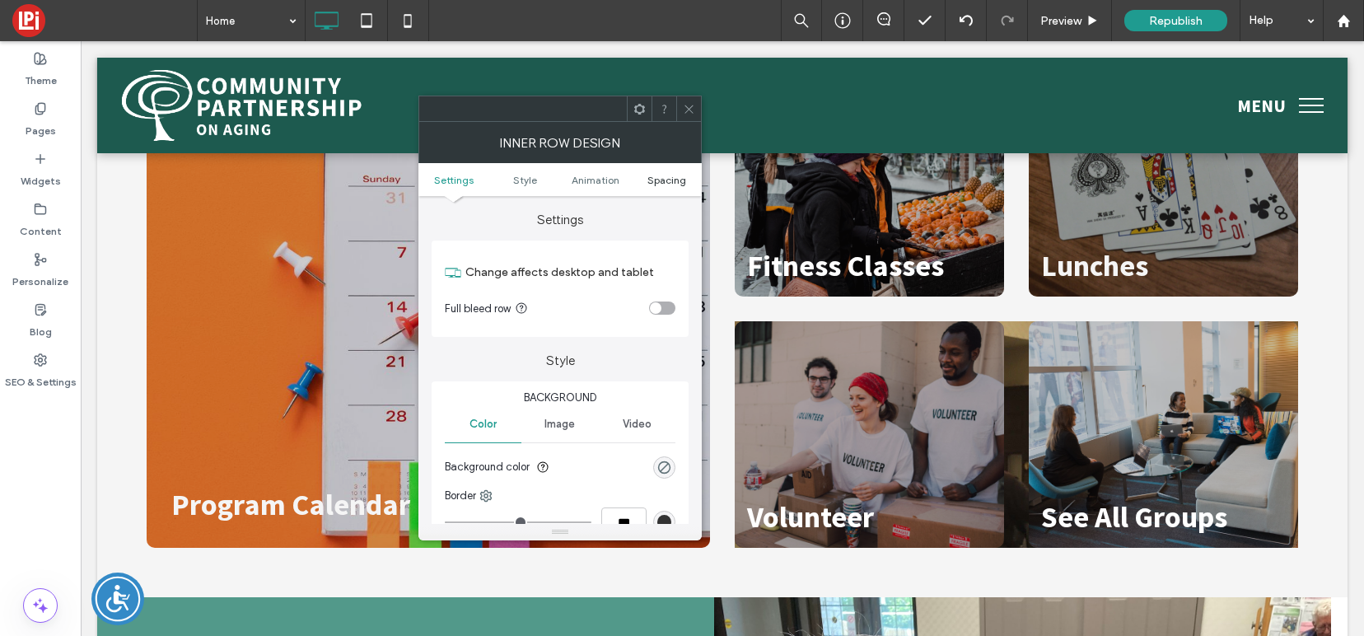
click at [664, 183] on span "Spacing" at bounding box center [666, 180] width 39 height 12
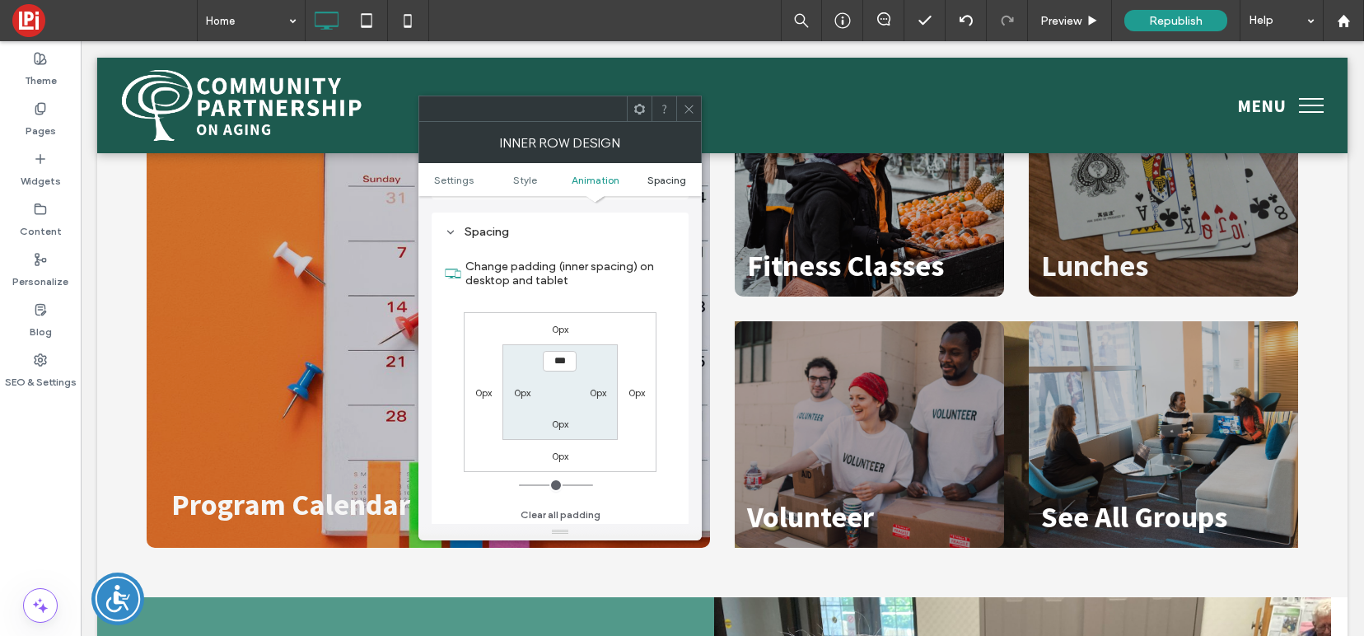
scroll to position [528, 0]
click at [689, 114] on icon at bounding box center [689, 109] width 12 height 12
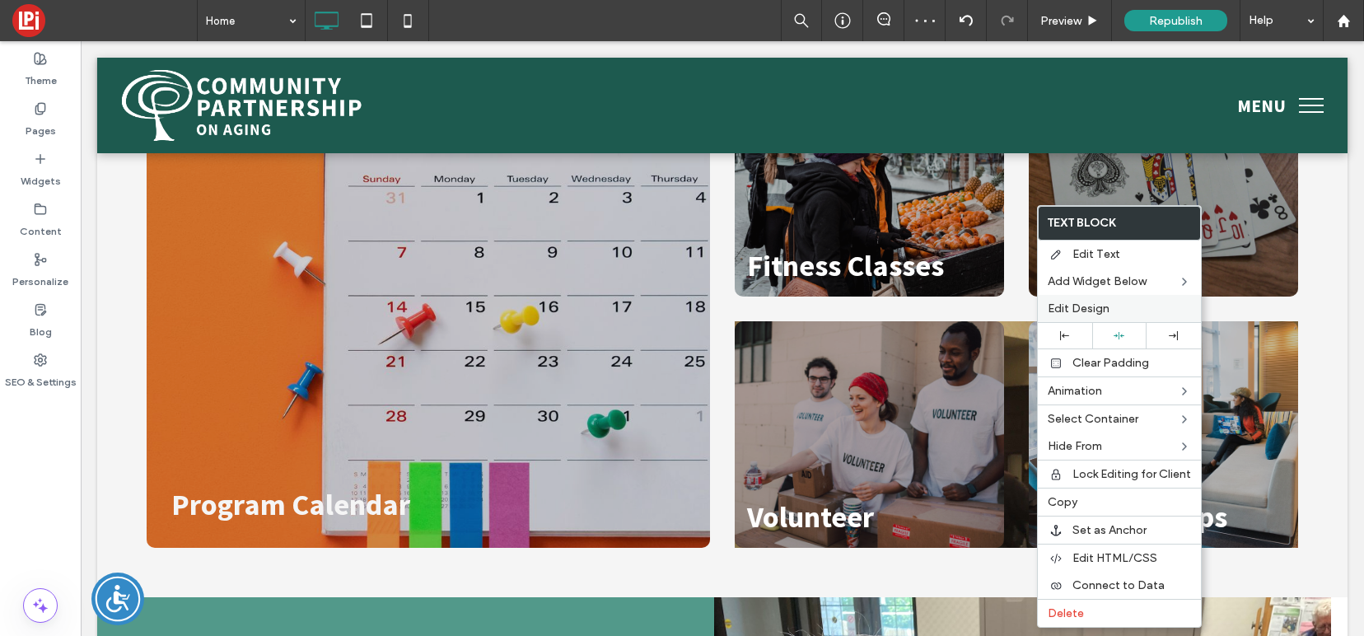
click at [1100, 312] on span "Edit Design" at bounding box center [1079, 308] width 62 height 14
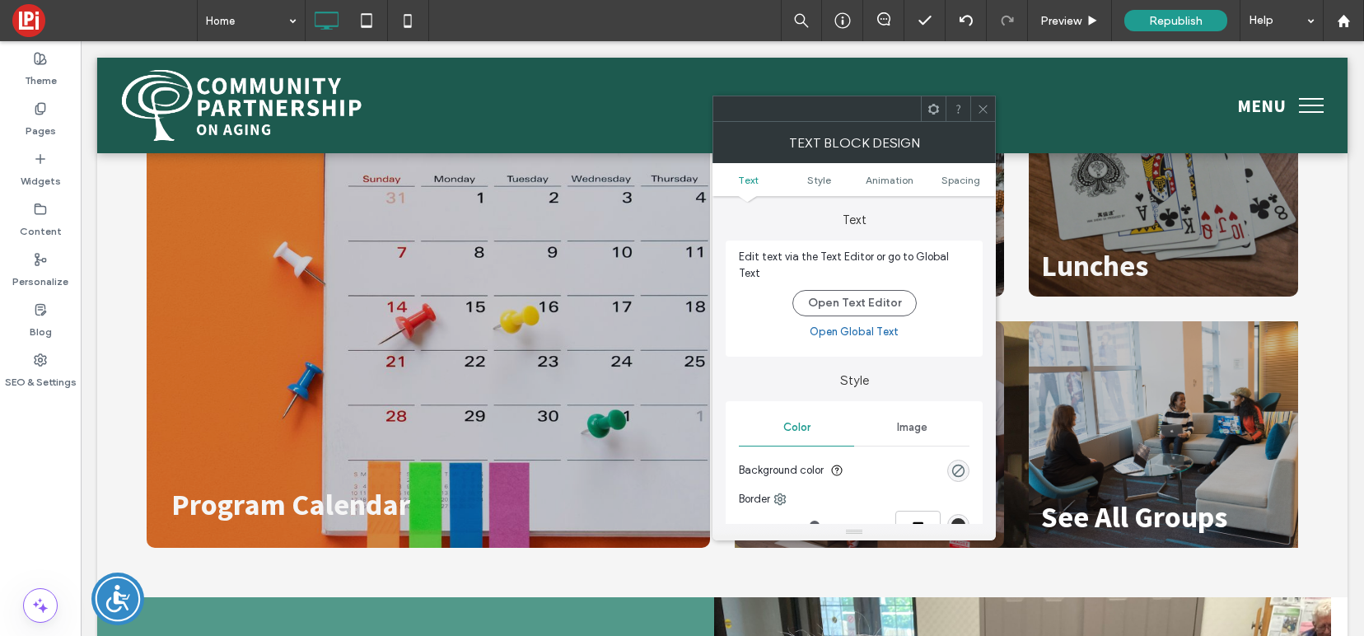
click at [905, 421] on span "Image" at bounding box center [912, 427] width 30 height 13
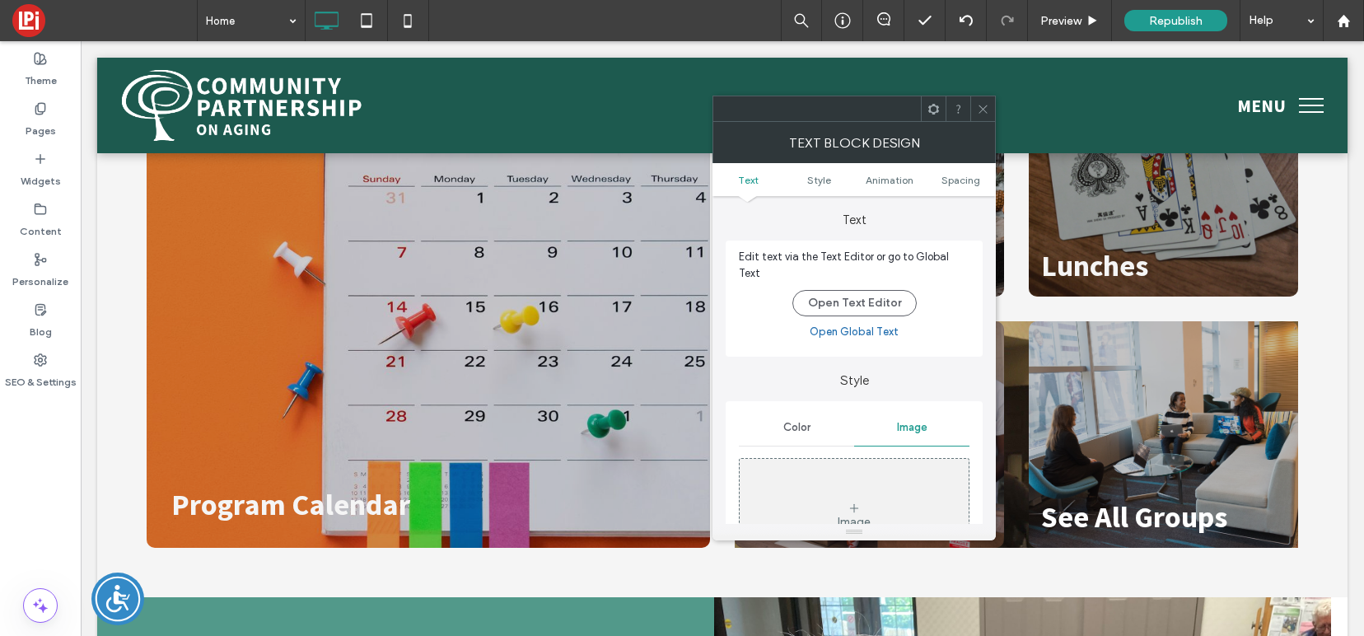
scroll to position [553, 0]
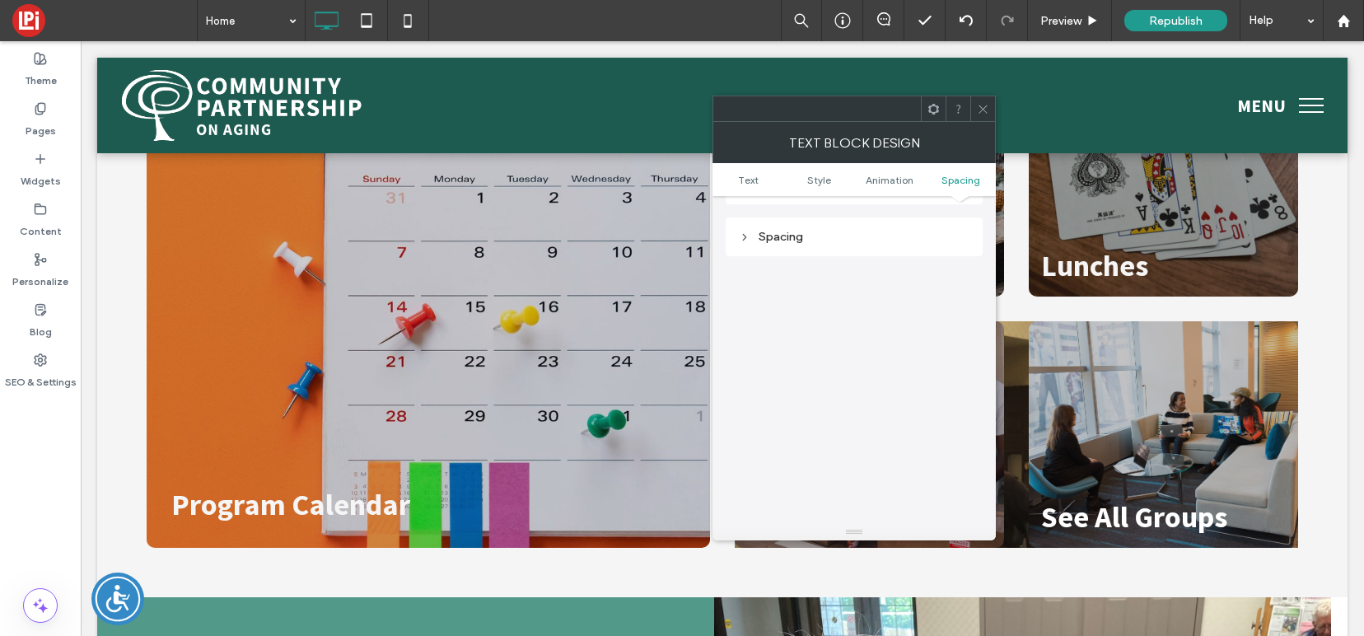
click at [980, 105] on use at bounding box center [982, 109] width 8 height 8
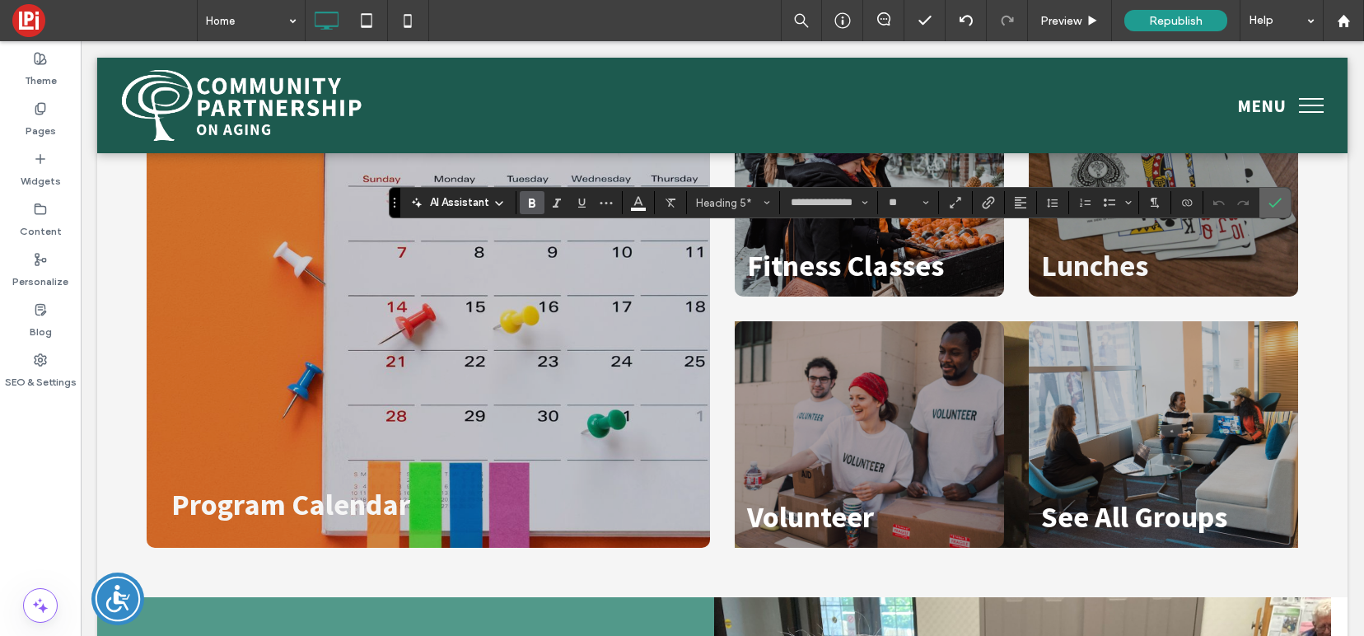
click at [1271, 198] on icon "Confirm" at bounding box center [1274, 202] width 13 height 13
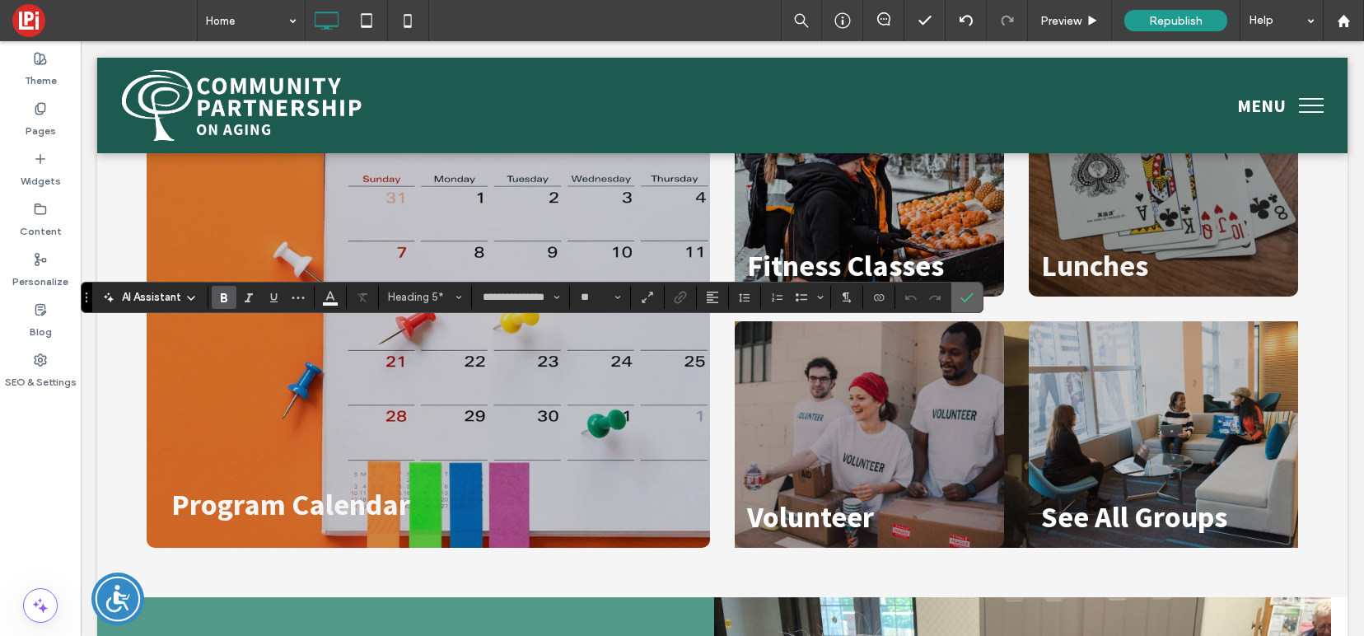
click at [952, 304] on section at bounding box center [966, 298] width 31 height 30
click at [965, 299] on use "Confirm" at bounding box center [967, 297] width 13 height 10
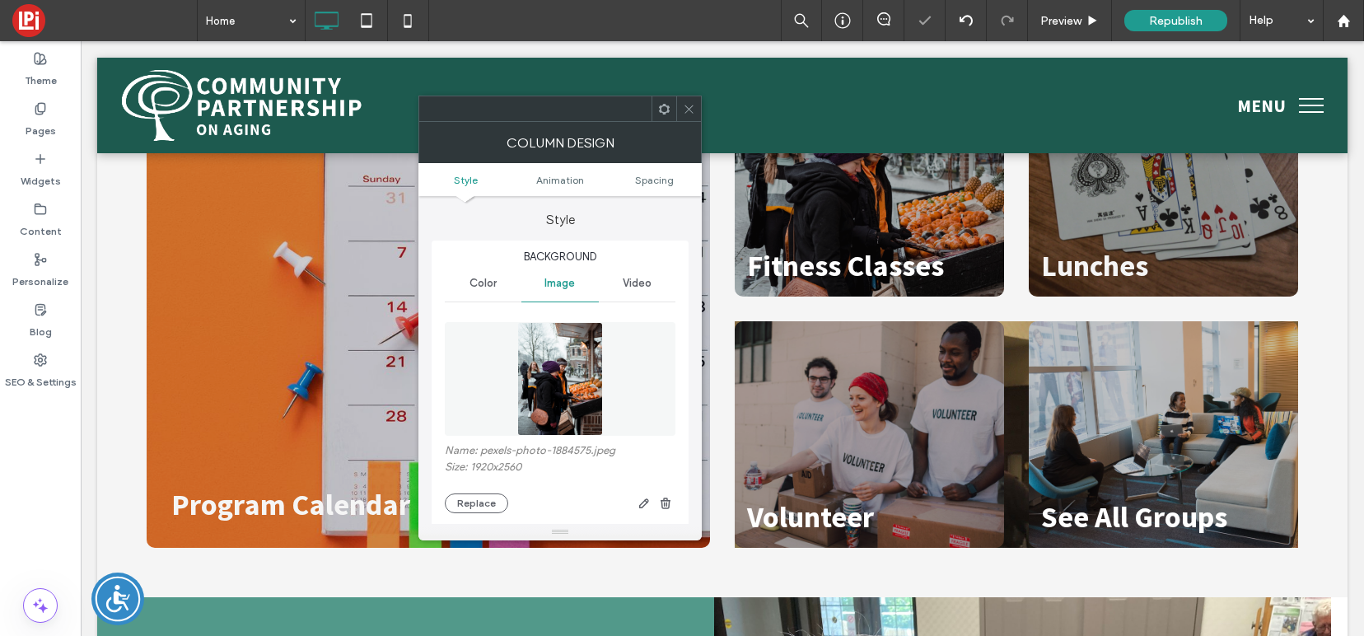
type input "**"
click at [686, 111] on icon at bounding box center [689, 109] width 12 height 12
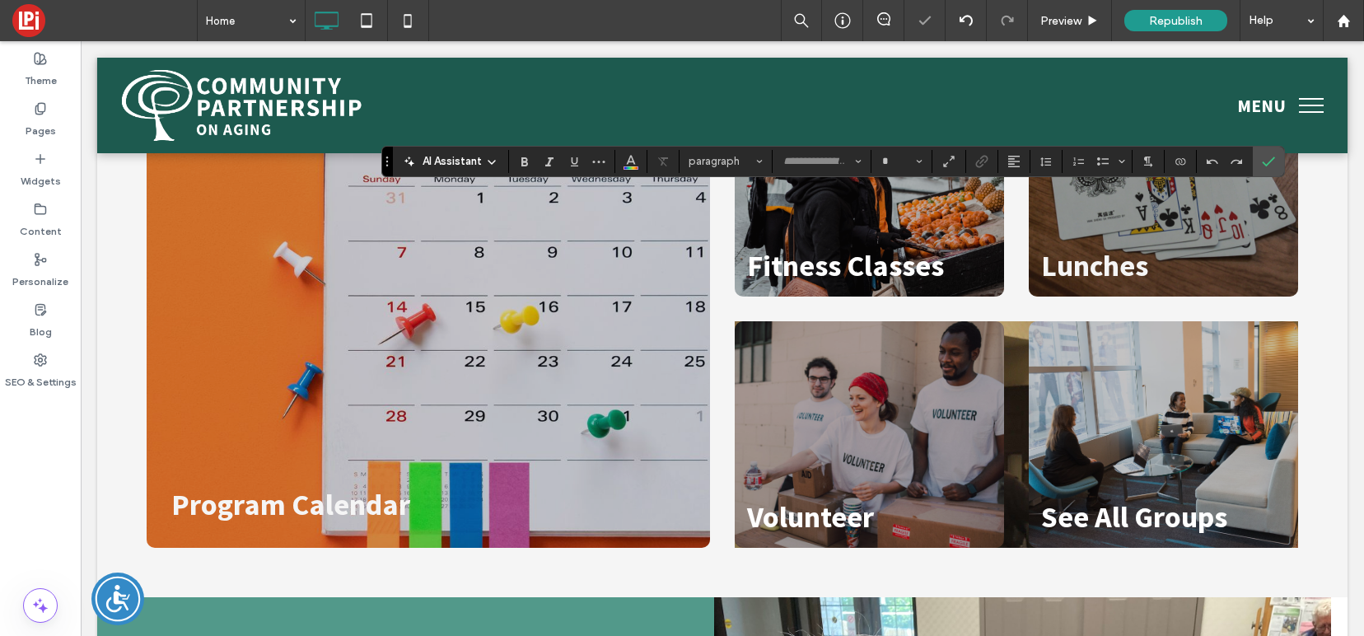
type input "**********"
type input "**"
click at [1274, 167] on label "Confirm" at bounding box center [1268, 162] width 25 height 30
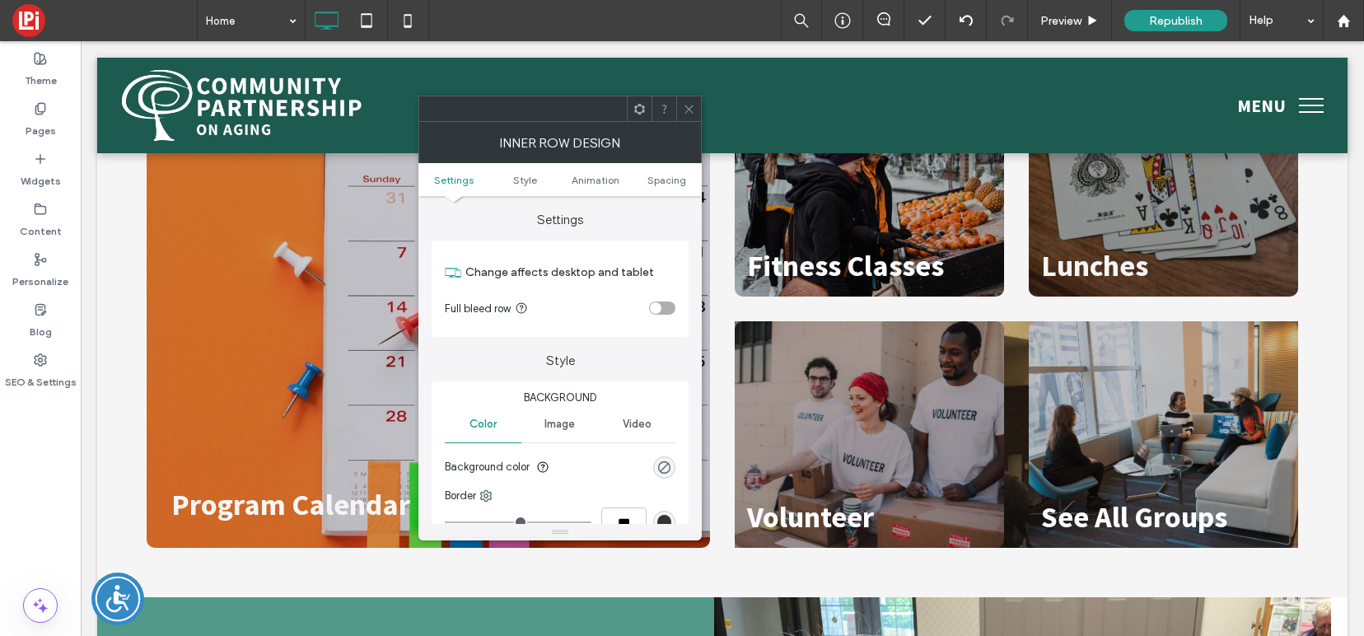
click at [562, 435] on div "Image" at bounding box center [559, 424] width 77 height 36
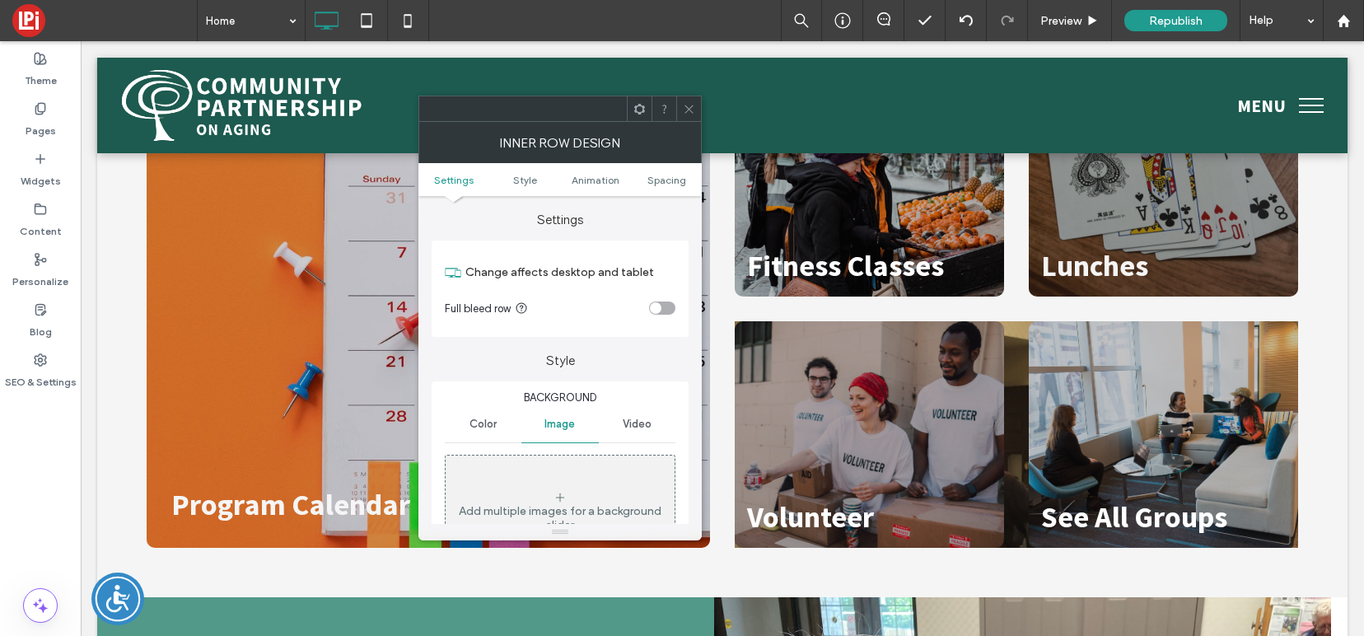
click at [685, 115] on span at bounding box center [689, 108] width 12 height 25
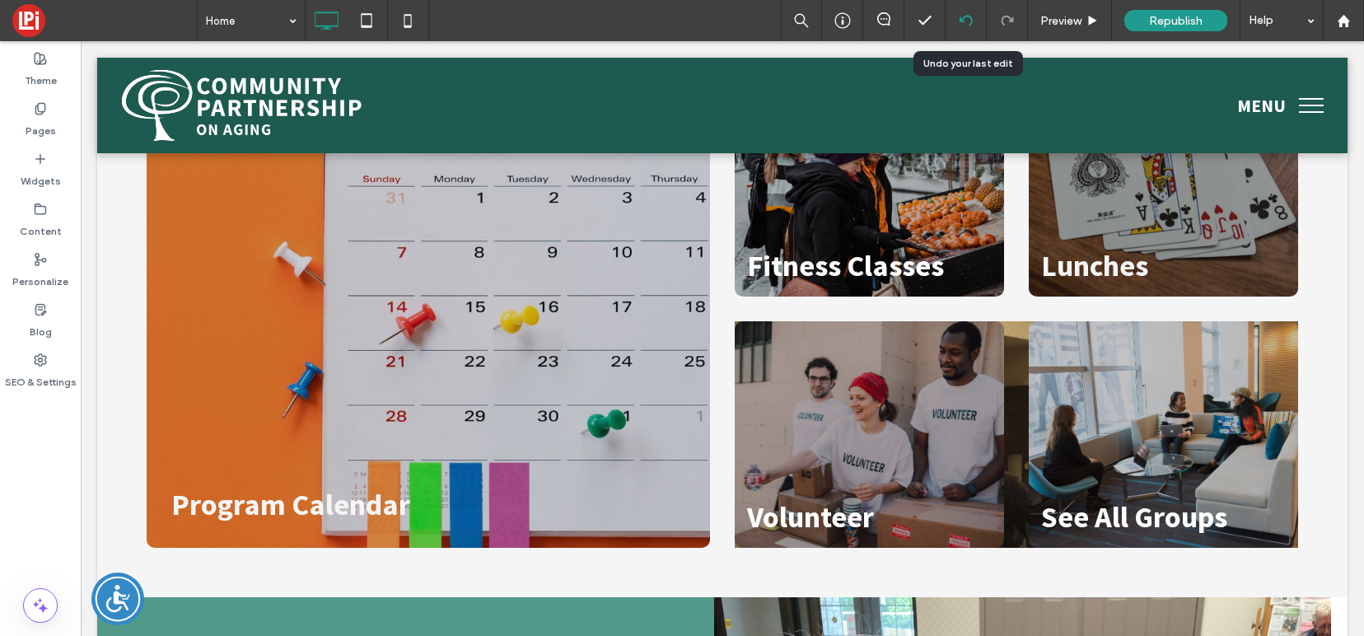
click at [966, 26] on icon at bounding box center [966, 20] width 13 height 13
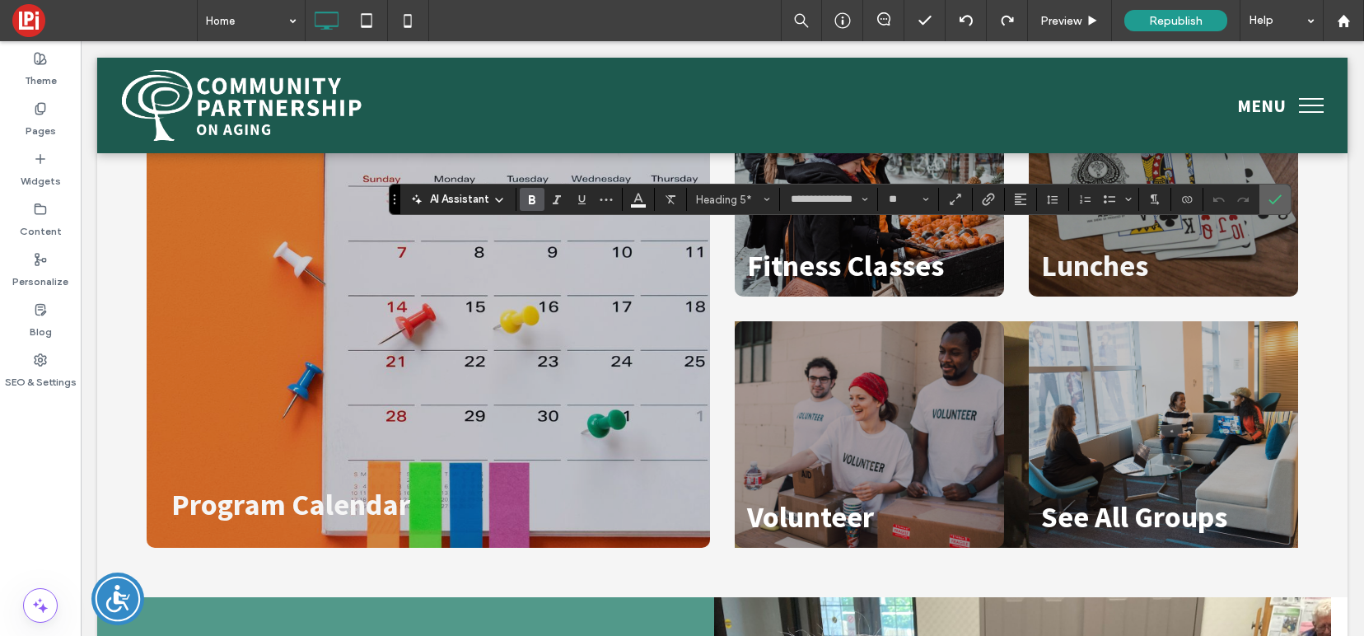
click at [1279, 196] on use "Confirm" at bounding box center [1274, 199] width 13 height 10
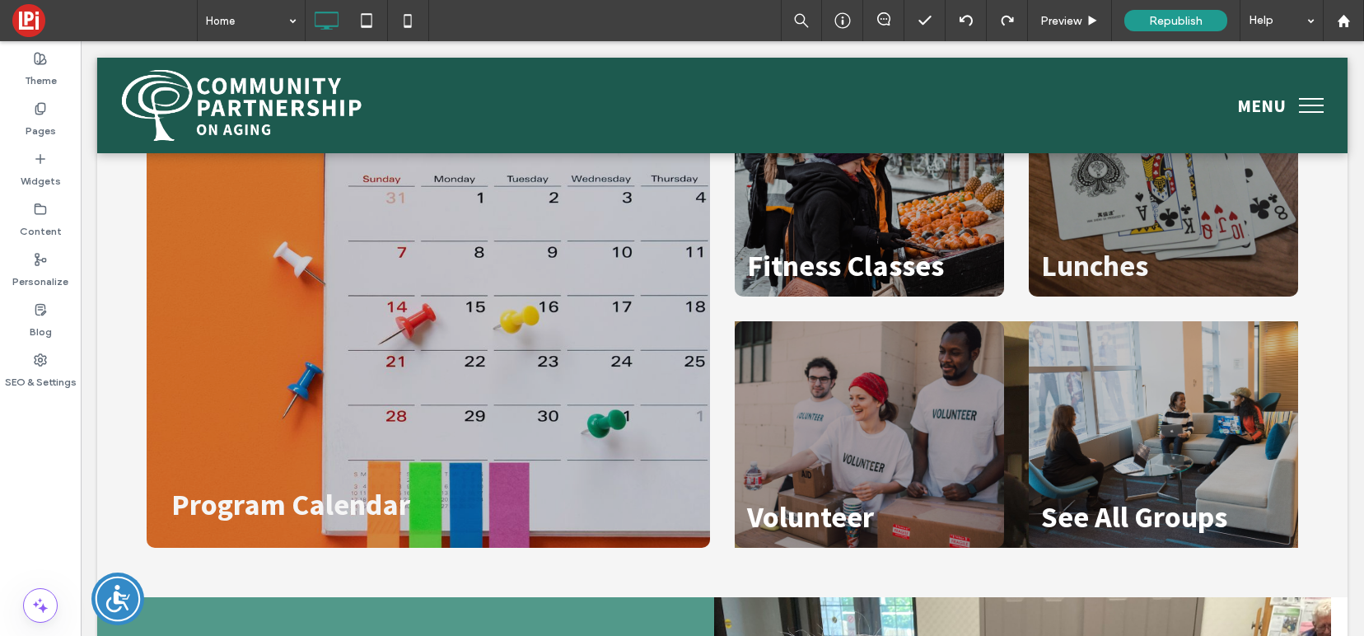
type input "**********"
type input "**"
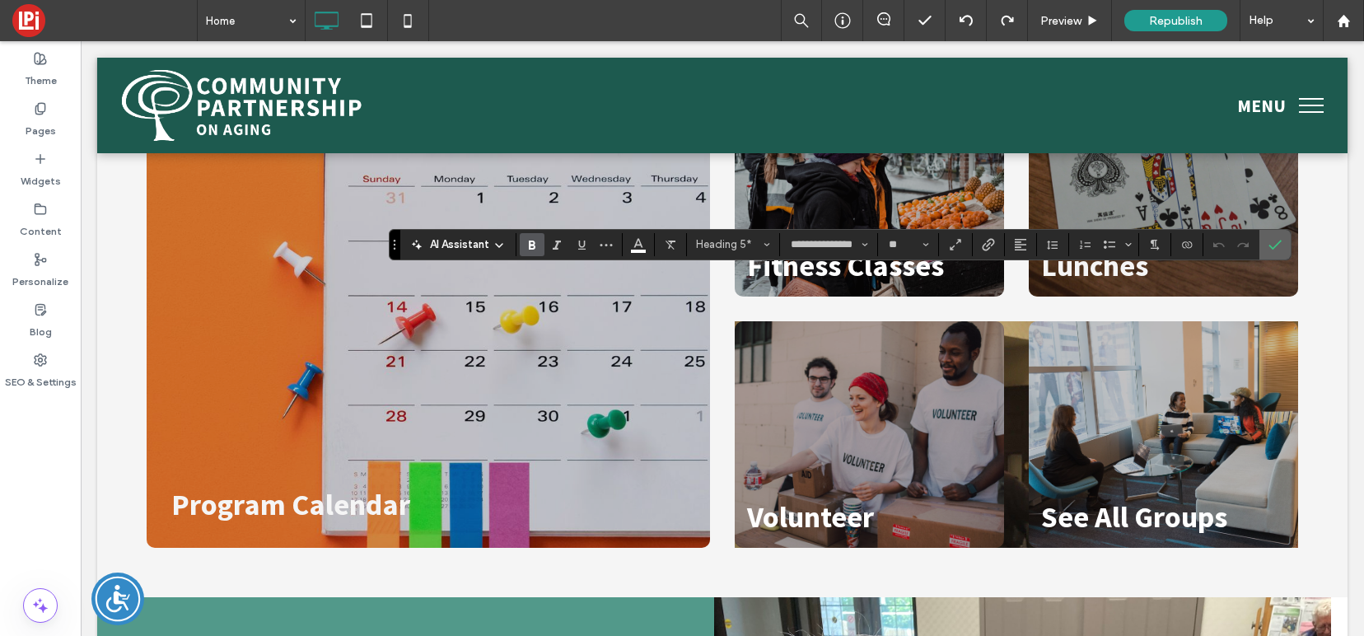
click at [1282, 249] on label "Confirm" at bounding box center [1275, 245] width 25 height 30
